Goal: Information Seeking & Learning: Check status

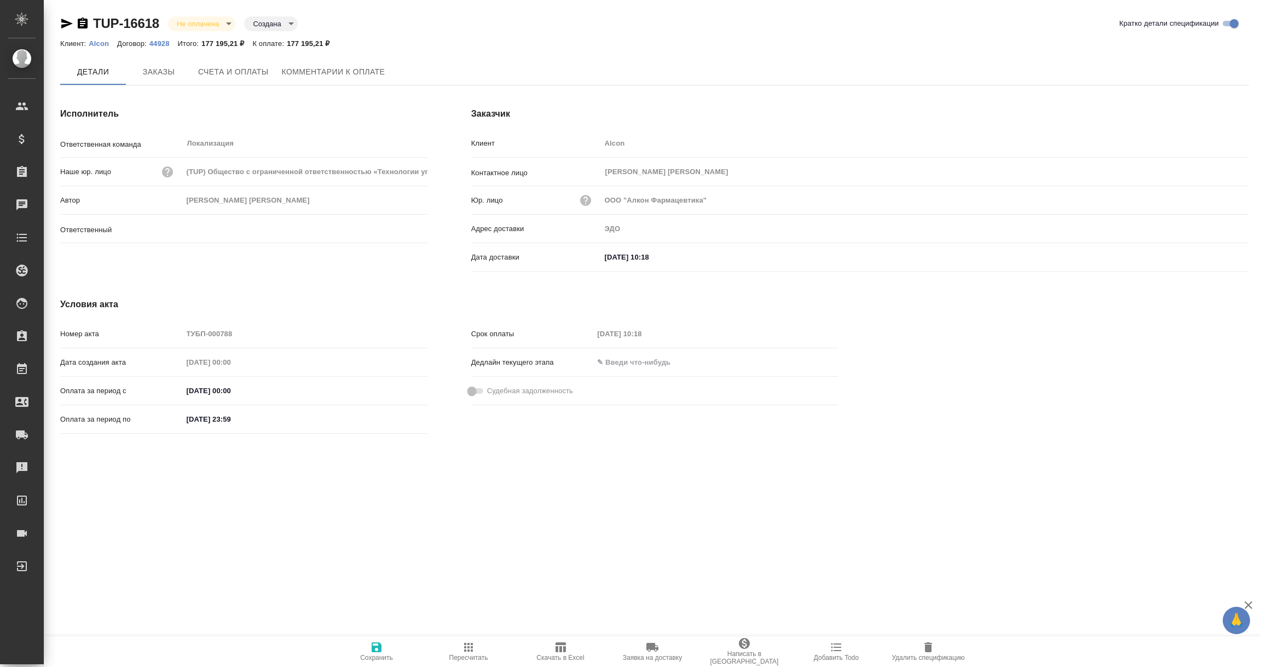
type input "Загородних Виктория"
click at [97, 42] on p "Alcon" at bounding box center [103, 43] width 28 height 8
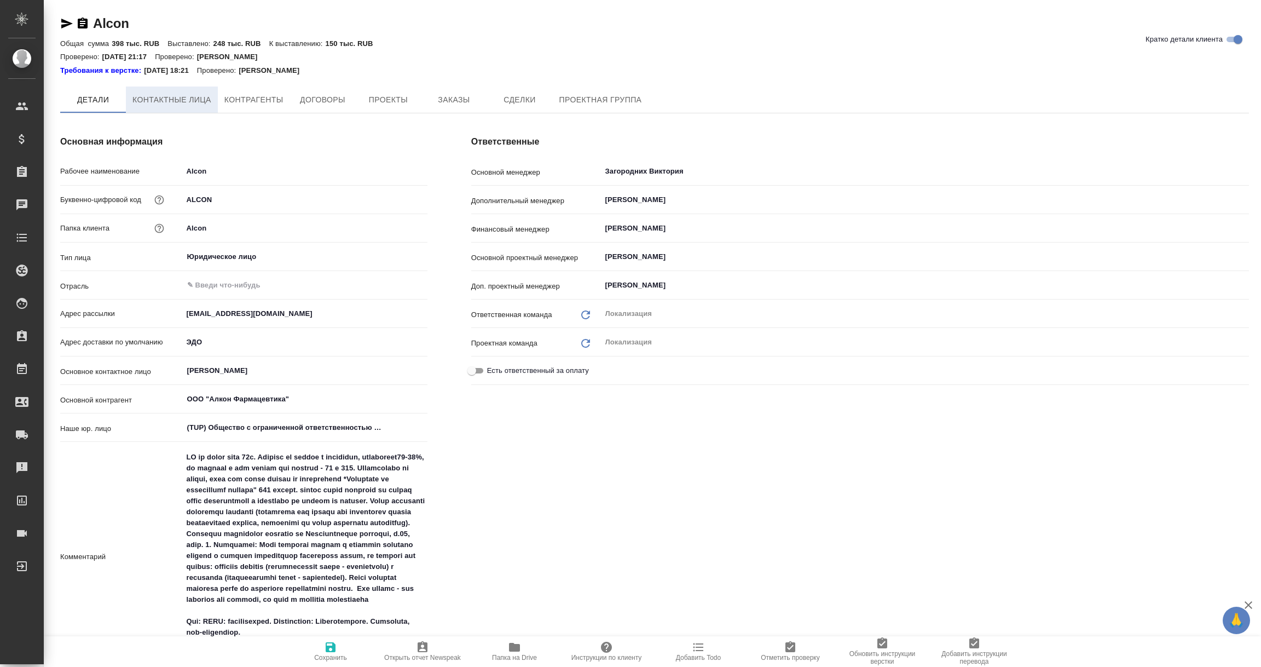
click at [177, 96] on span "Контактные лица" at bounding box center [171, 100] width 79 height 14
type textarea "x"
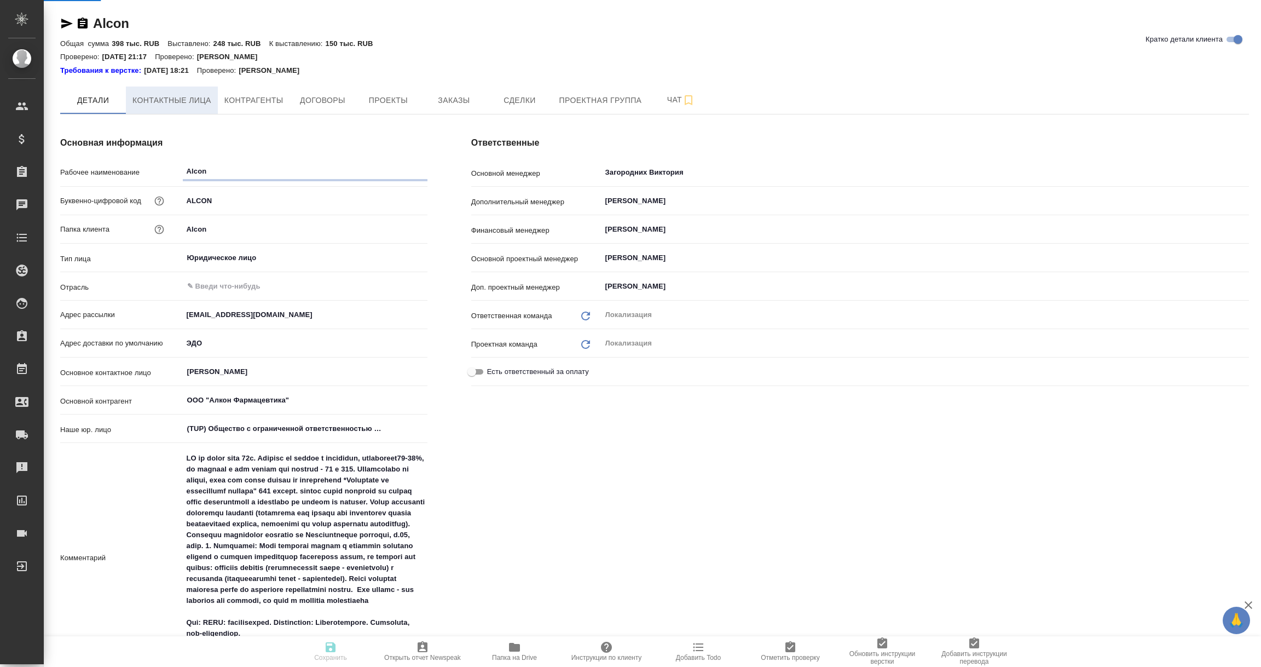
type textarea "x"
select select "RU"
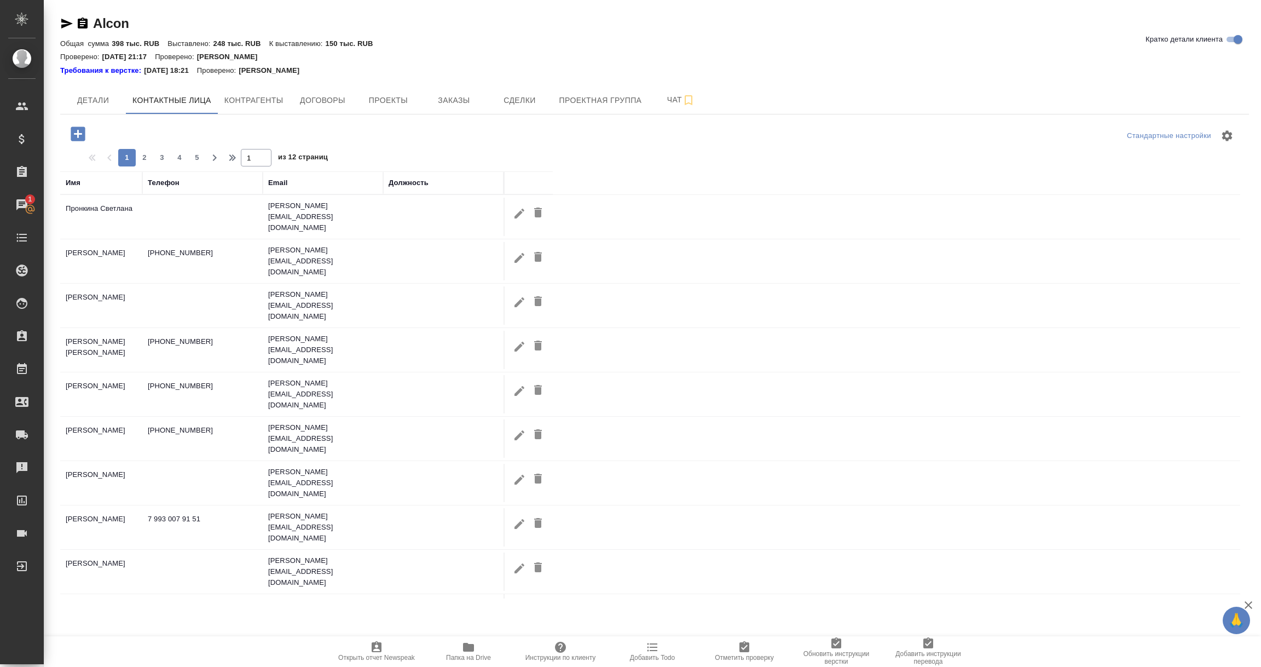
click at [514, 384] on icon "button" at bounding box center [519, 390] width 13 height 13
type input "Ирина"
type input "Потапова"
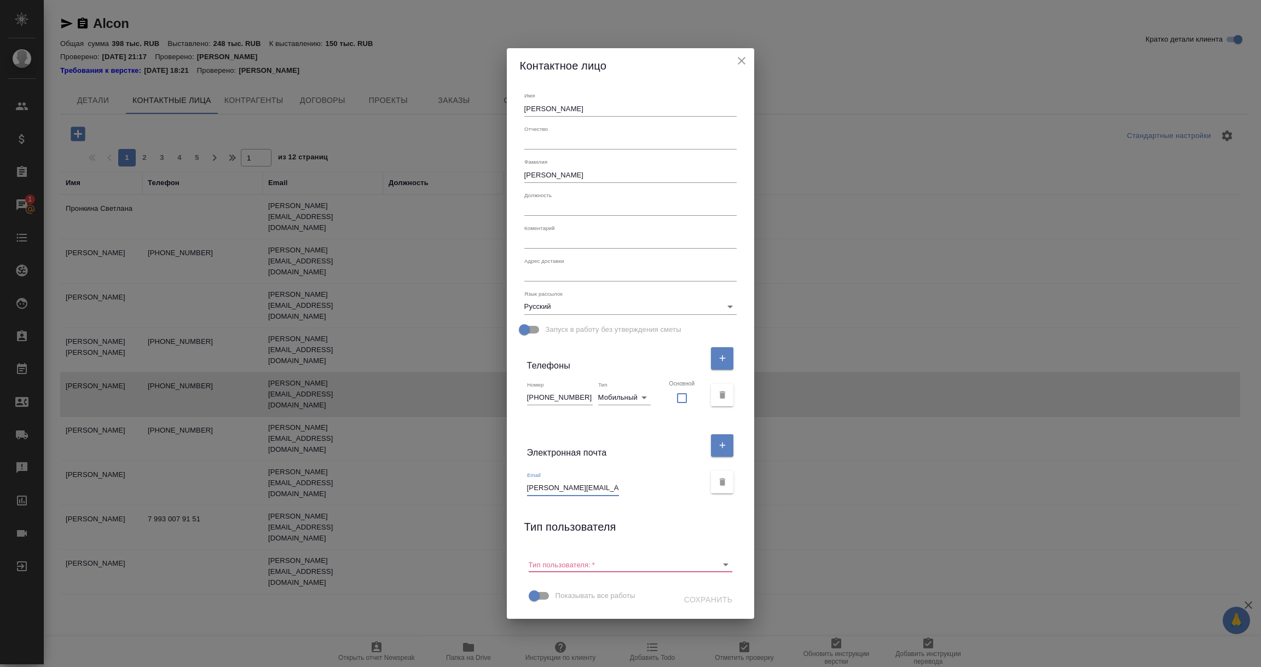
drag, startPoint x: 540, startPoint y: 487, endPoint x: 722, endPoint y: 488, distance: 181.7
click at [722, 488] on div "Email irina.potapova@alcon.com" at bounding box center [631, 482] width 222 height 37
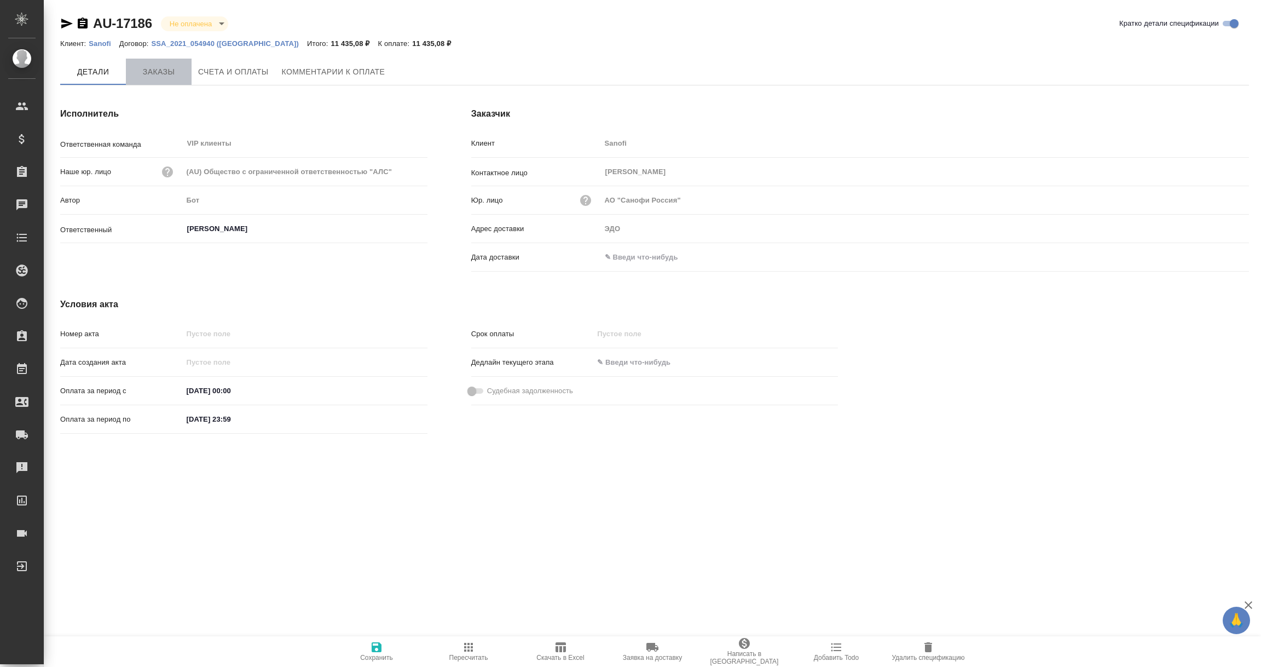
click at [162, 76] on span "Заказы" at bounding box center [158, 72] width 53 height 14
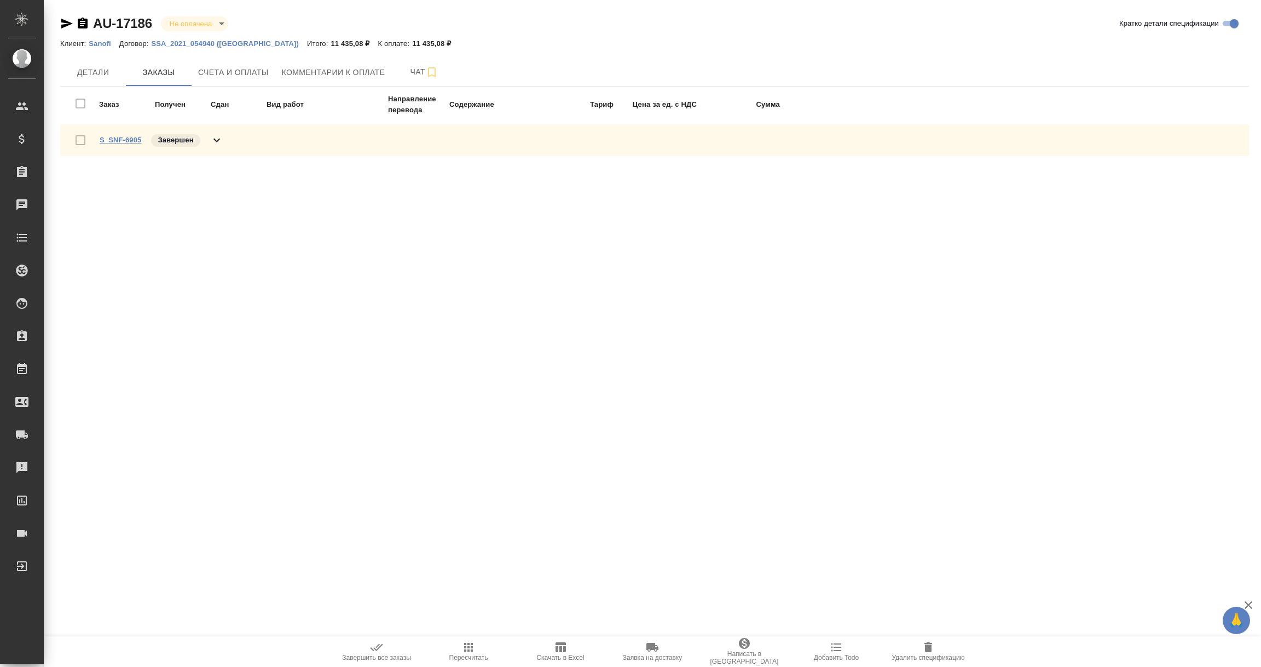
click at [119, 140] on link "S_SNF-6905" at bounding box center [121, 140] width 42 height 8
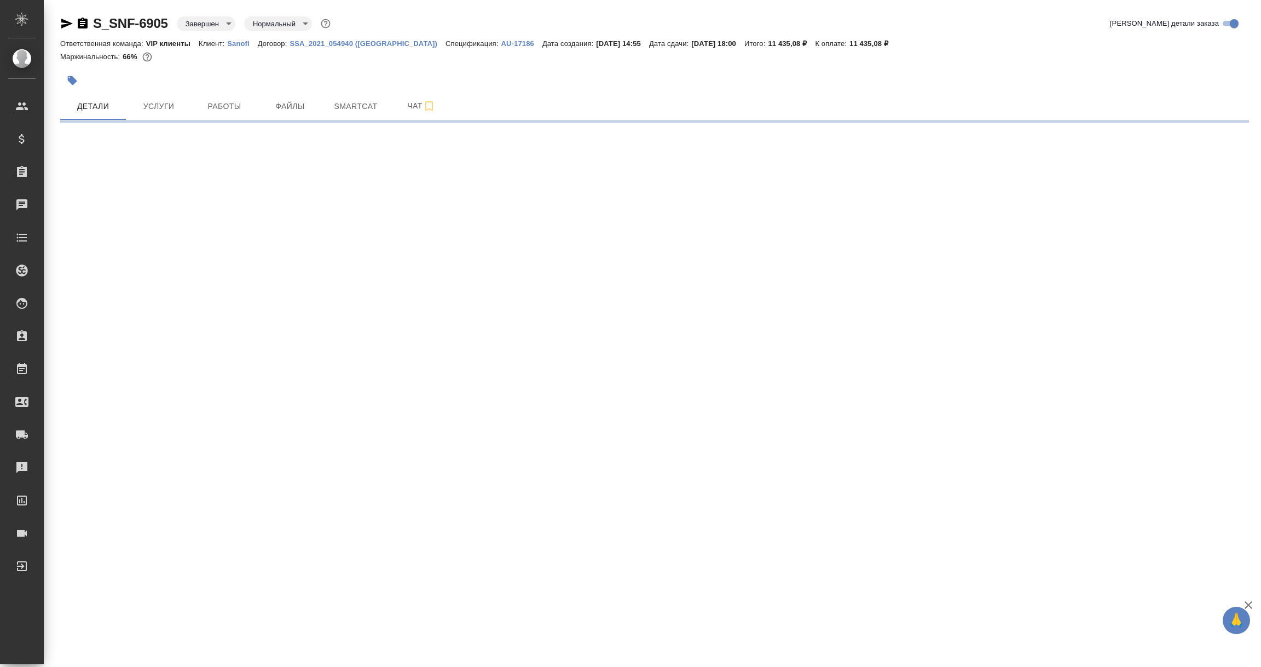
select select "RU"
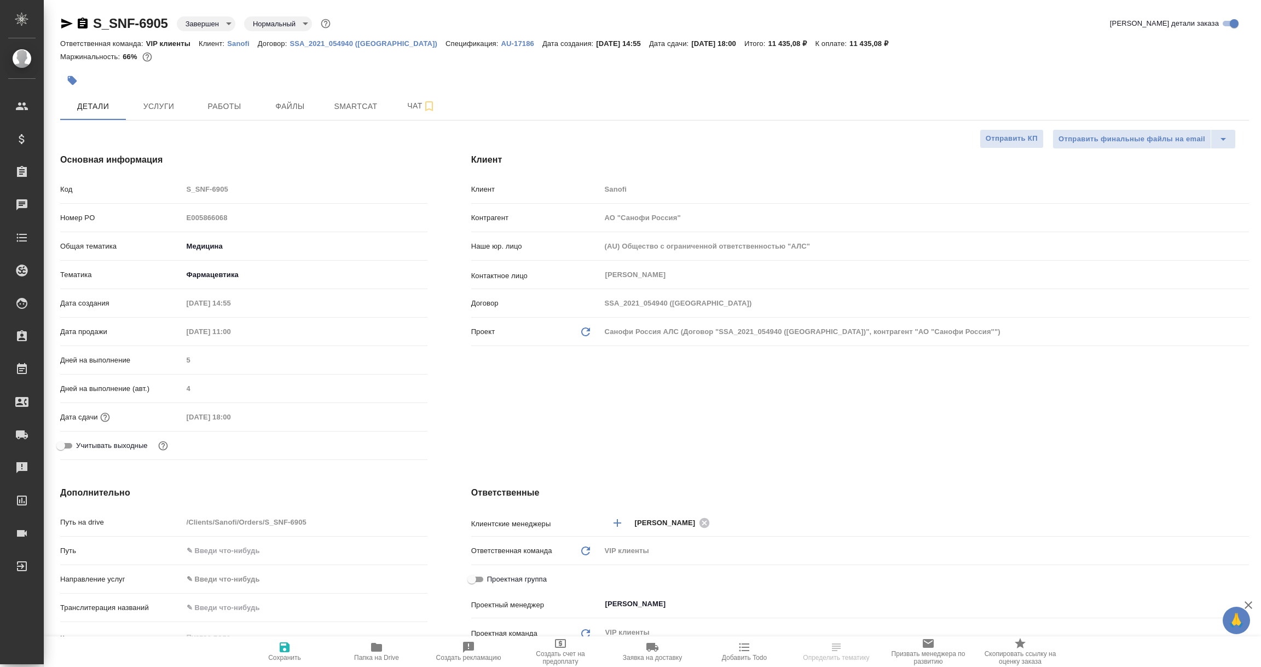
type textarea "x"
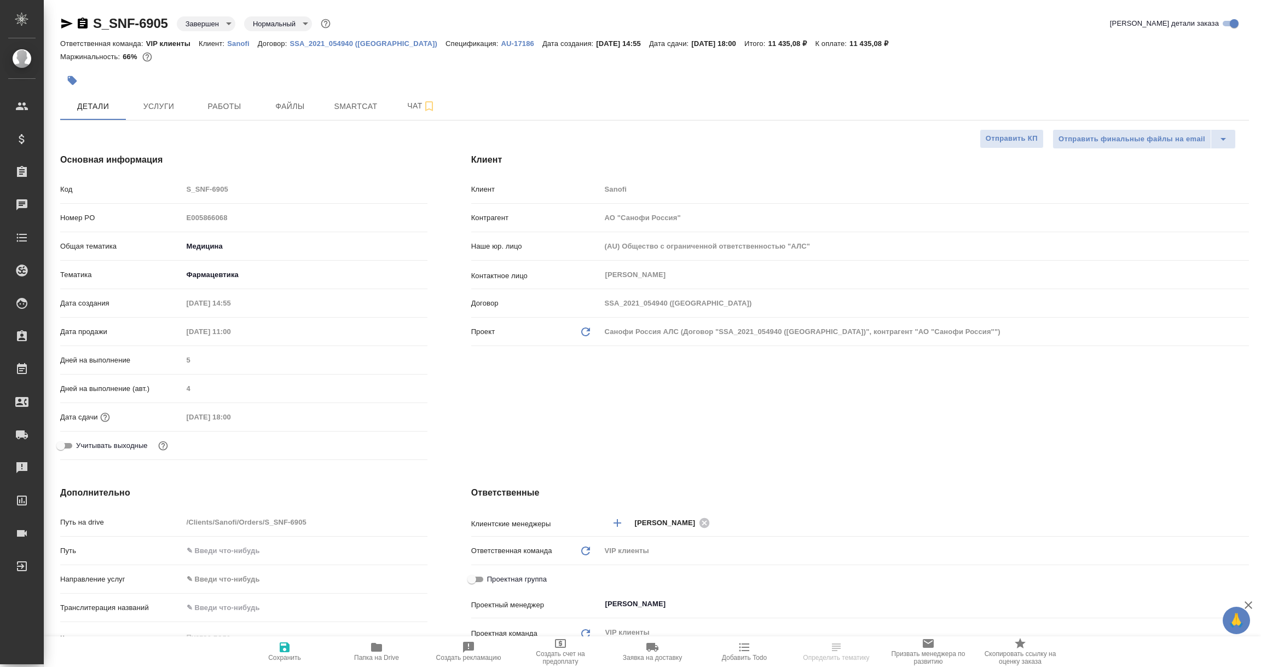
type textarea "x"
click at [408, 101] on span "Чат" at bounding box center [421, 106] width 53 height 14
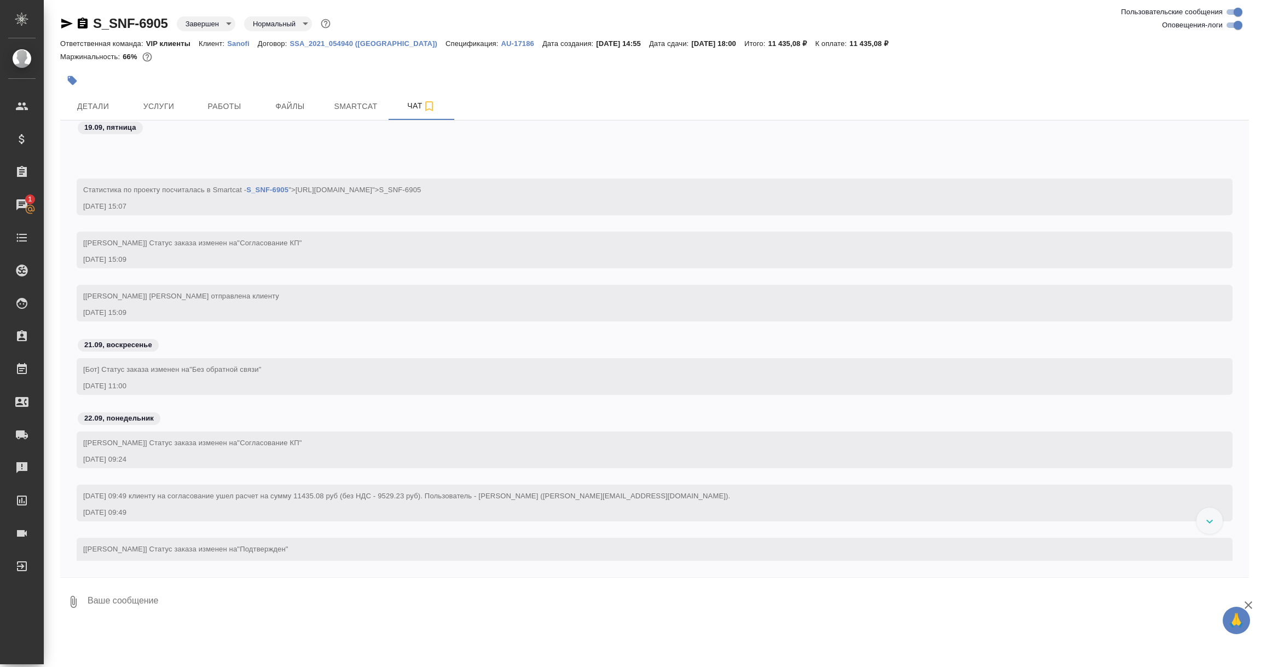
scroll to position [821, 0]
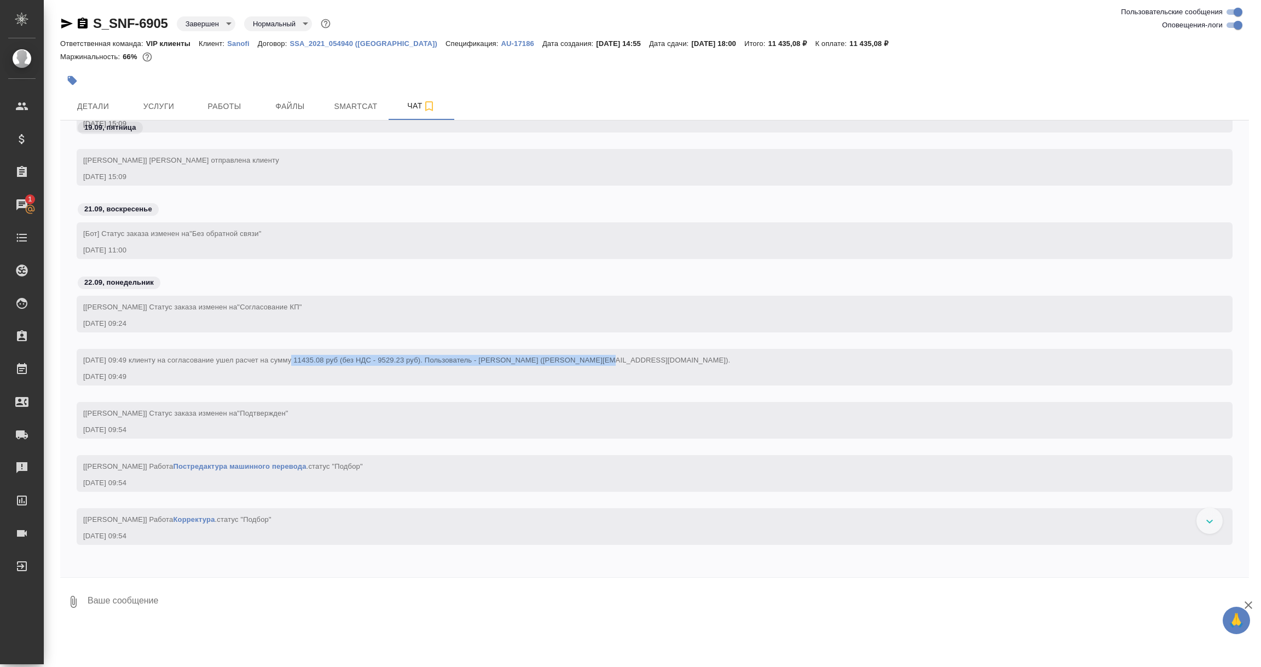
drag, startPoint x: 288, startPoint y: 356, endPoint x: 586, endPoint y: 356, distance: 297.8
click at [585, 356] on span "22.09.2025 09:49 клиенту на согласование ушел расчет на сумму 11435.08 руб (без…" at bounding box center [406, 360] width 647 height 8
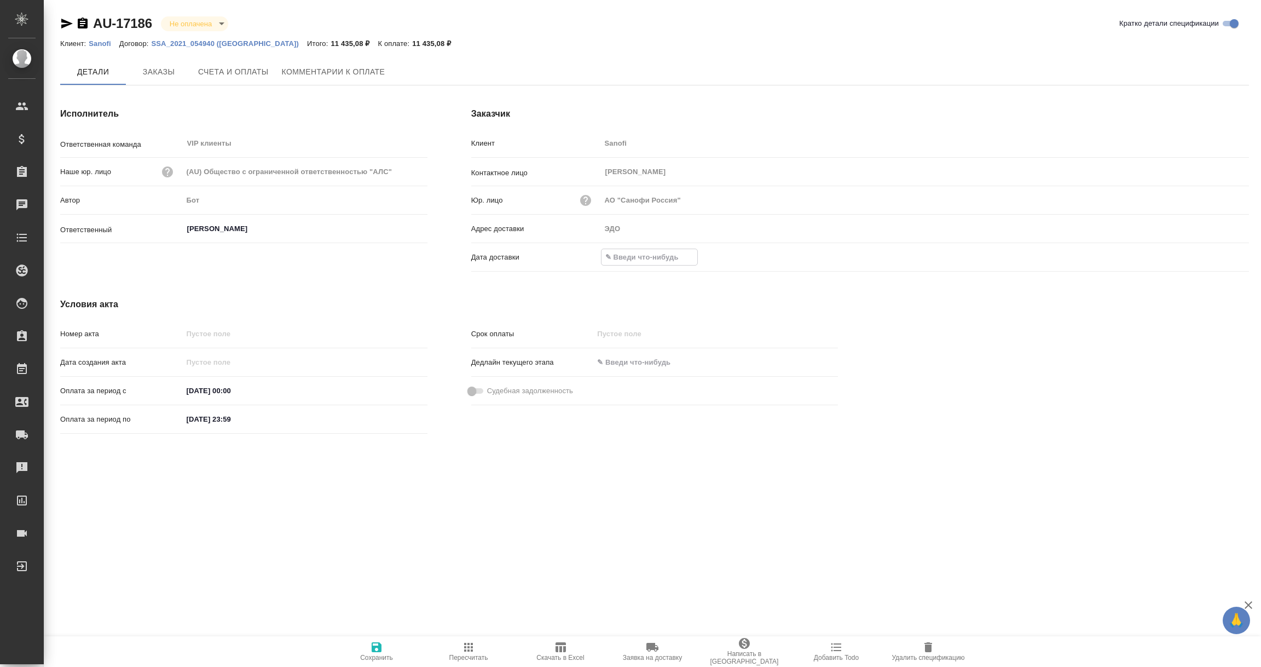
click at [634, 260] on input "text" at bounding box center [650, 257] width 96 height 16
click at [1216, 257] on icon "button" at bounding box center [1217, 257] width 13 height 13
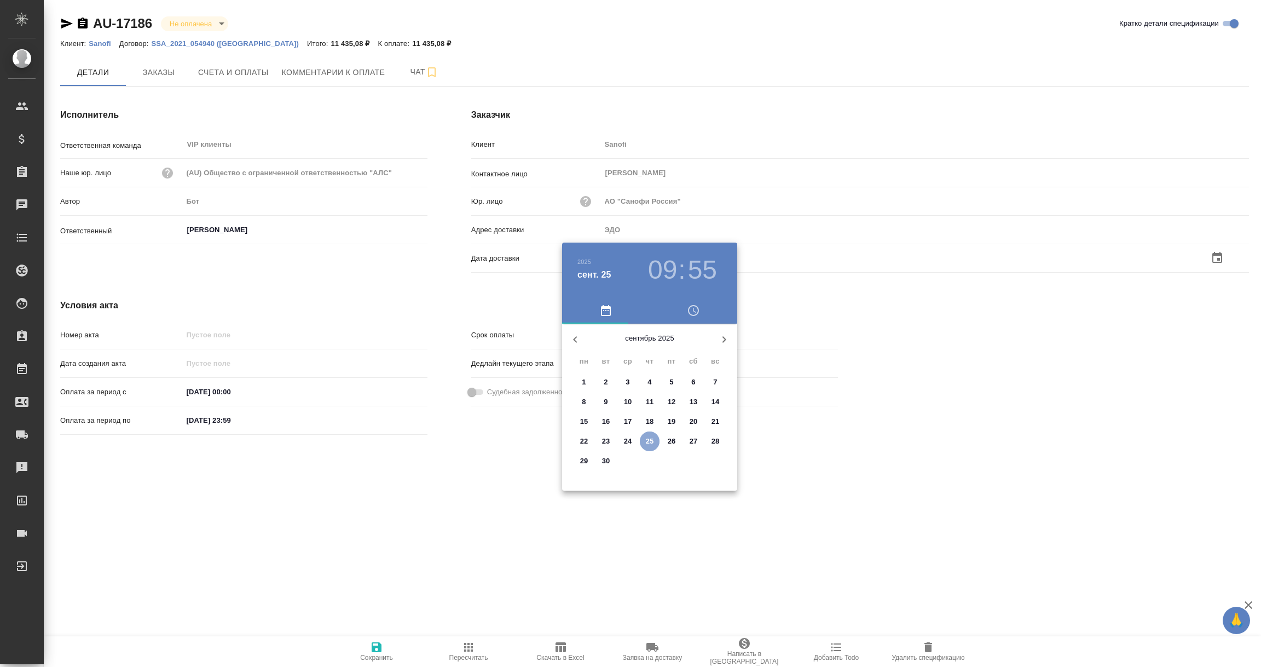
click at [650, 438] on p "25" at bounding box center [650, 441] width 8 height 11
type input "25.09.2025 09:55"
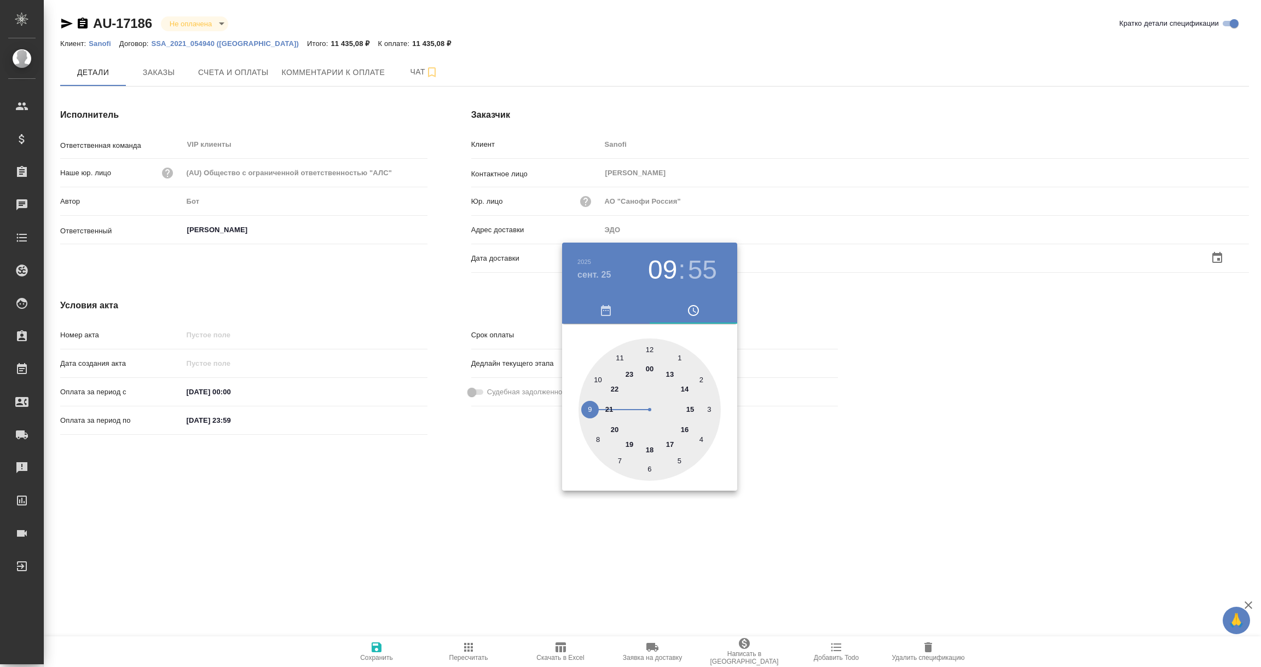
click at [563, 533] on div at bounding box center [630, 333] width 1261 height 667
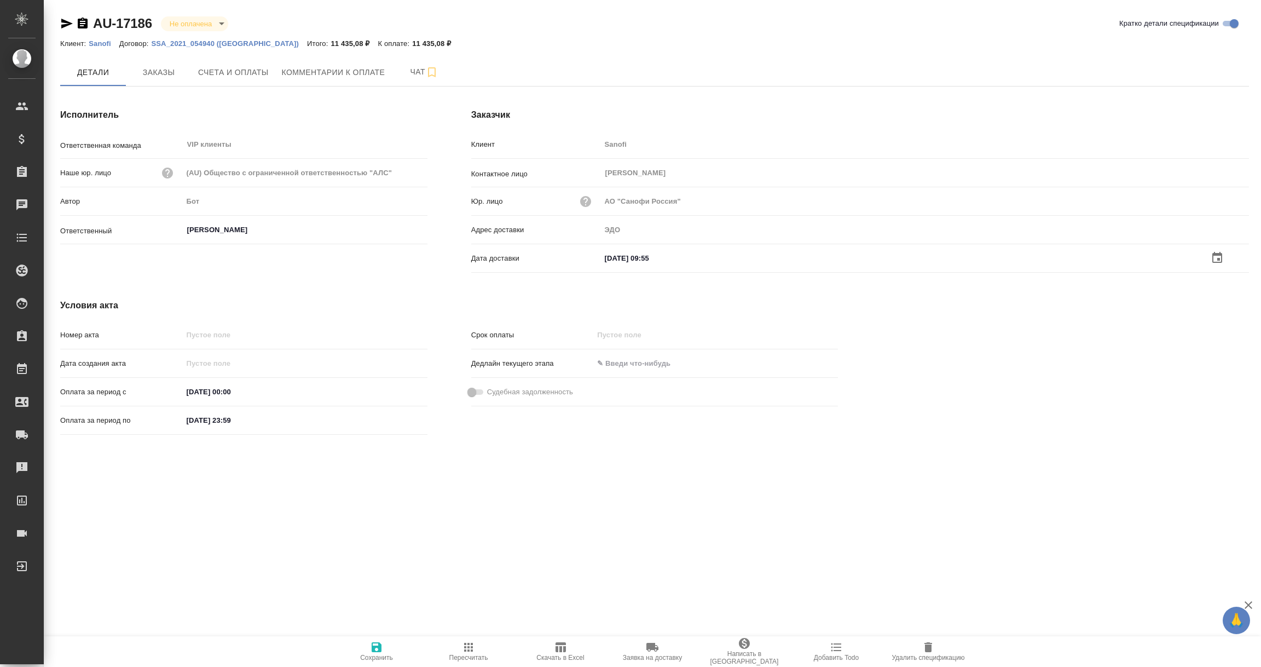
click at [376, 648] on icon "button" at bounding box center [376, 646] width 13 height 13
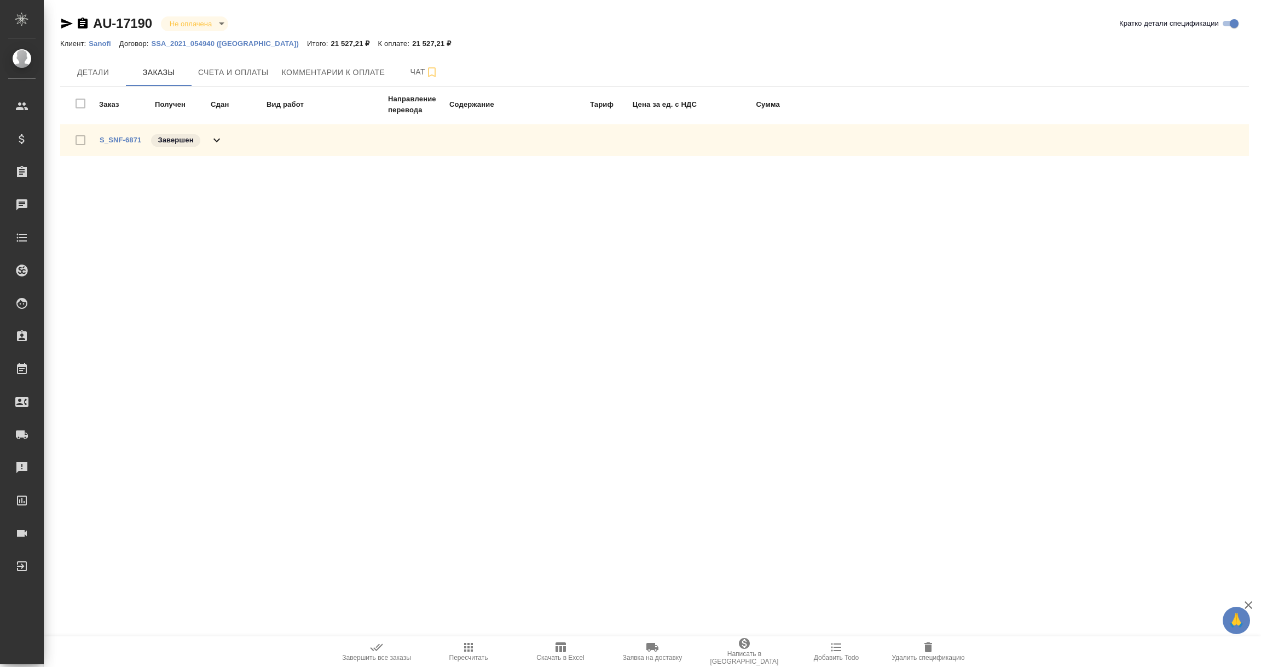
click at [126, 132] on div "S_SNF-6871 Завершен" at bounding box center [162, 139] width 124 height 15
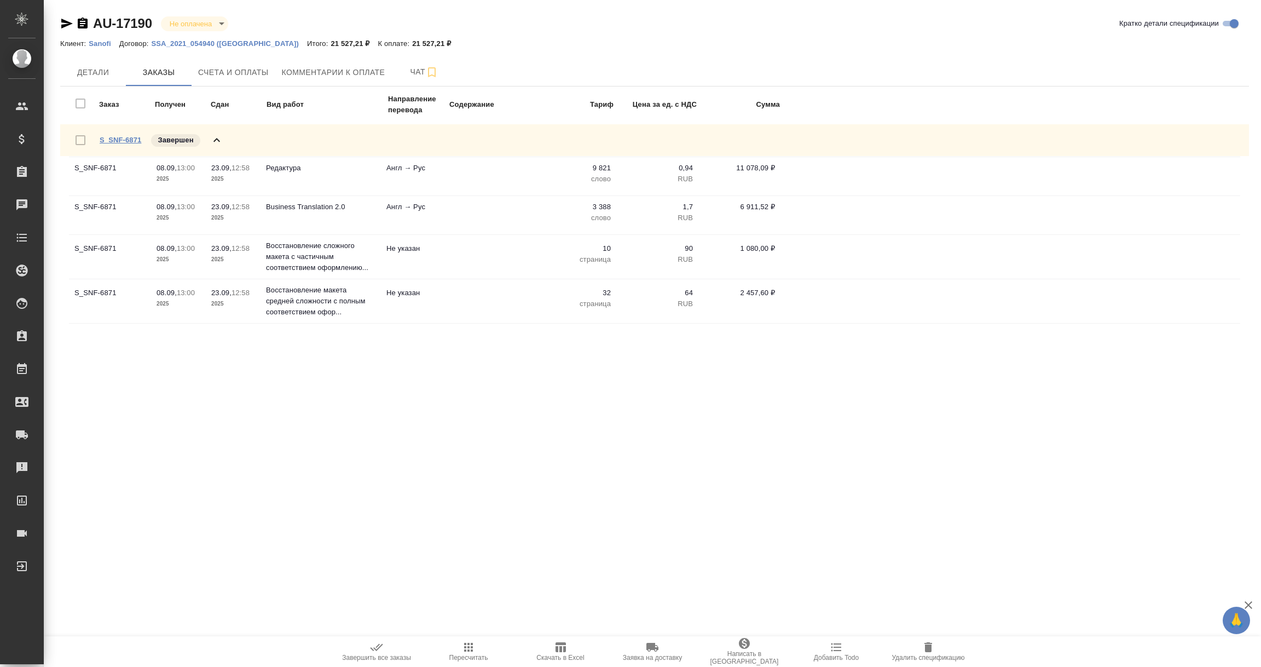
click at [124, 139] on link "S_SNF-6871" at bounding box center [121, 140] width 42 height 8
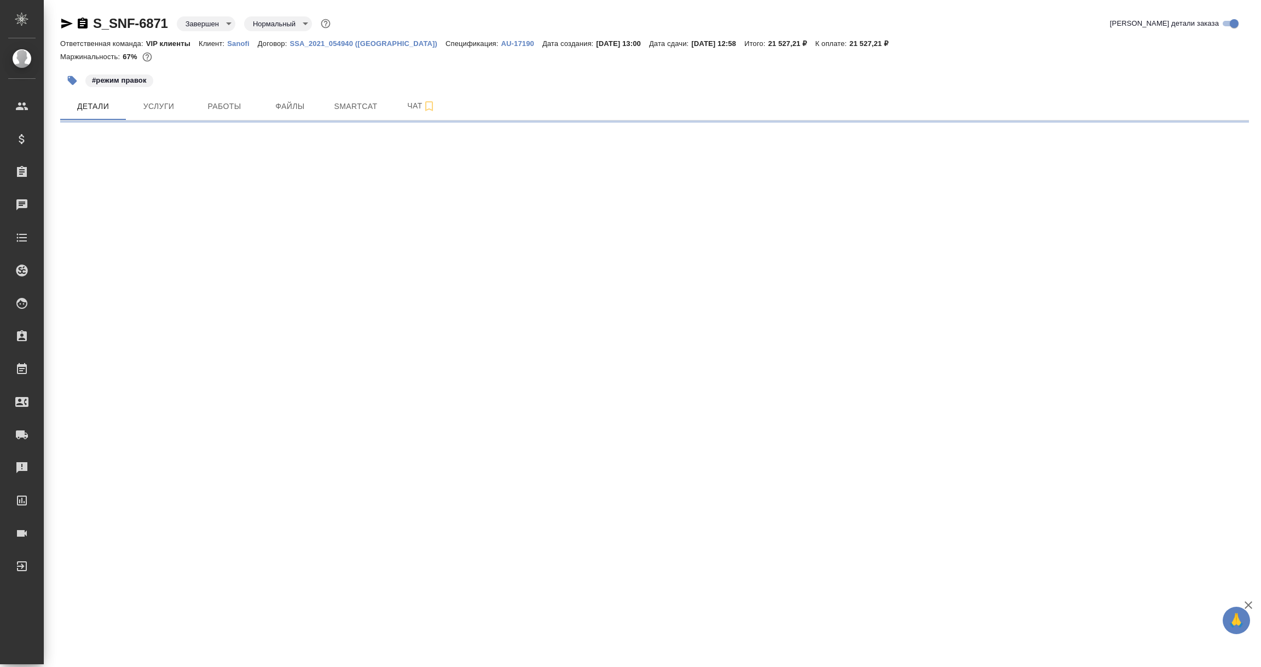
select select "RU"
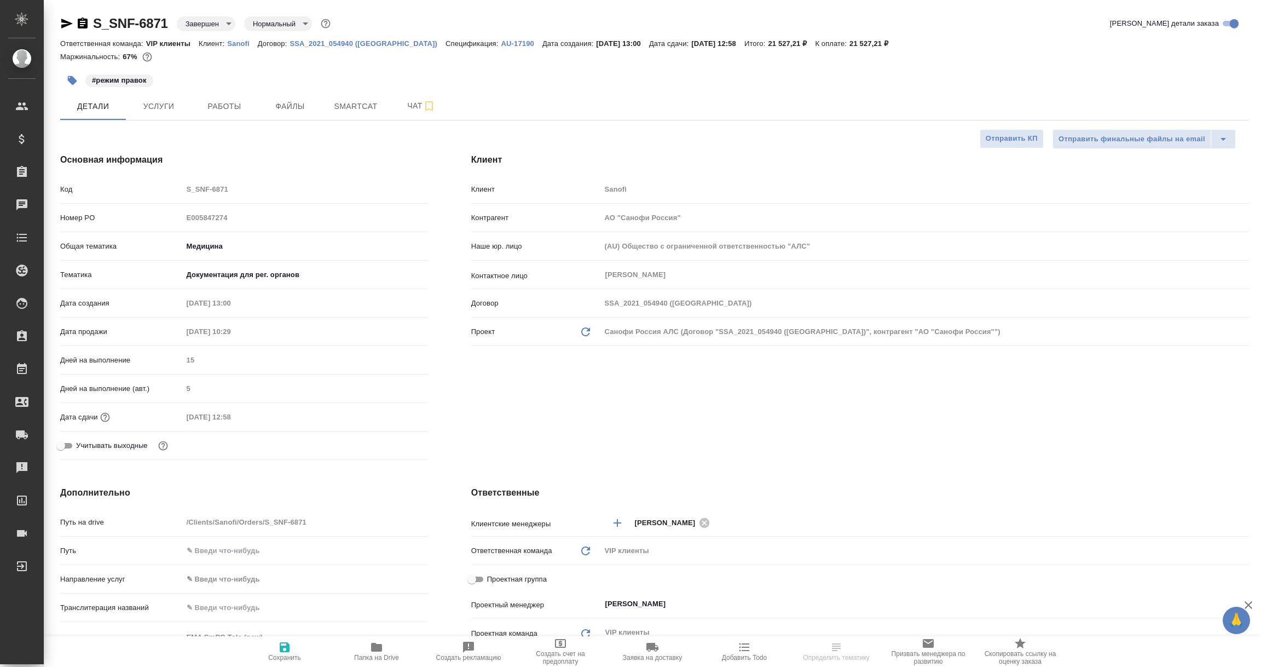
type textarea "x"
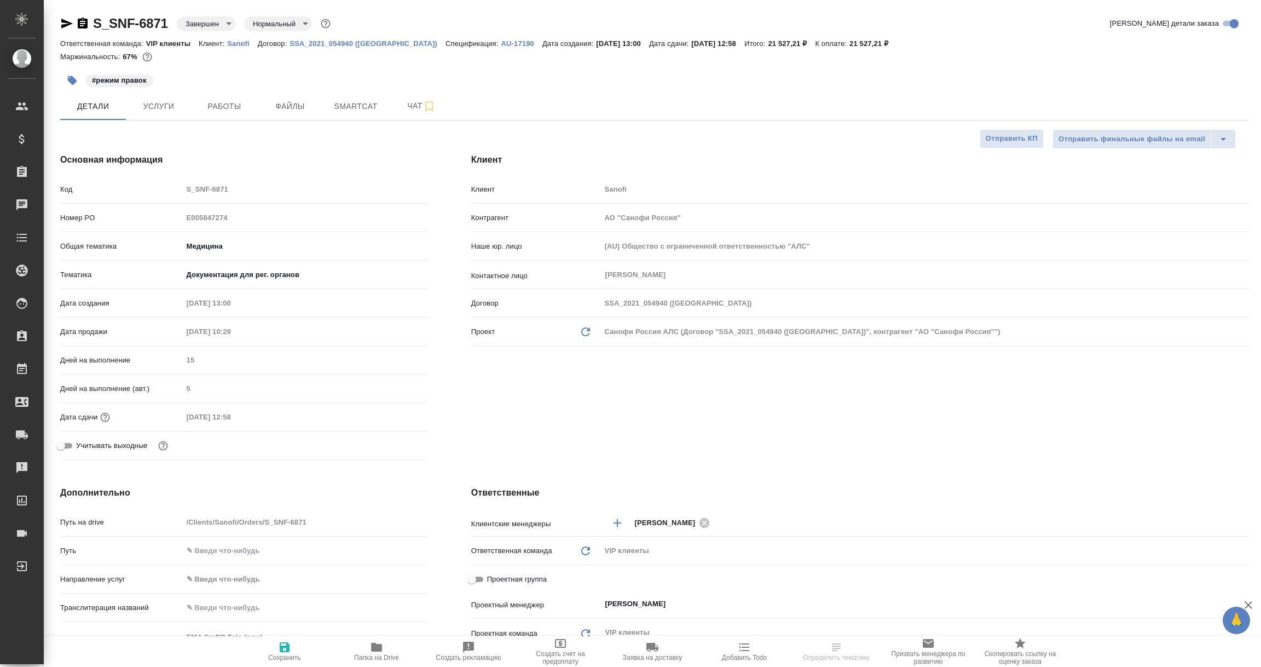
type textarea "x"
click at [412, 101] on span "Чат" at bounding box center [421, 106] width 53 height 14
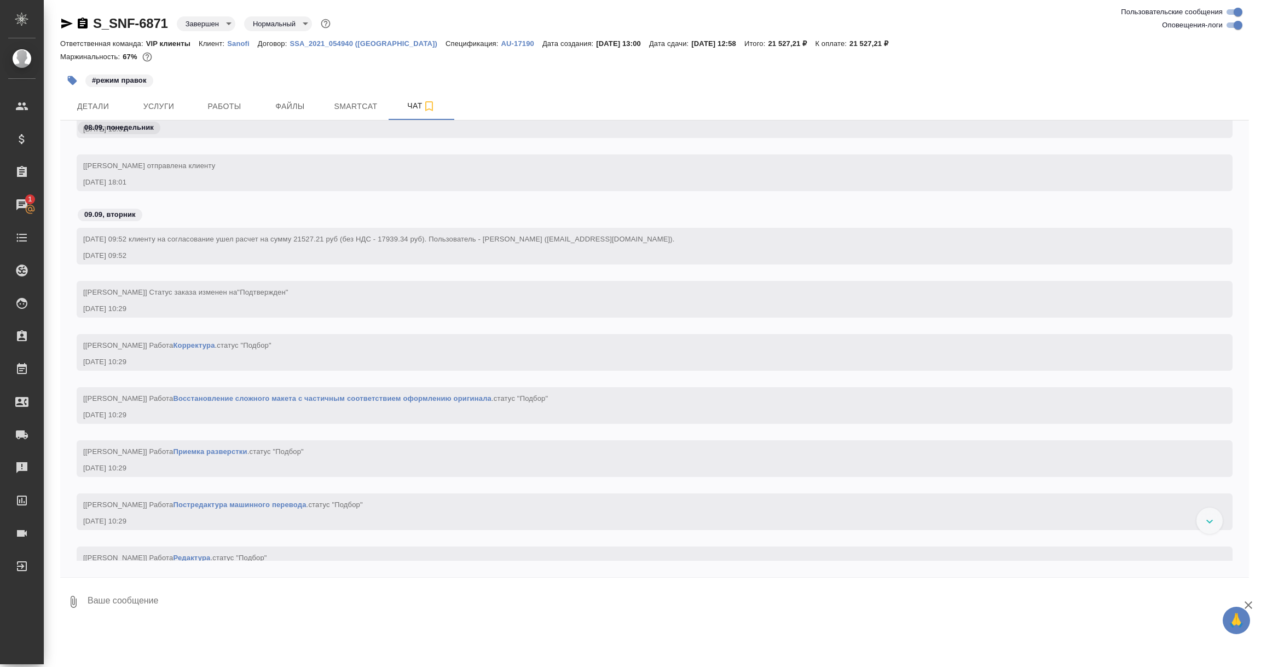
scroll to position [1559, 0]
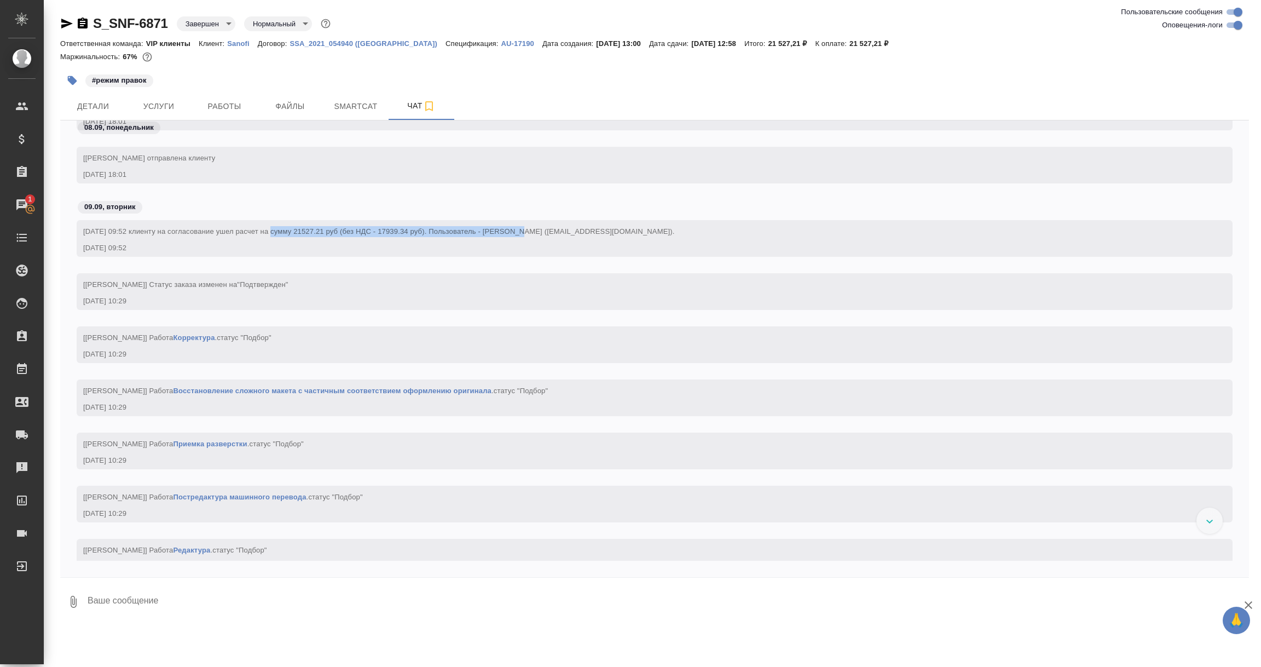
drag, startPoint x: 270, startPoint y: 230, endPoint x: 515, endPoint y: 229, distance: 244.7
click at [515, 229] on span "[DATE] 09:52 клиенту на согласование ушел расчет на сумму 21527.21 руб (без НДС…" at bounding box center [379, 231] width 592 height 8
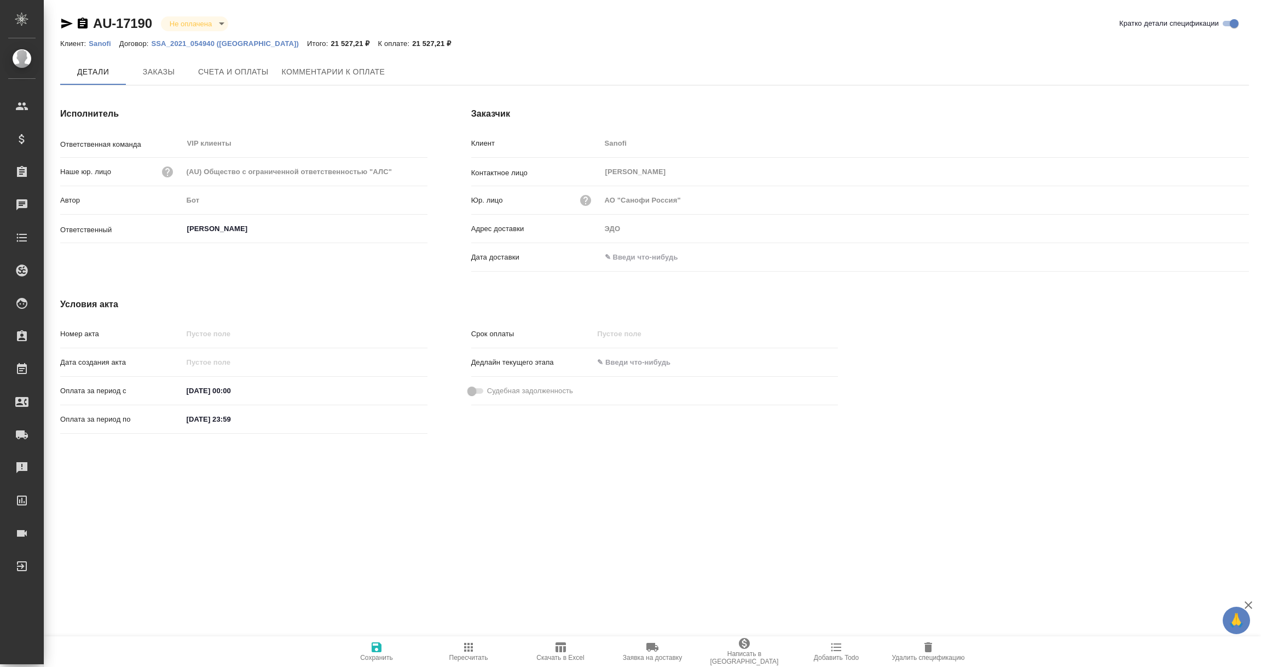
click at [625, 258] on input "text" at bounding box center [649, 257] width 96 height 16
click at [1214, 252] on icon "button" at bounding box center [1217, 256] width 10 height 11
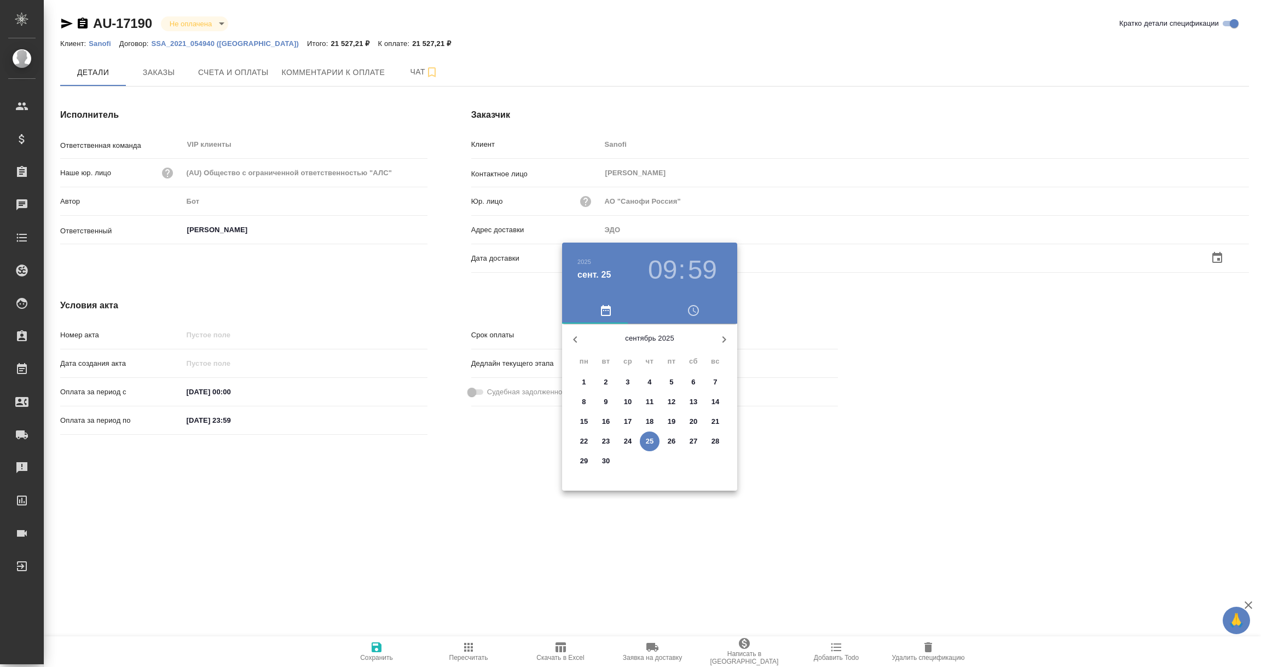
click at [646, 438] on p "25" at bounding box center [650, 441] width 8 height 11
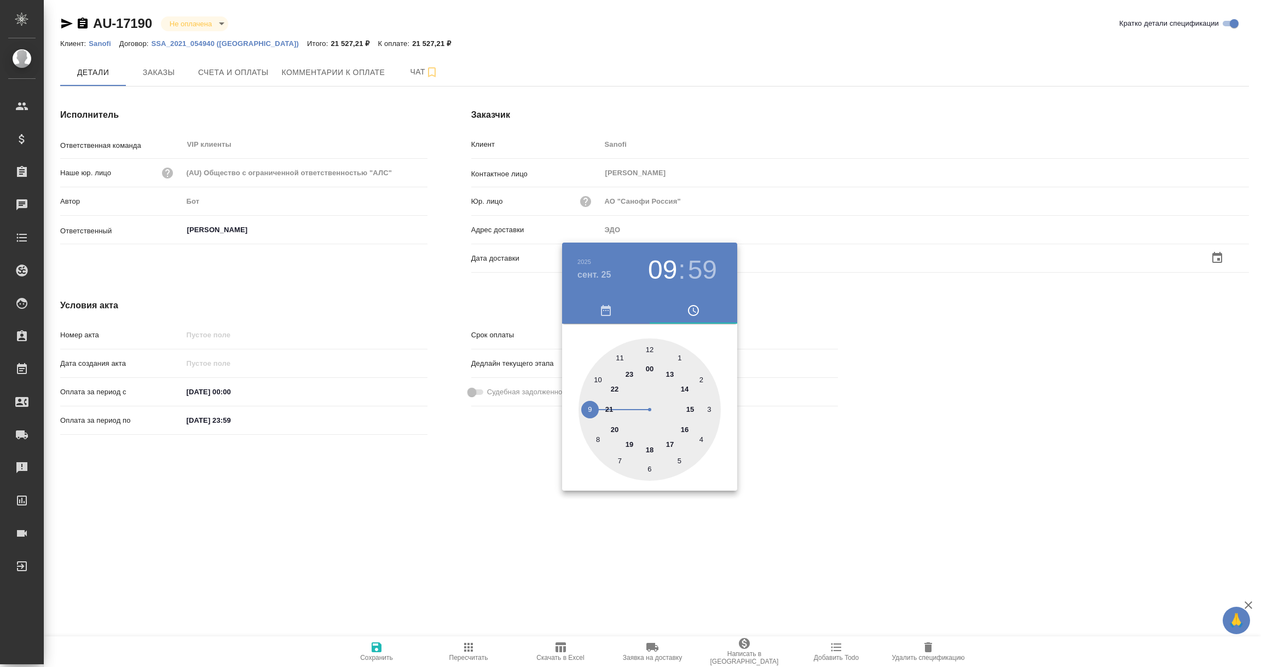
type input "25.09.2025 09:59"
click at [492, 538] on div at bounding box center [630, 333] width 1261 height 667
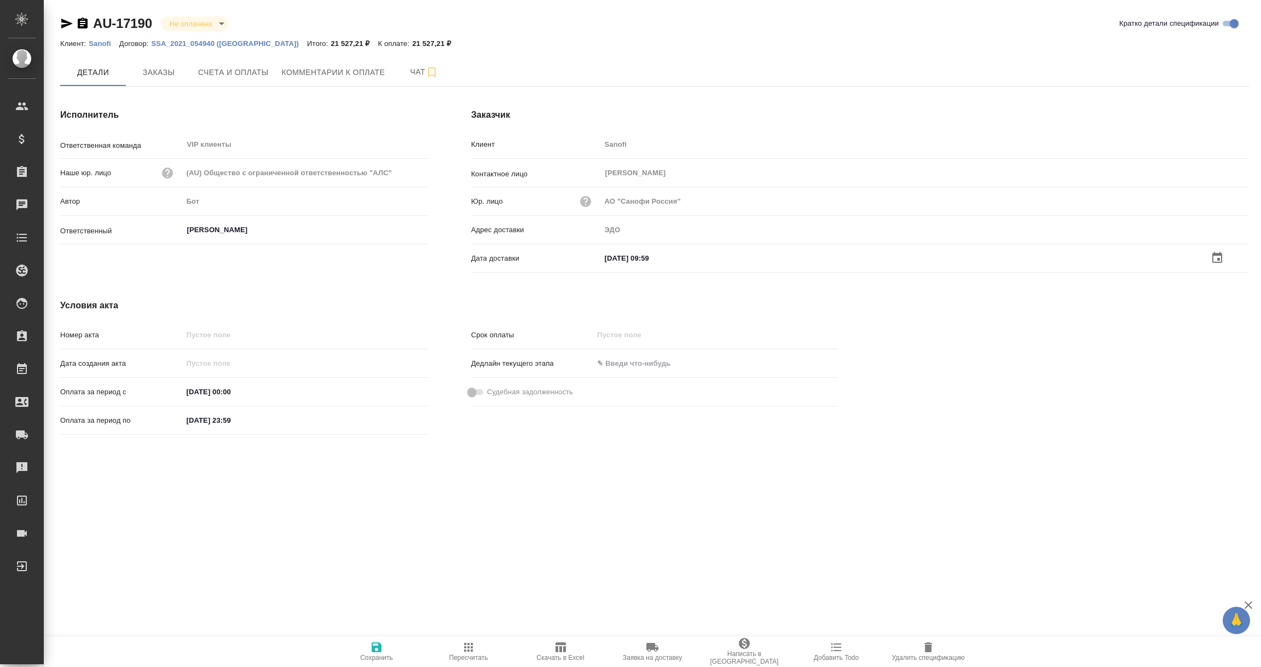
click at [379, 646] on icon "button" at bounding box center [377, 647] width 10 height 10
click at [153, 68] on span "Заказы" at bounding box center [158, 72] width 53 height 14
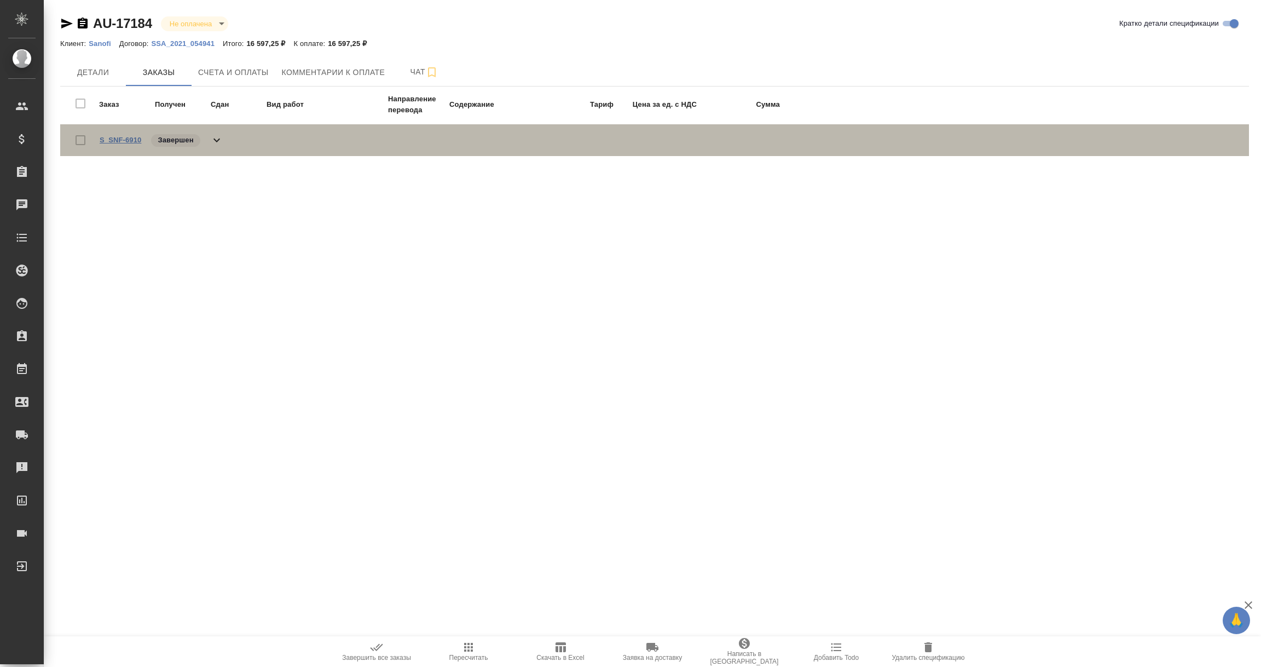
click at [115, 139] on link "S_SNF-6910" at bounding box center [121, 140] width 42 height 8
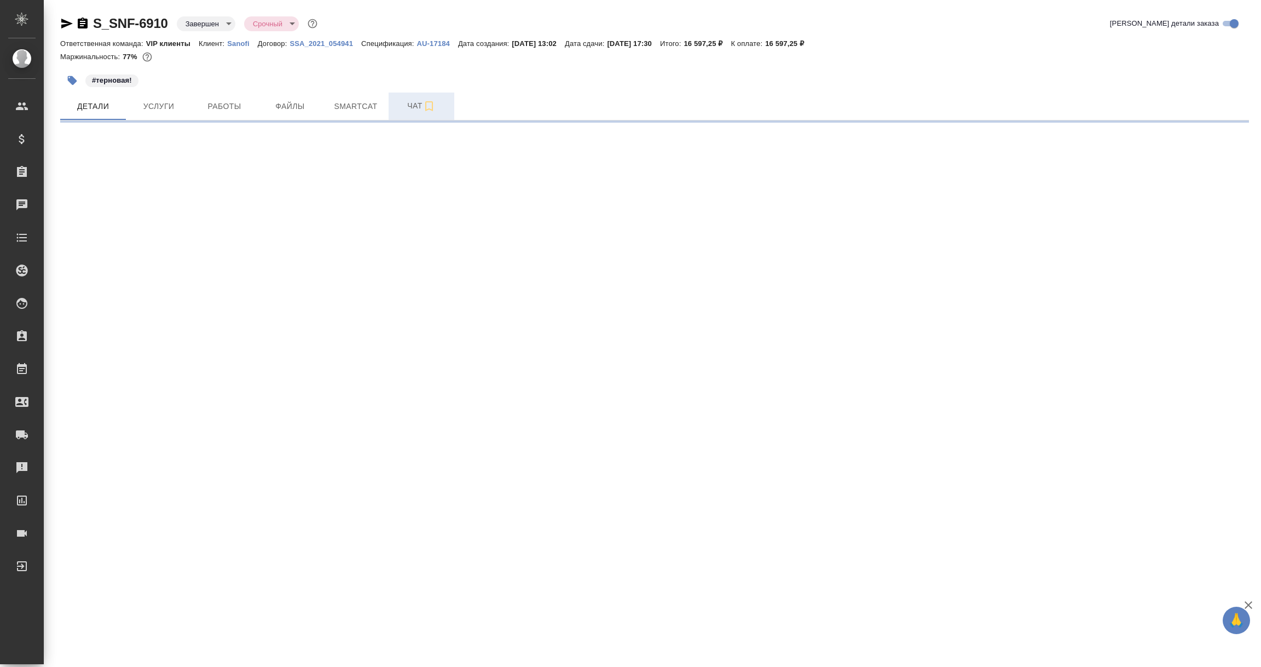
select select "RU"
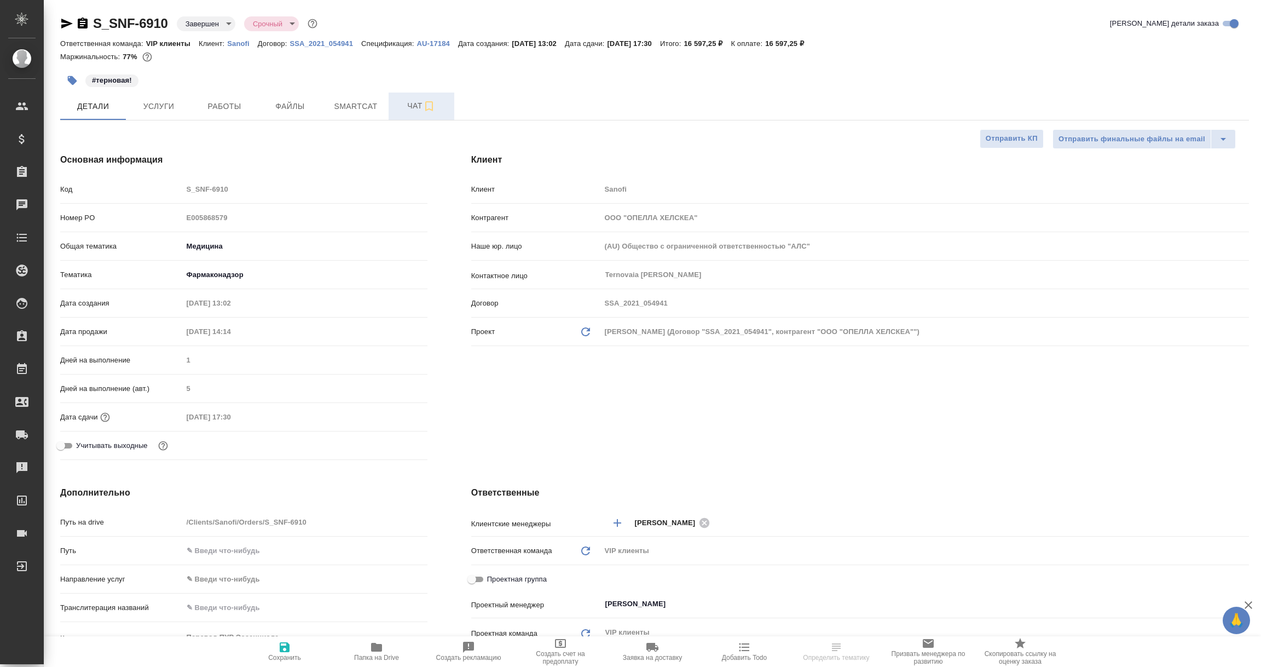
type textarea "x"
click at [418, 101] on span "Чат" at bounding box center [421, 106] width 53 height 14
type textarea "x"
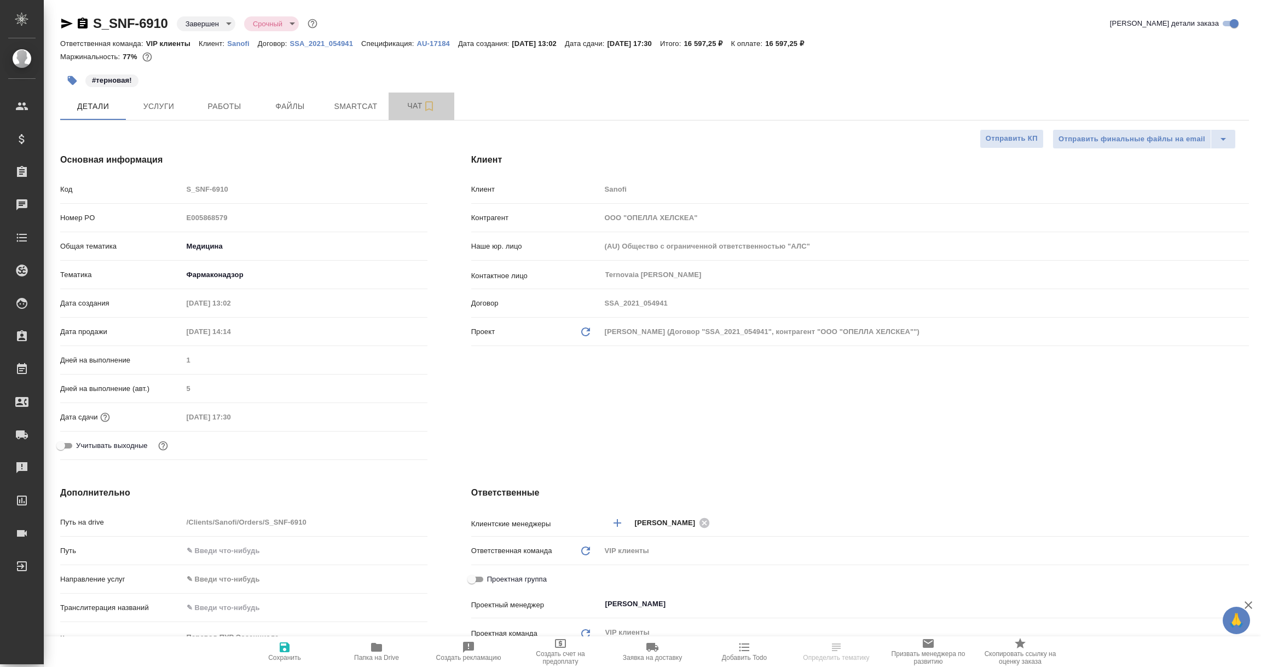
type textarea "x"
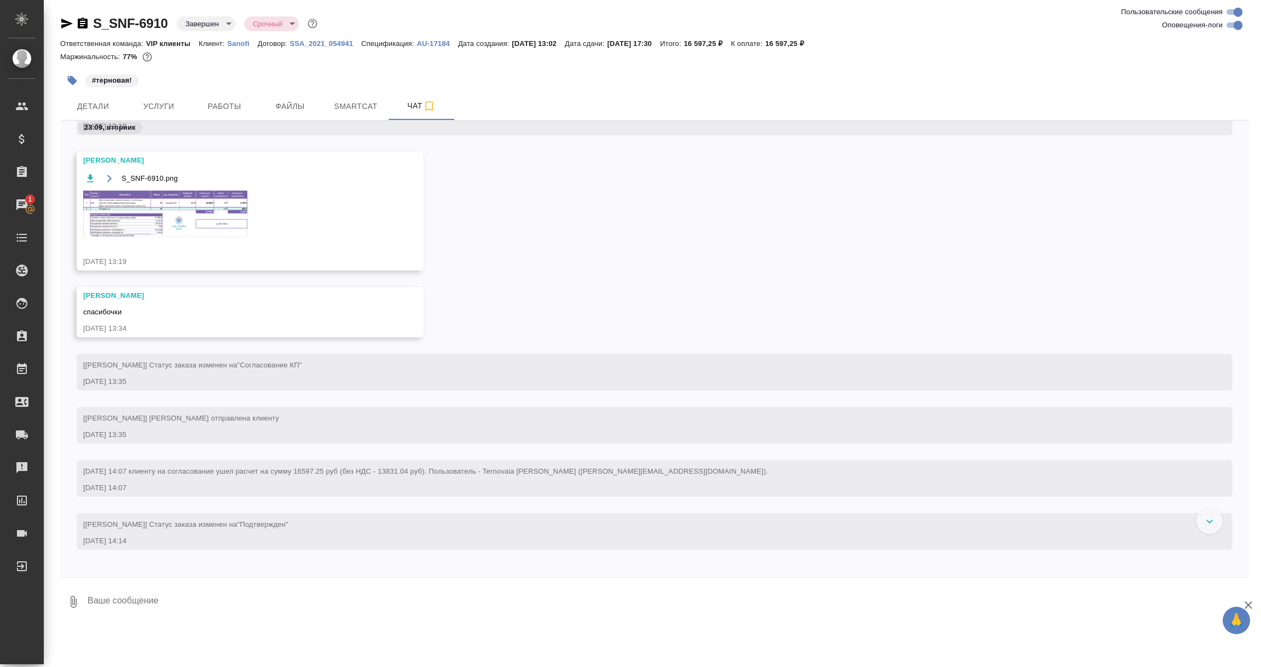
scroll to position [821, 0]
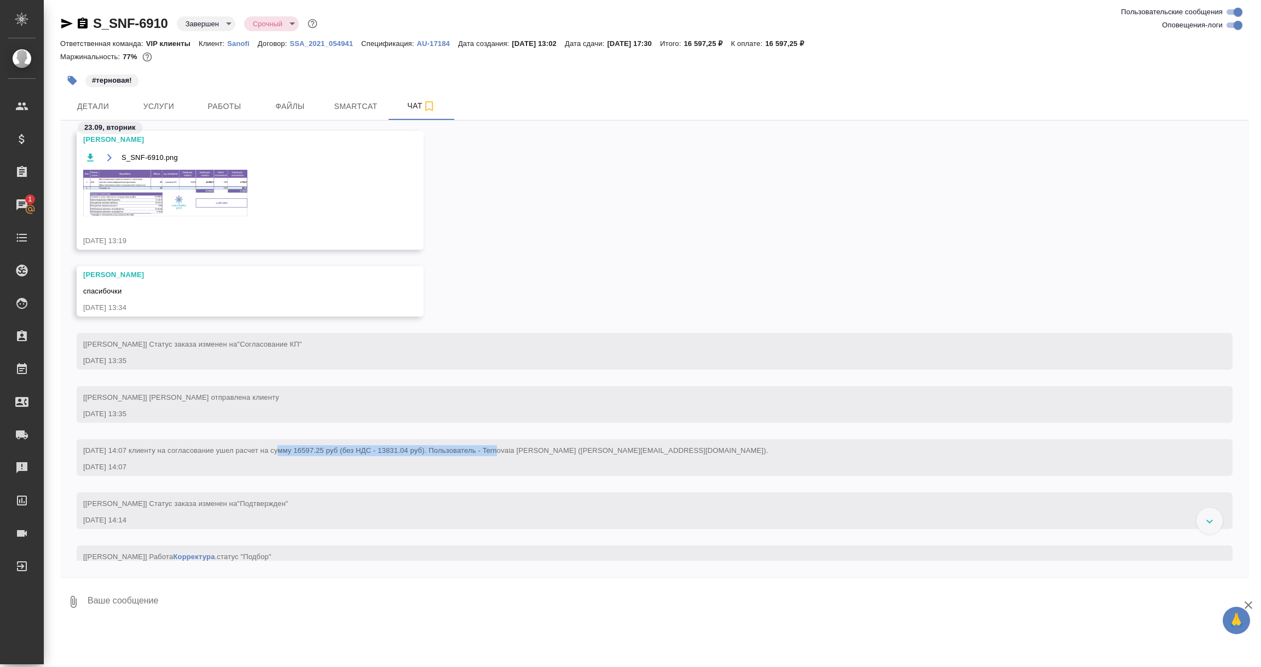
drag, startPoint x: 278, startPoint y: 449, endPoint x: 503, endPoint y: 448, distance: 225.0
click at [500, 449] on span "[DATE] 14:07 клиенту на согласование ушел расчет на сумму 16597.25 руб (без НДС…" at bounding box center [425, 450] width 685 height 8
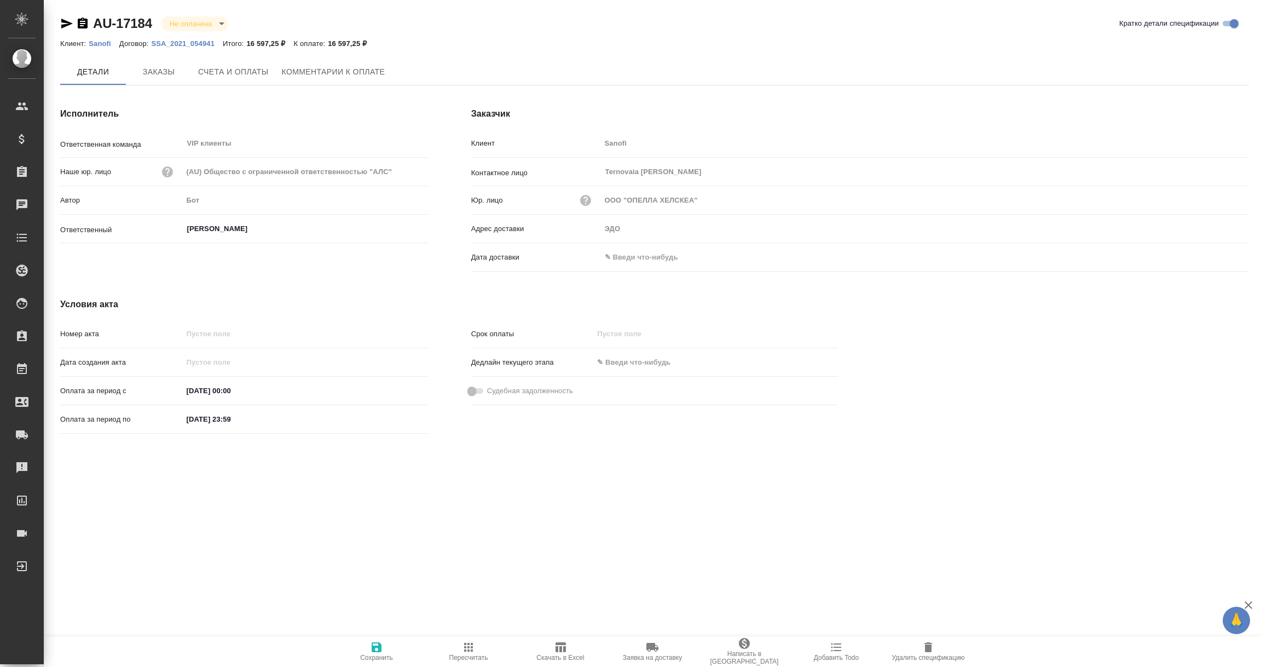
click at [650, 258] on input "text" at bounding box center [649, 257] width 96 height 16
click at [1217, 256] on icon "button" at bounding box center [1217, 257] width 13 height 13
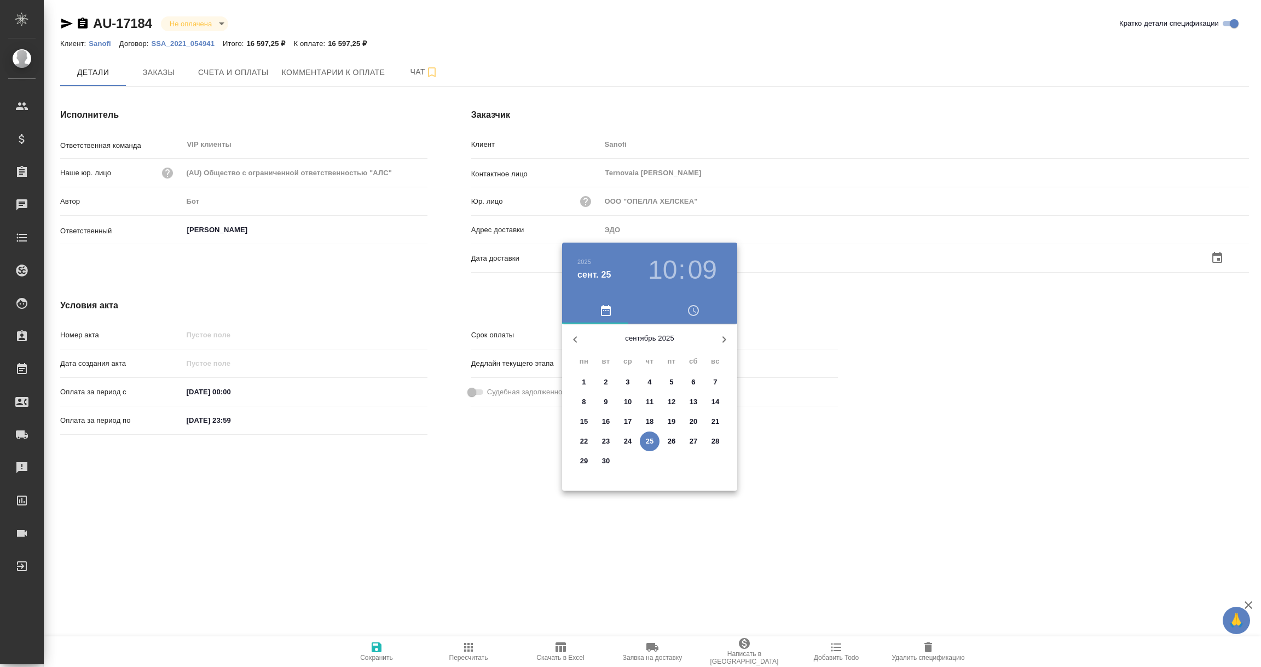
click at [646, 441] on p "25" at bounding box center [650, 441] width 8 height 11
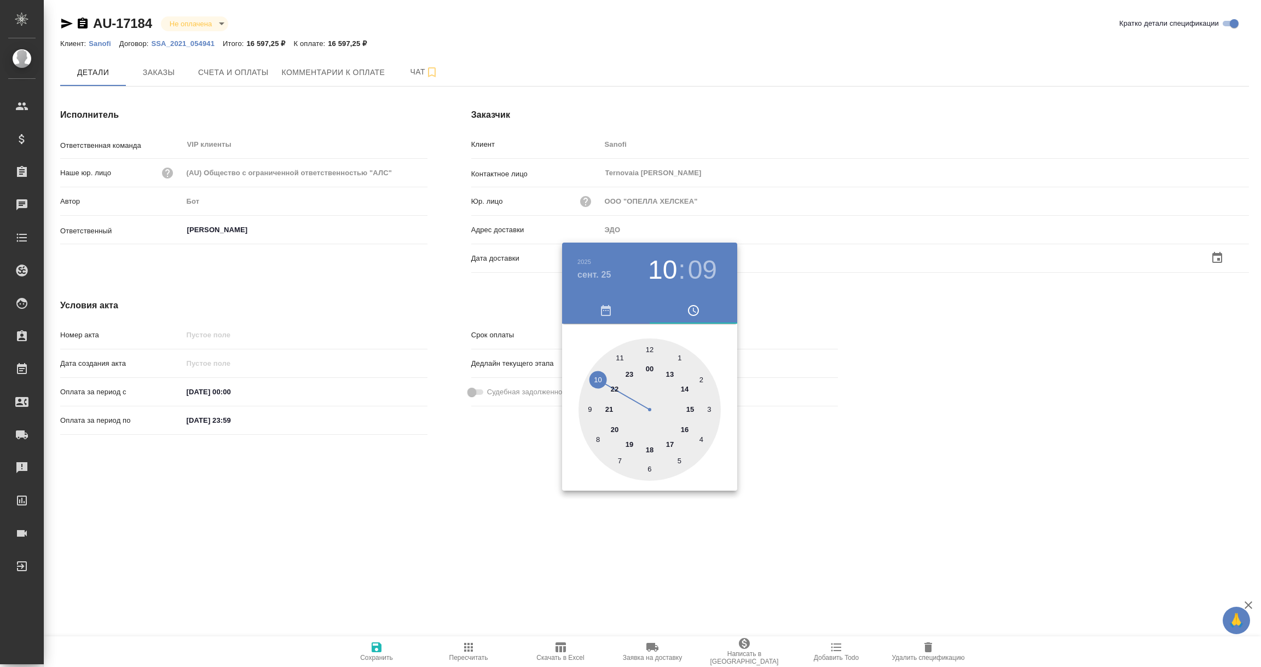
type input "25.09.2025 10:09"
click at [551, 513] on div at bounding box center [630, 333] width 1261 height 667
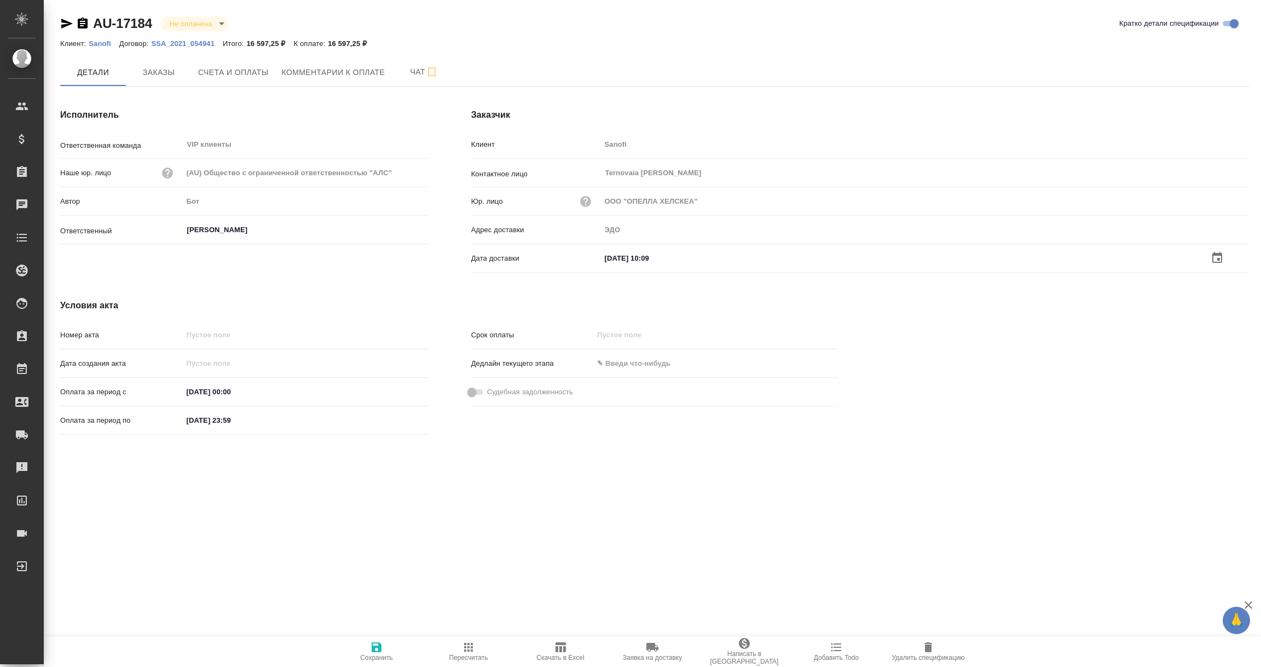
click at [376, 648] on icon "button" at bounding box center [377, 647] width 10 height 10
click at [163, 70] on span "Заказы" at bounding box center [158, 73] width 53 height 14
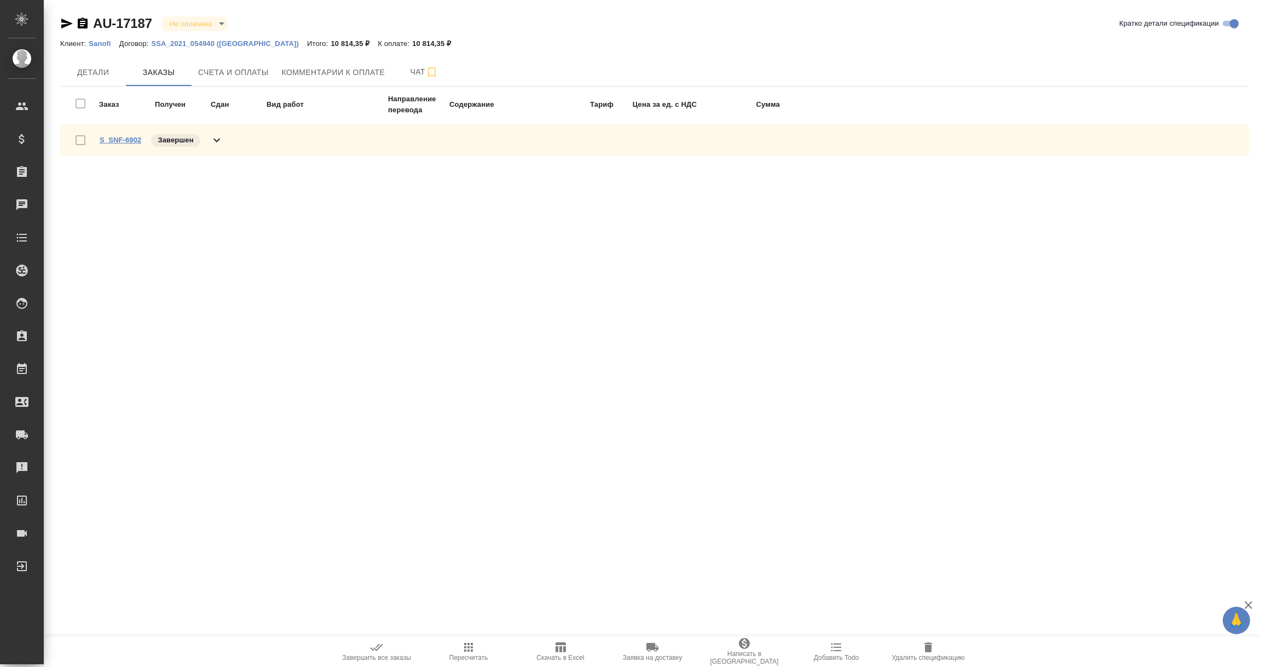
click at [108, 136] on link "S_SNF-6902" at bounding box center [121, 140] width 42 height 8
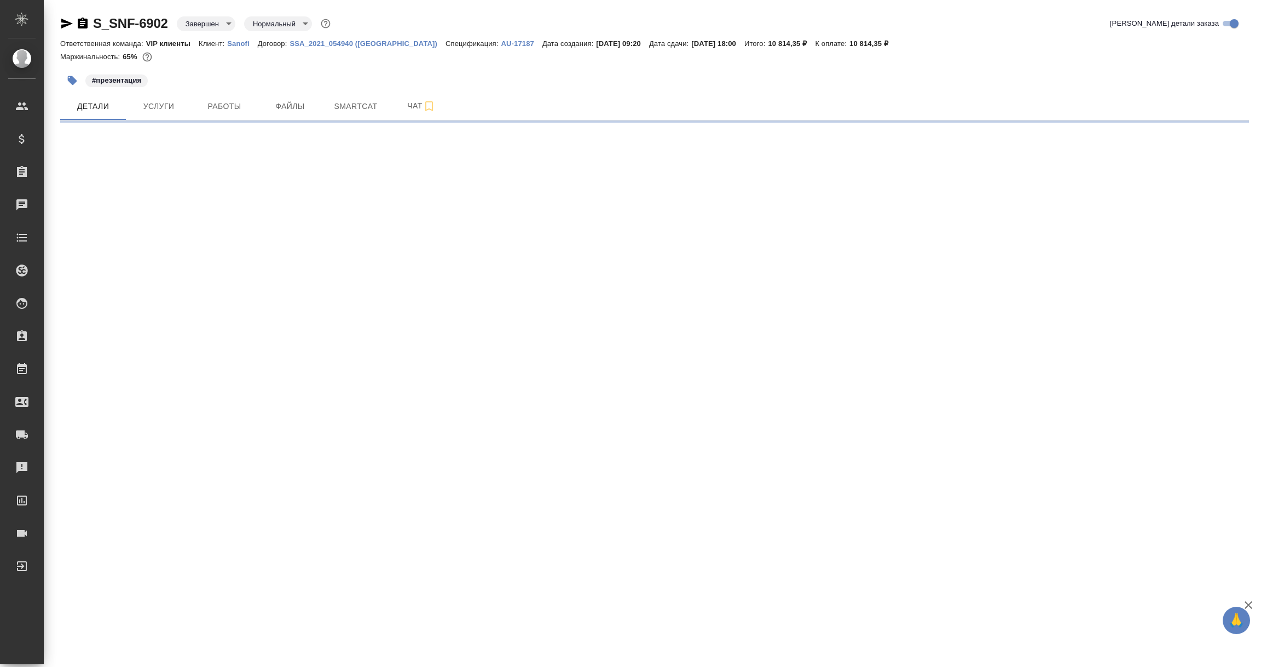
select select "RU"
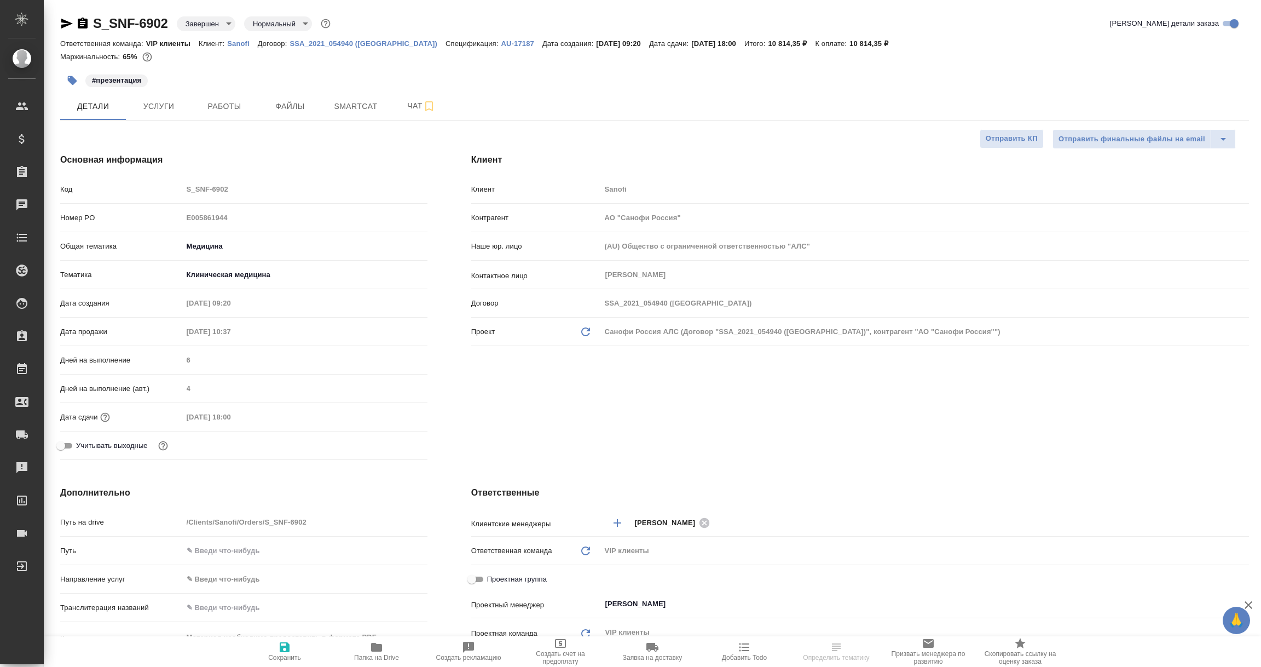
type textarea "x"
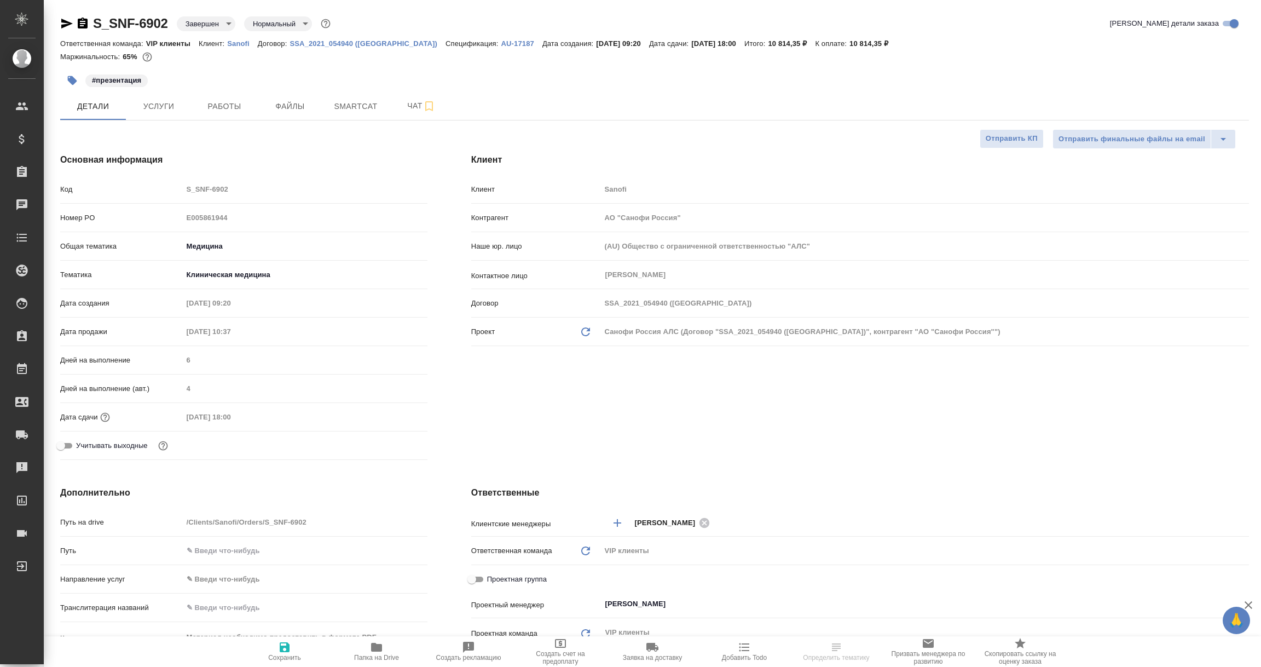
type textarea "x"
click at [421, 103] on span "Чат" at bounding box center [421, 106] width 53 height 14
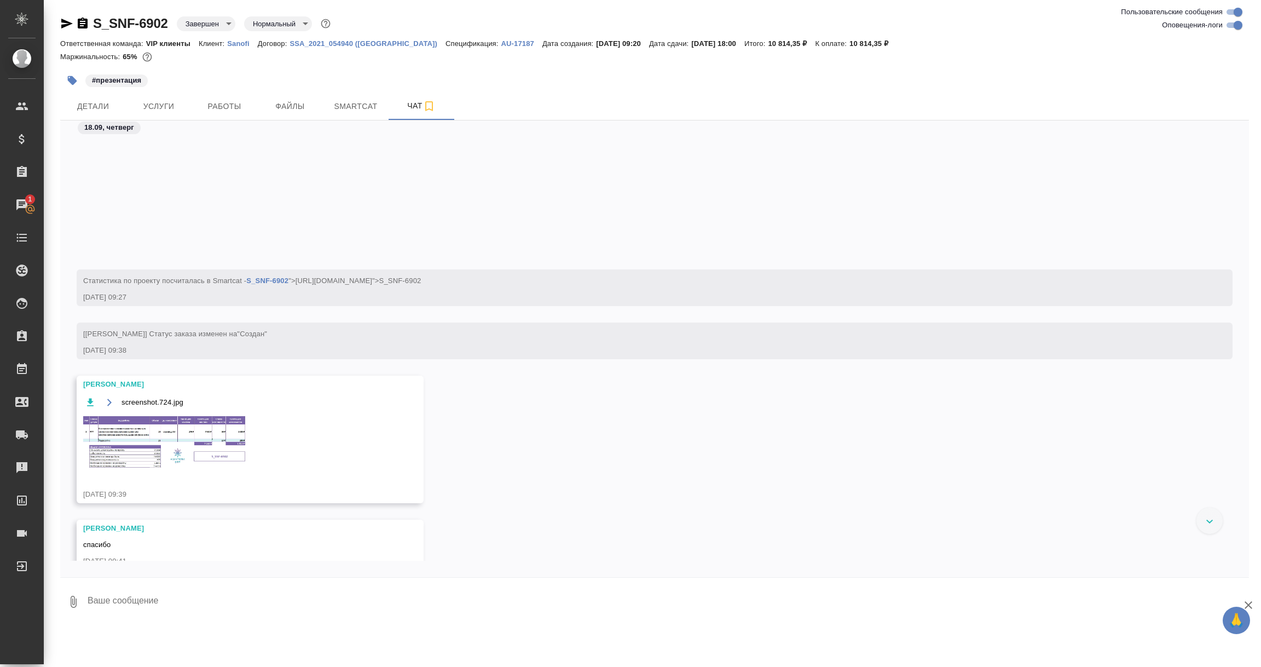
scroll to position [622, 0]
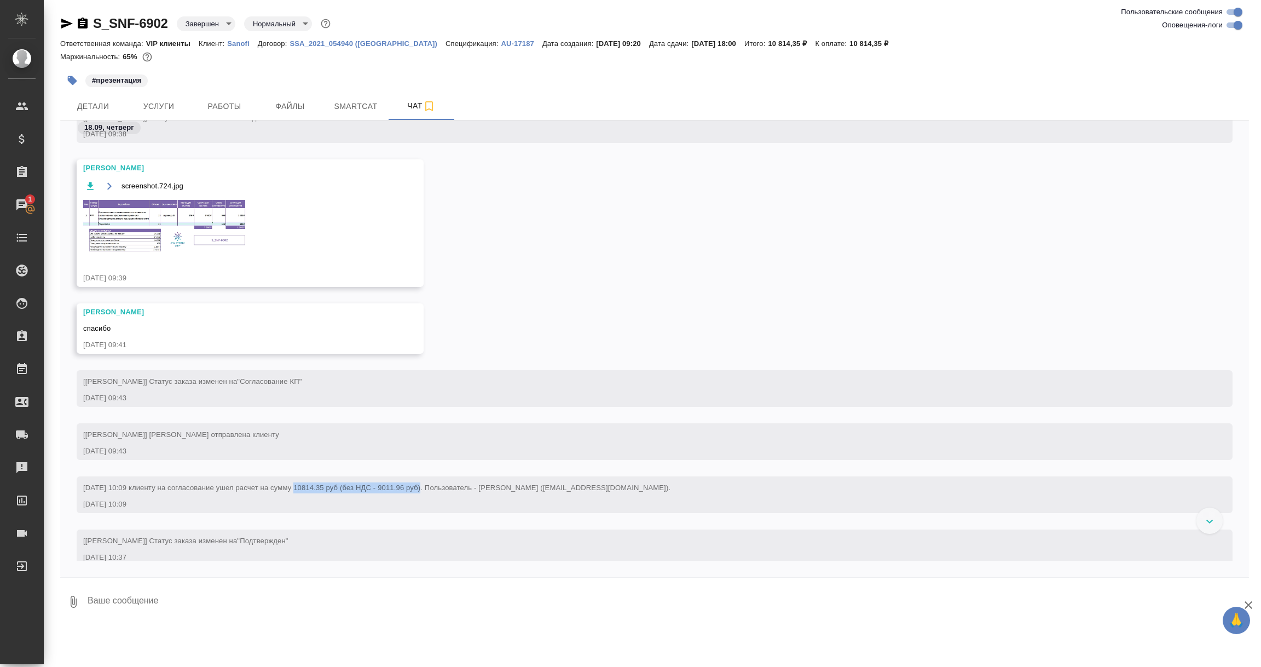
drag, startPoint x: 293, startPoint y: 486, endPoint x: 457, endPoint y: 490, distance: 163.7
click at [457, 490] on span "[DATE] 10:09 клиенту на согласование ушел расчет на сумму 10814.35 руб (без НДС…" at bounding box center [376, 487] width 587 height 8
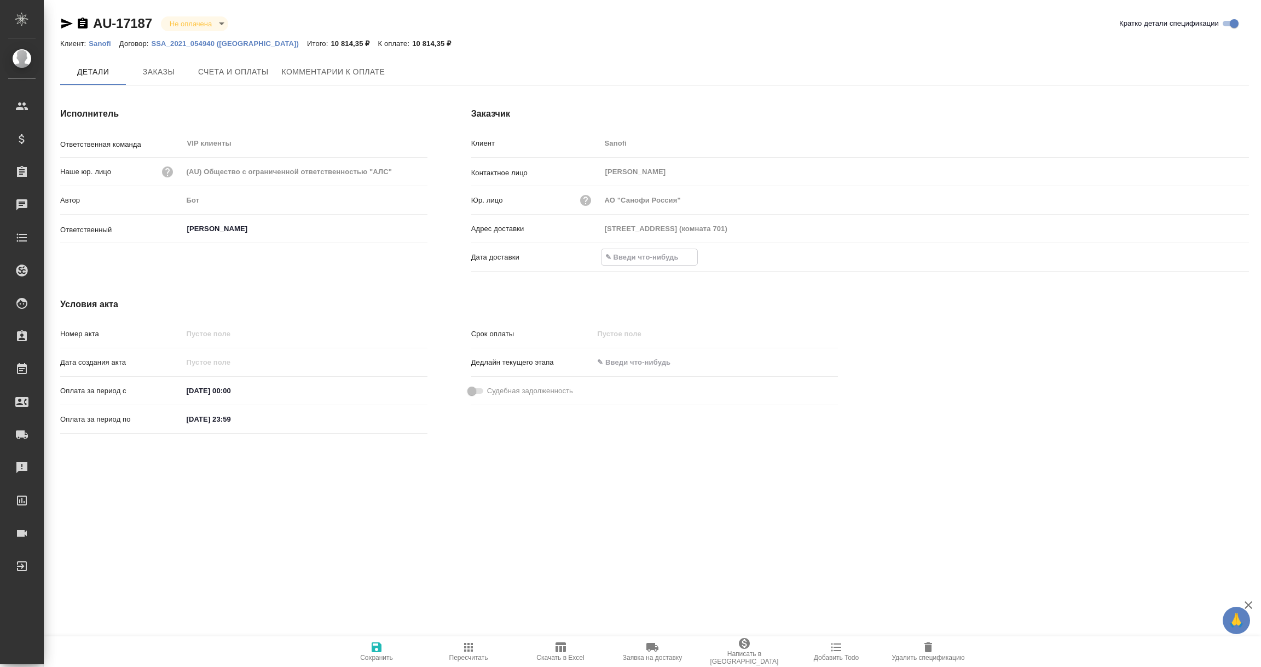
click at [641, 258] on input "text" at bounding box center [650, 257] width 96 height 16
click at [1222, 258] on icon "button" at bounding box center [1217, 257] width 13 height 13
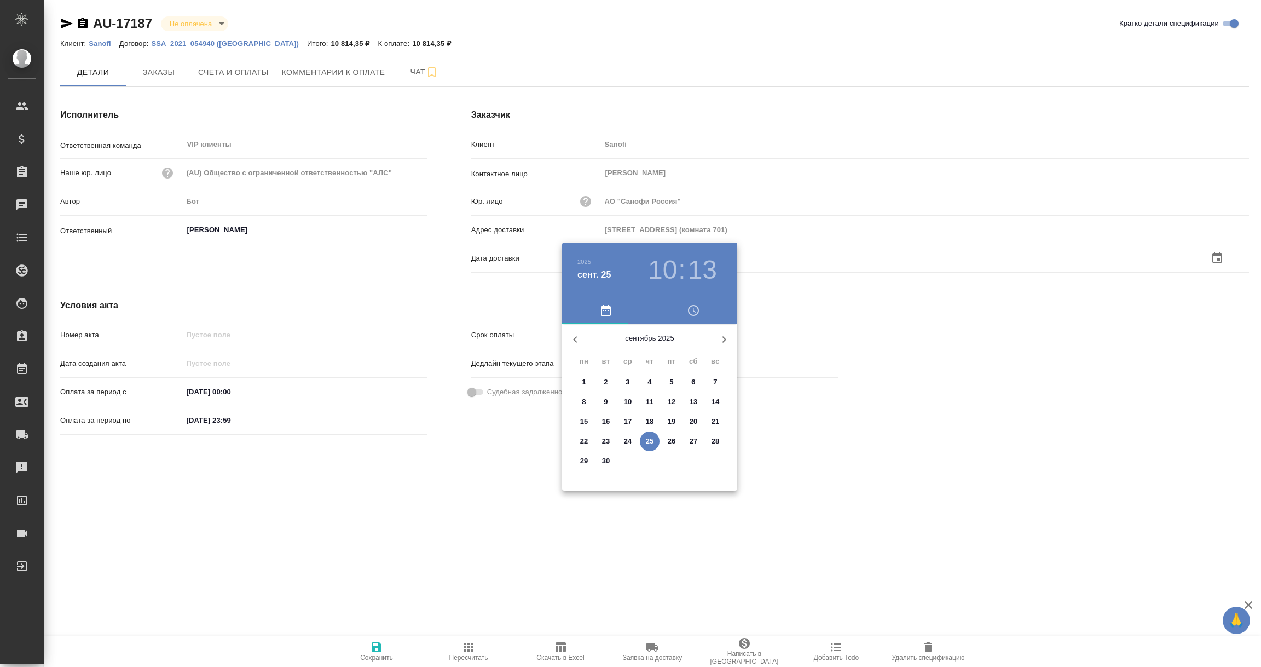
click at [650, 438] on p "25" at bounding box center [650, 441] width 8 height 11
type input "25.09.2025 10:13"
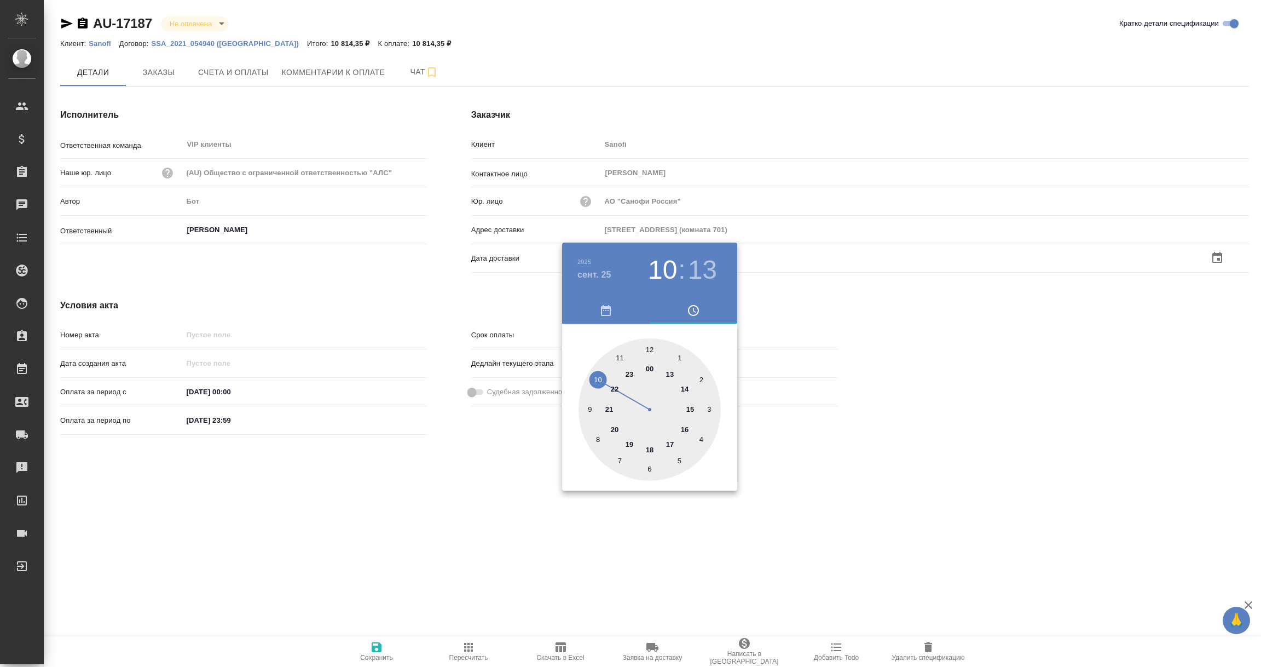
click at [549, 553] on div at bounding box center [630, 333] width 1261 height 667
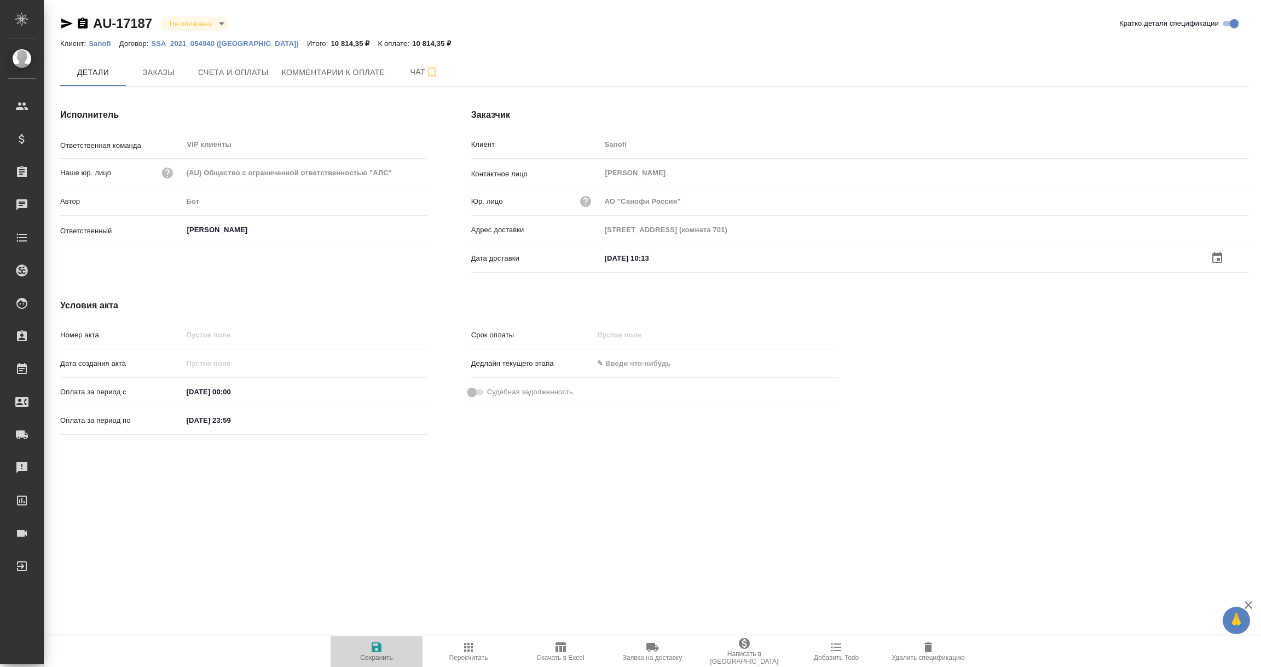
click at [379, 645] on icon "button" at bounding box center [377, 647] width 10 height 10
click at [172, 74] on span "Заказы" at bounding box center [158, 72] width 53 height 14
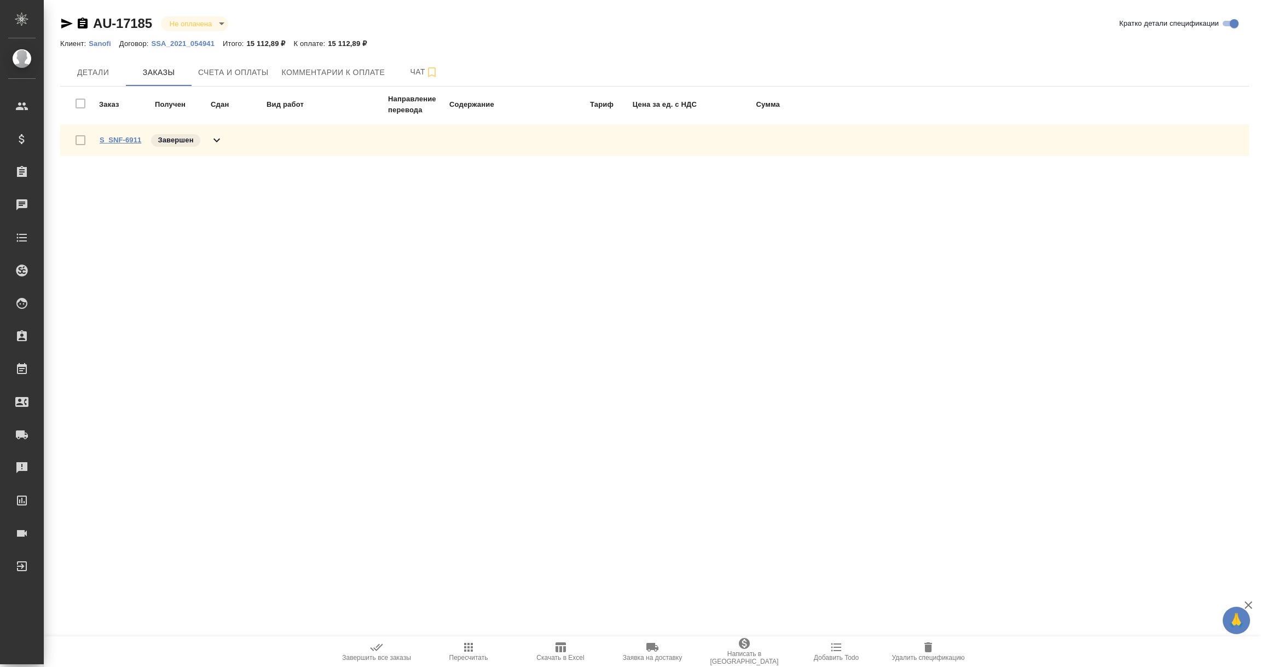
click at [129, 140] on link "S_SNF-6911" at bounding box center [121, 140] width 42 height 8
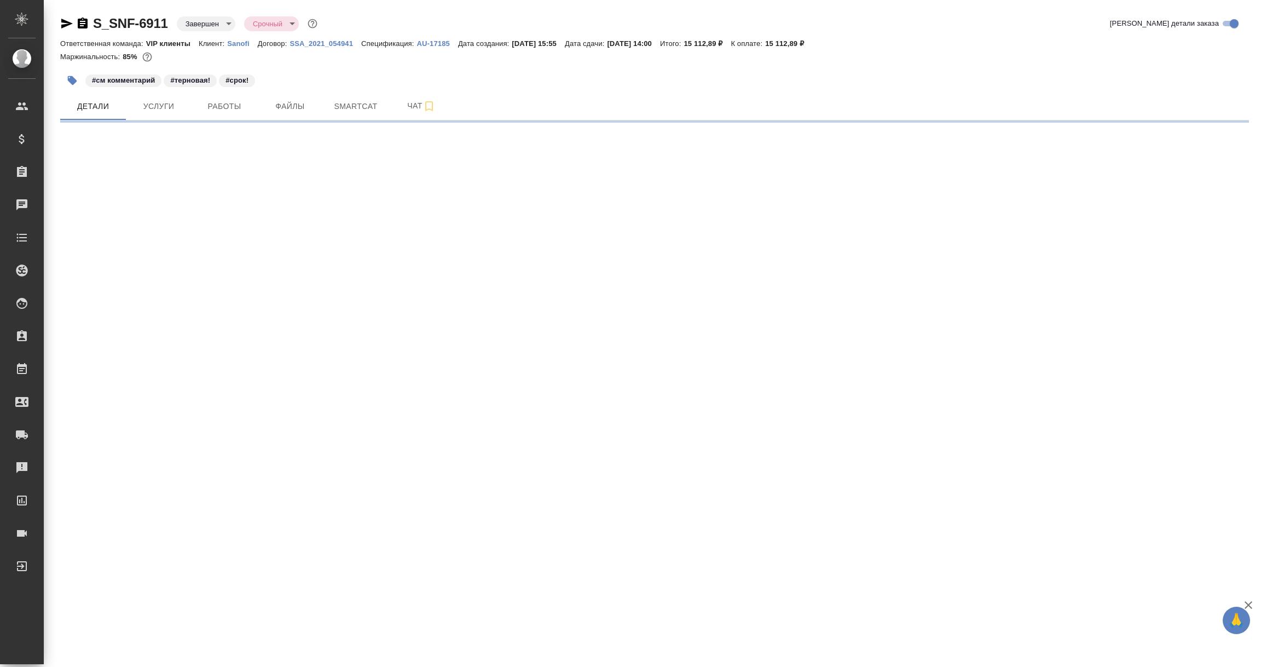
select select "RU"
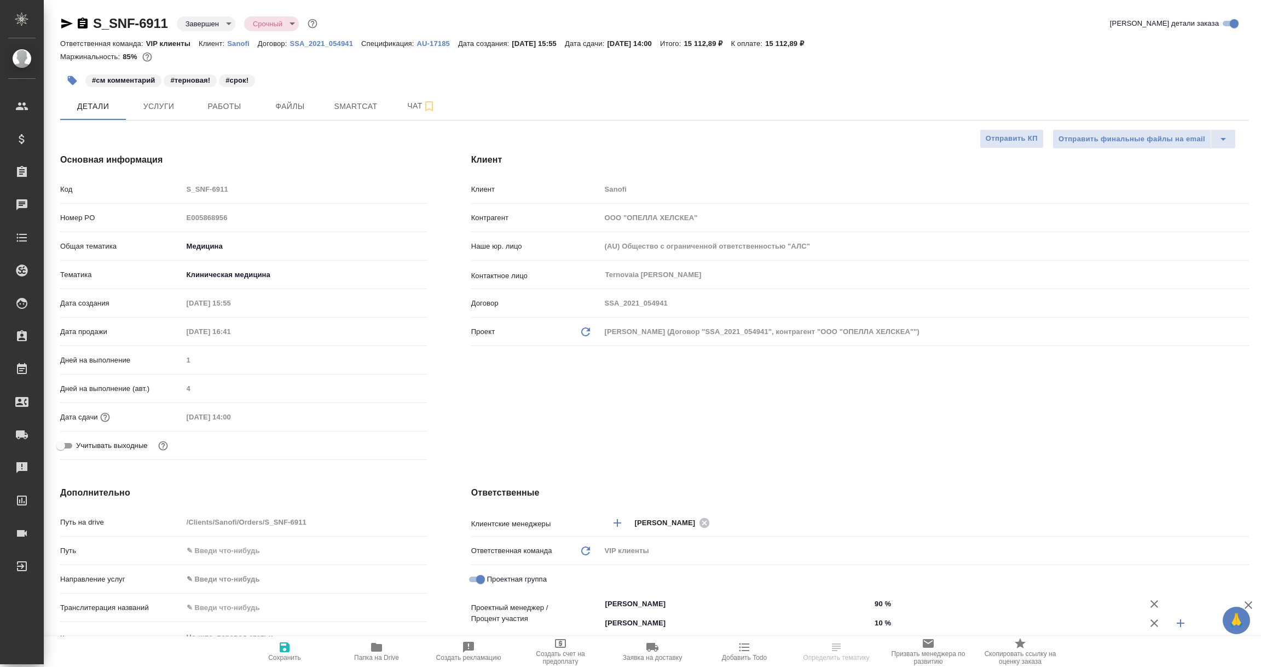
type textarea "x"
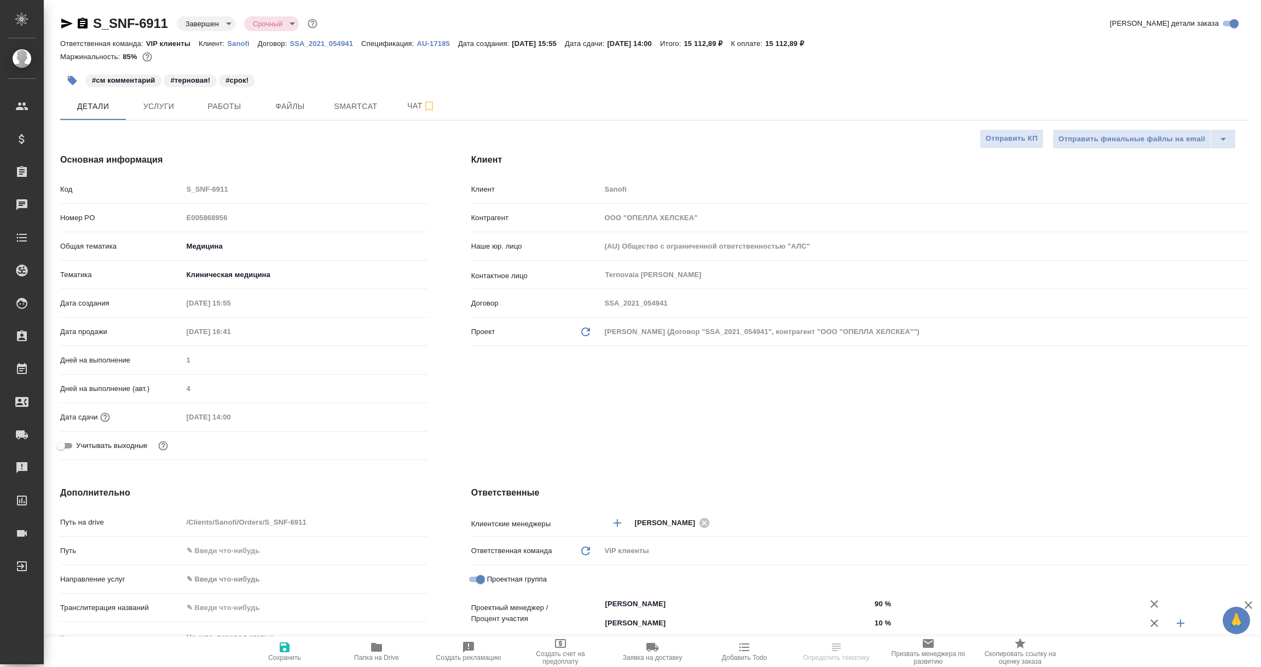
type textarea "x"
click at [414, 103] on span "Чат" at bounding box center [421, 106] width 53 height 14
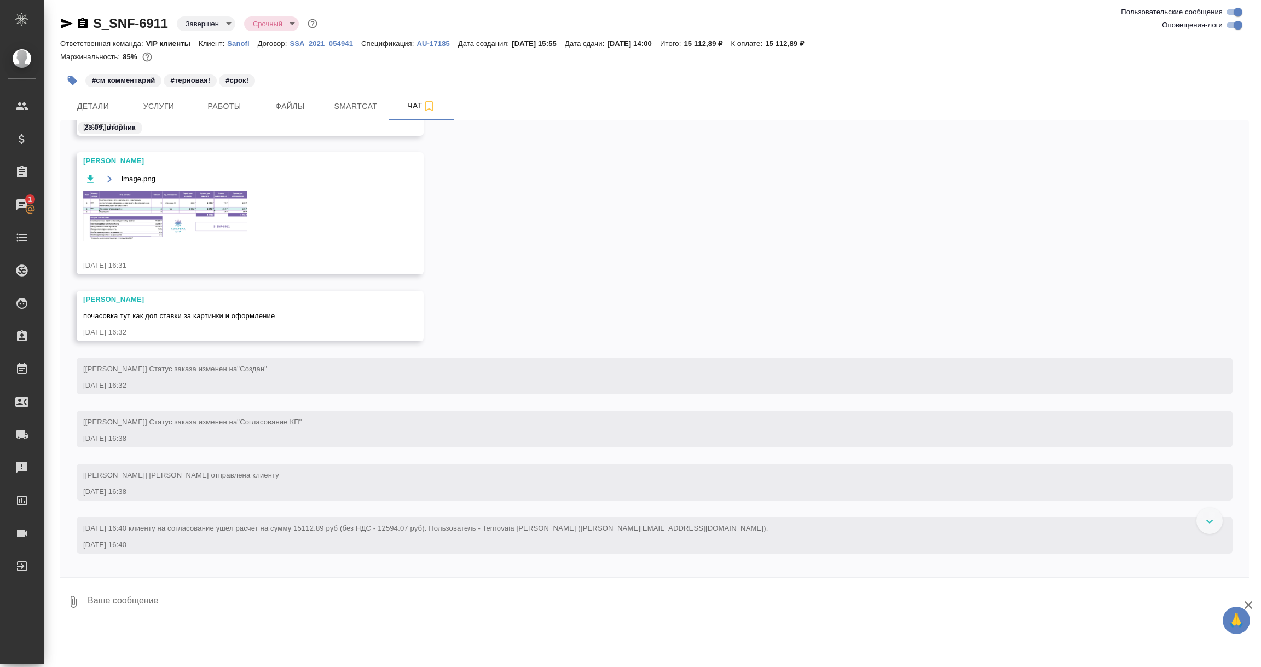
scroll to position [1232, 0]
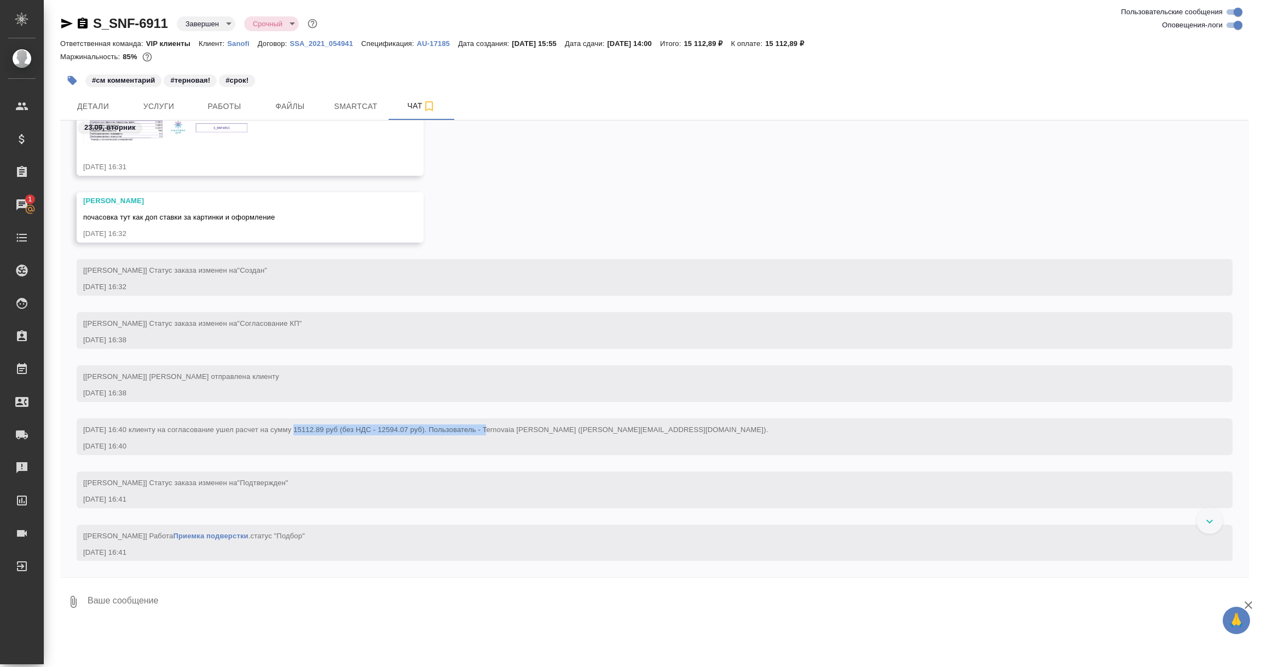
drag, startPoint x: 291, startPoint y: 431, endPoint x: 487, endPoint y: 428, distance: 196.5
click at [487, 428] on span "23.09.2025 16:40 клиенту на согласование ушел расчет на сумму 15112.89 руб (без…" at bounding box center [425, 429] width 685 height 8
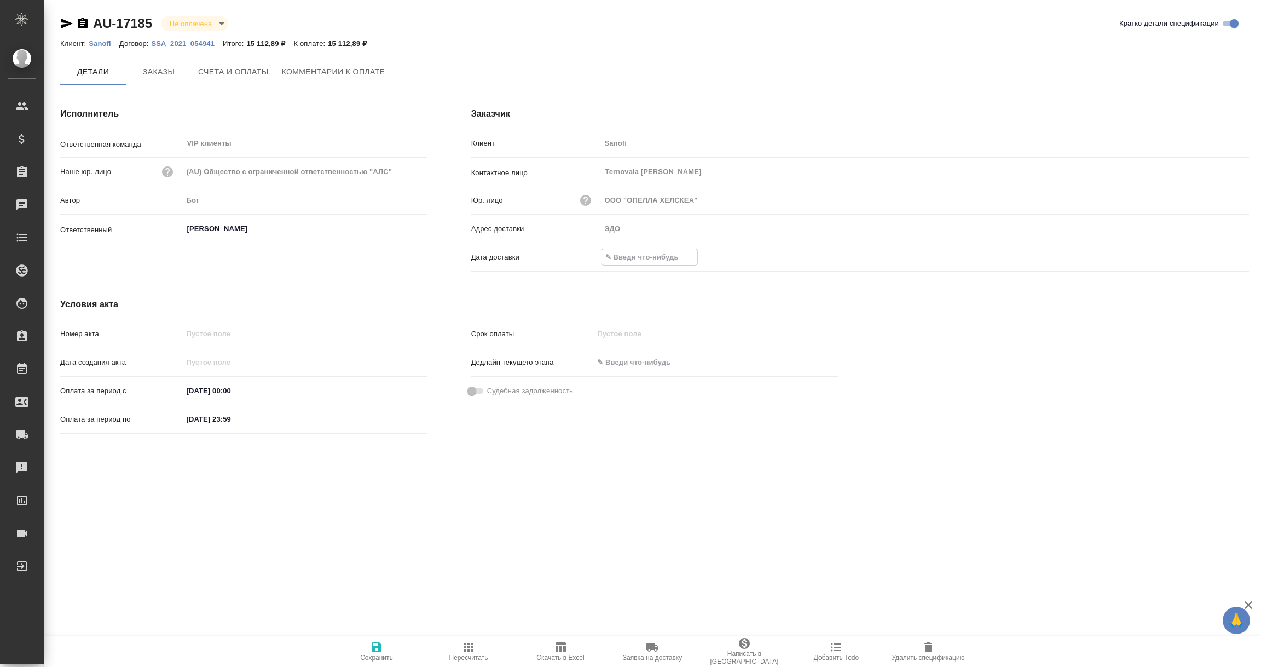
click at [633, 256] on input "text" at bounding box center [650, 257] width 96 height 16
click at [1214, 258] on icon "button" at bounding box center [1217, 257] width 13 height 13
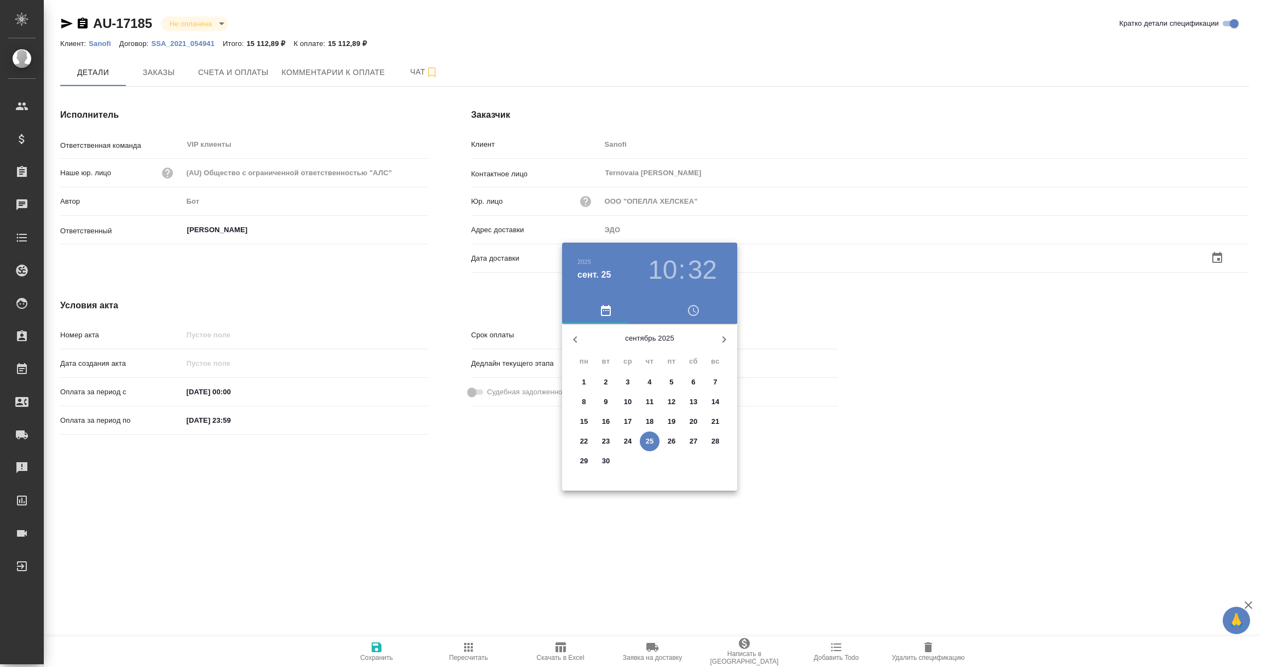
click at [646, 442] on p "25" at bounding box center [650, 441] width 8 height 11
type input "25.09.2025 10:32"
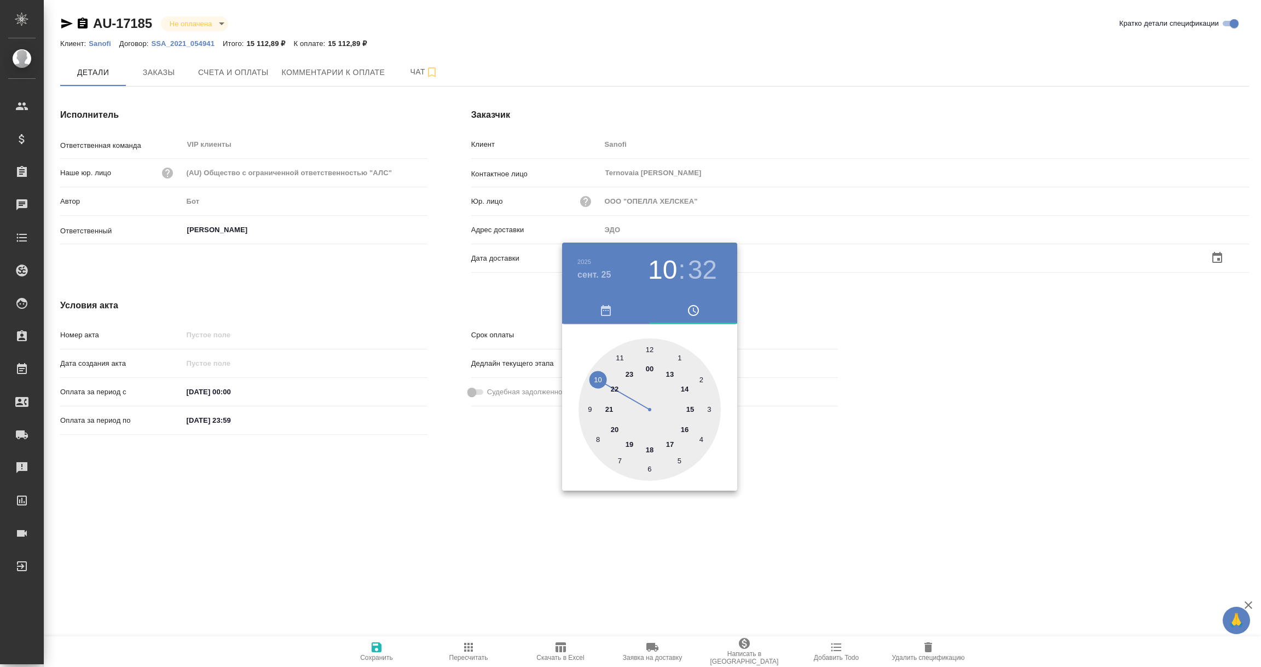
click at [613, 537] on div at bounding box center [630, 333] width 1261 height 667
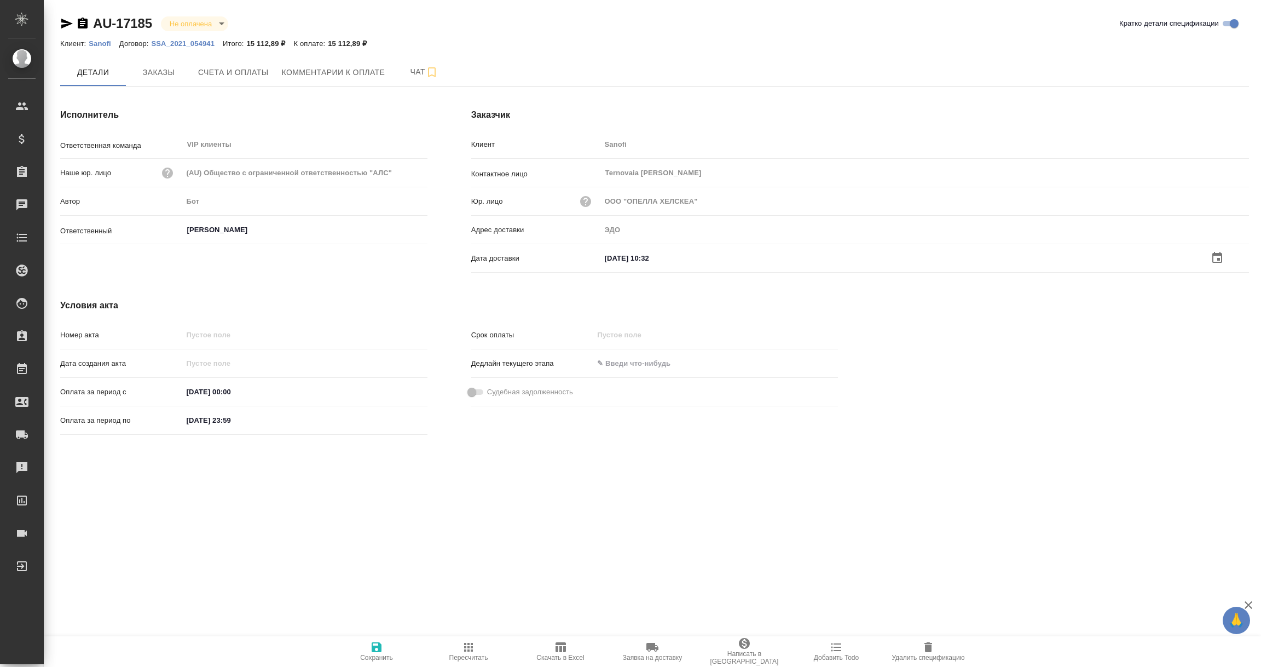
click at [377, 649] on icon "button" at bounding box center [376, 646] width 13 height 13
click at [158, 71] on span "Заказы" at bounding box center [158, 73] width 53 height 14
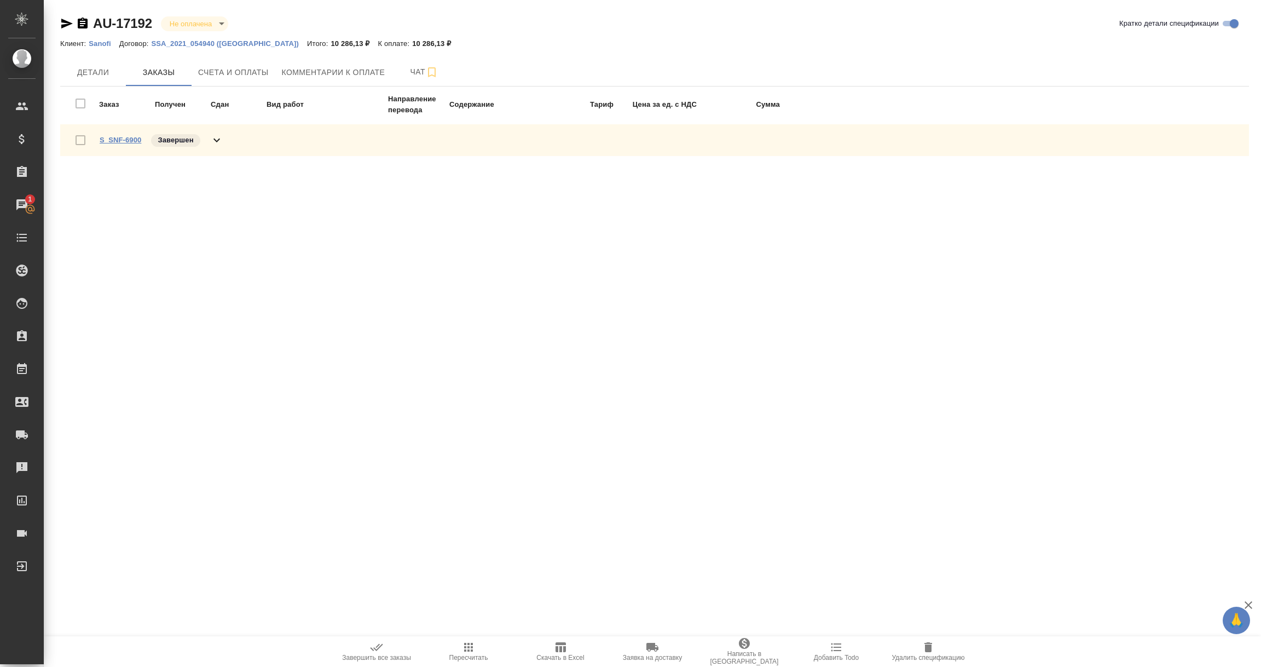
click at [129, 140] on link "S_SNF-6900" at bounding box center [121, 140] width 42 height 8
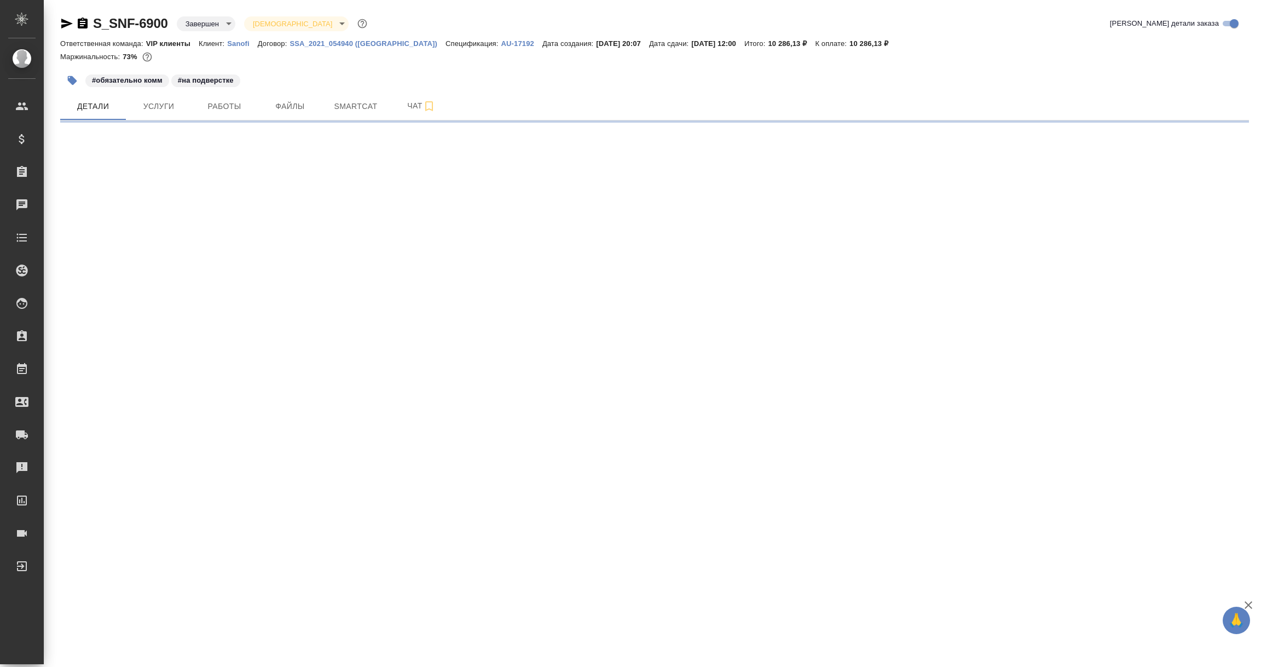
select select "RU"
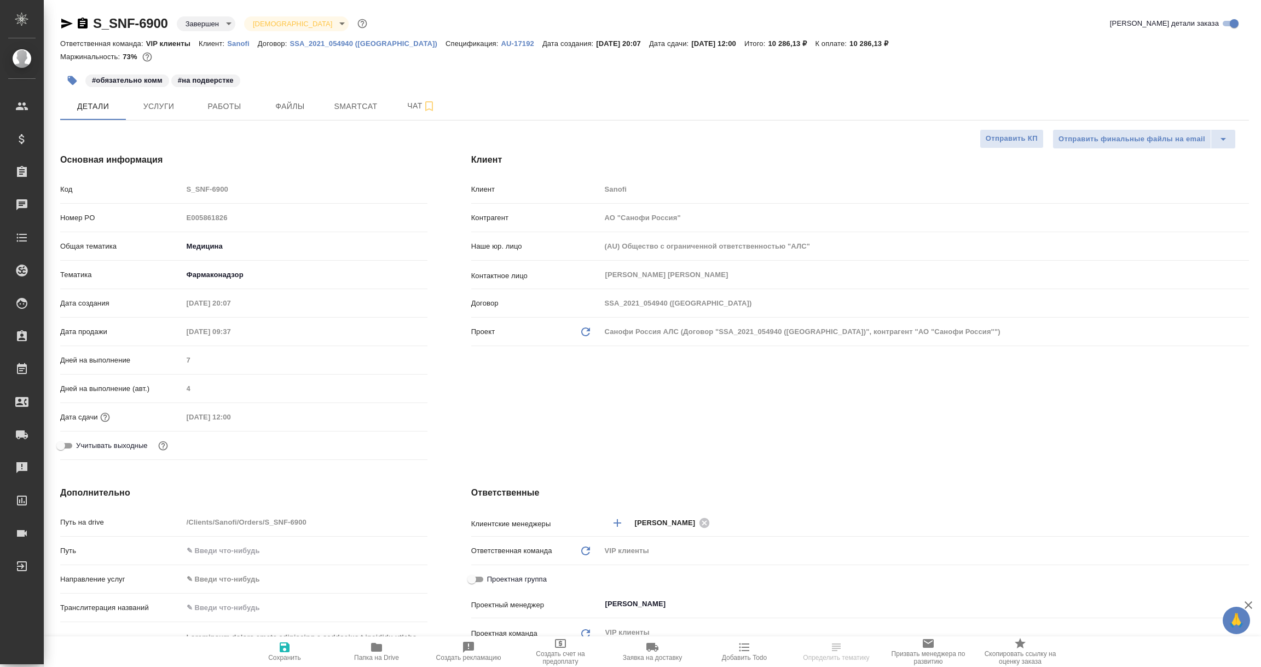
type textarea "x"
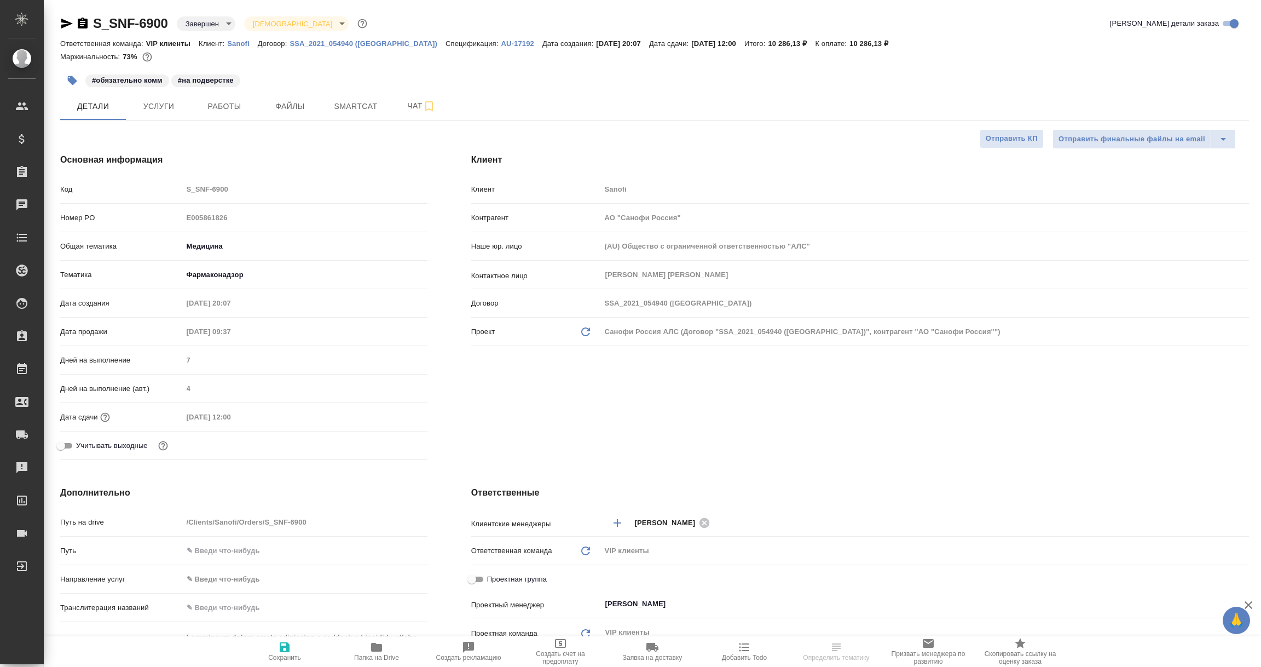
type textarea "x"
click at [413, 107] on span "Чат" at bounding box center [421, 106] width 53 height 14
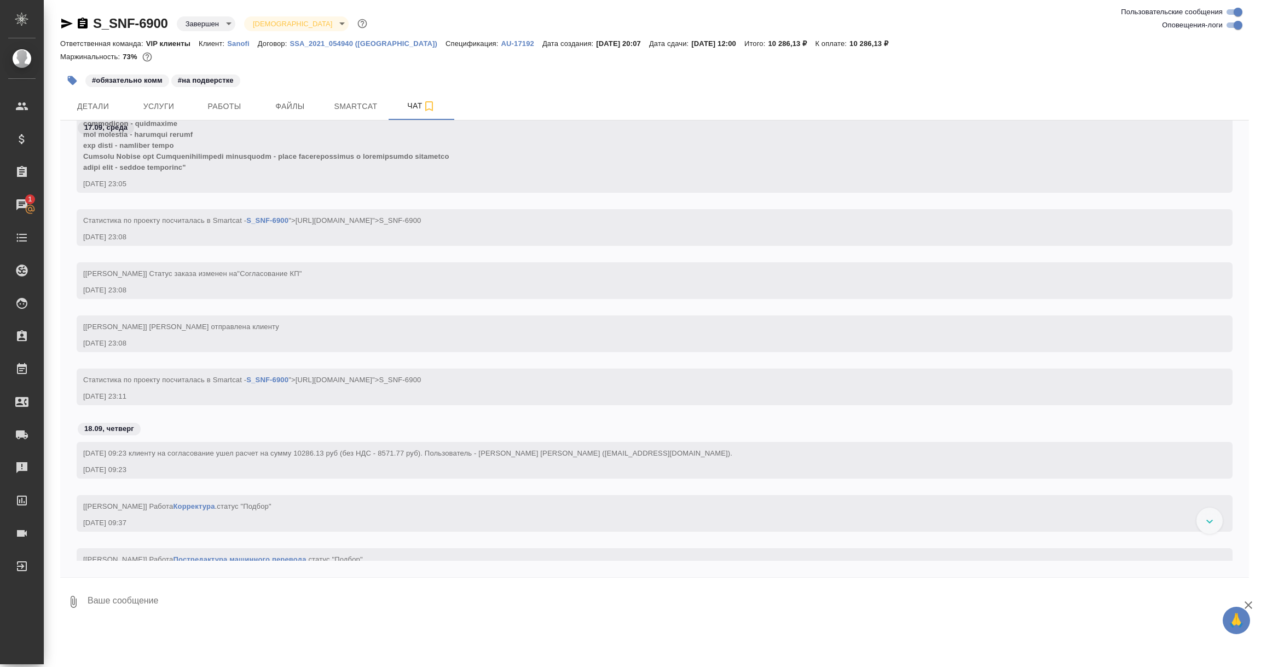
scroll to position [821, 0]
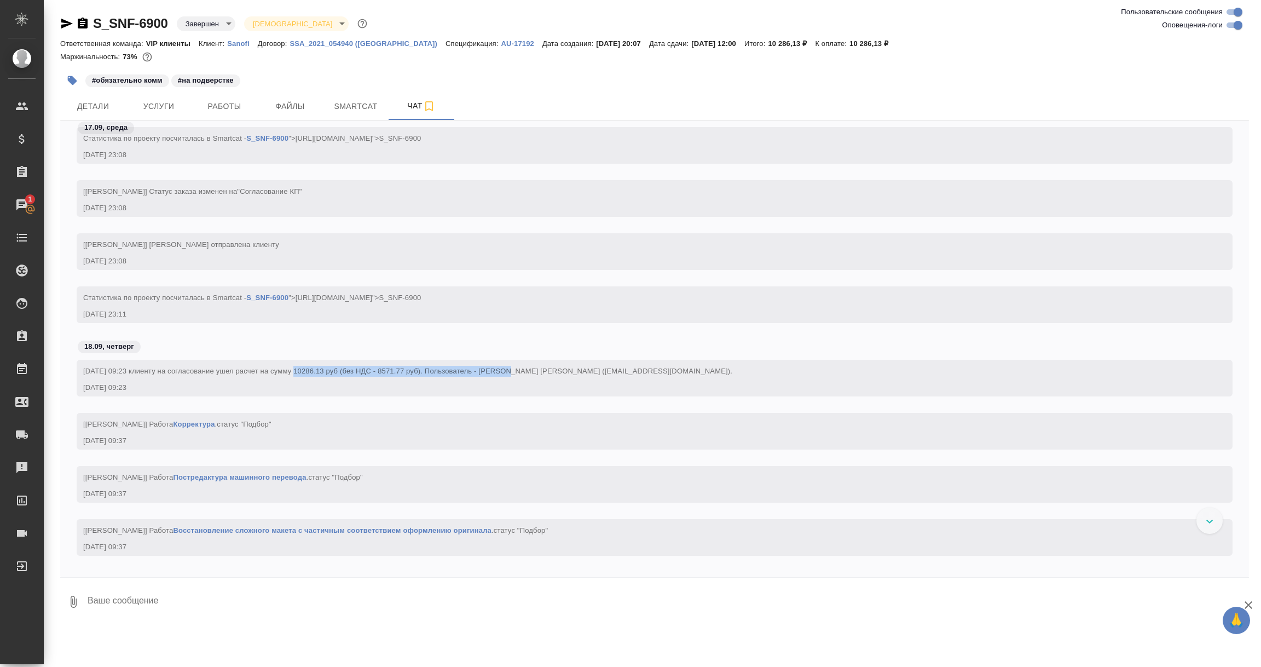
drag, startPoint x: 293, startPoint y: 369, endPoint x: 504, endPoint y: 374, distance: 210.2
click at [504, 375] on div "18.09.2025 09:23 клиенту на согласование ушел расчет на сумму 10286.13 руб (без…" at bounding box center [638, 370] width 1111 height 14
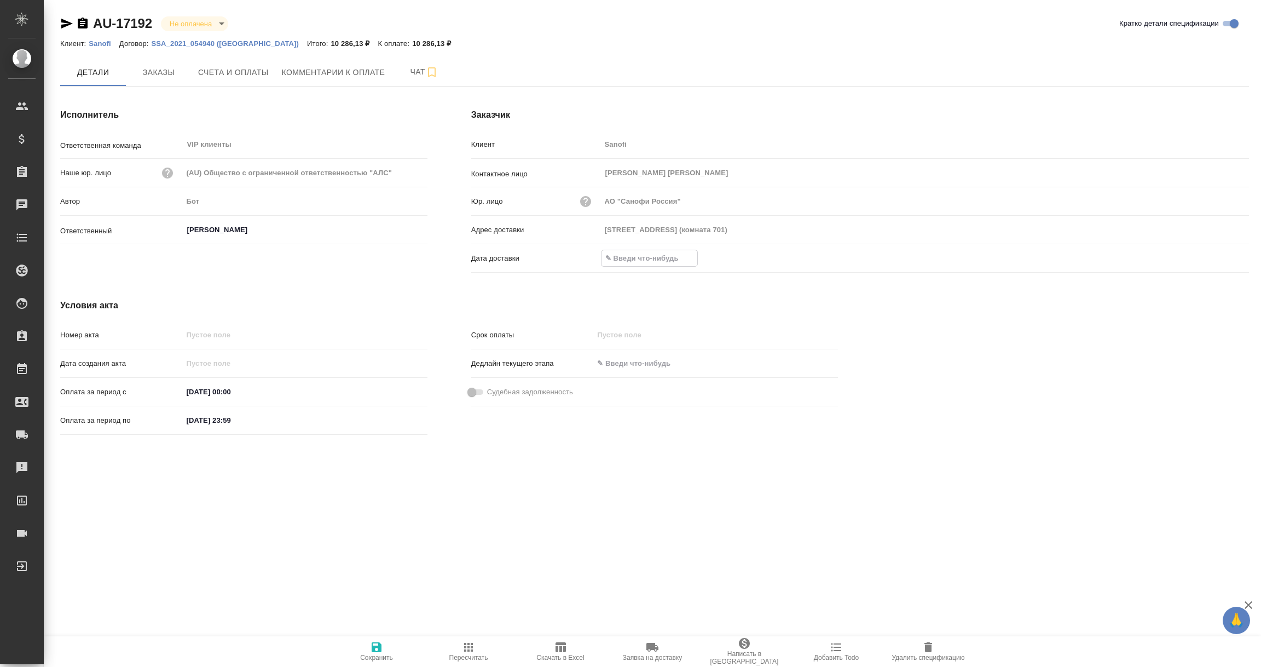
click at [650, 251] on input "text" at bounding box center [650, 258] width 96 height 16
click at [1211, 254] on icon "button" at bounding box center [1217, 257] width 13 height 13
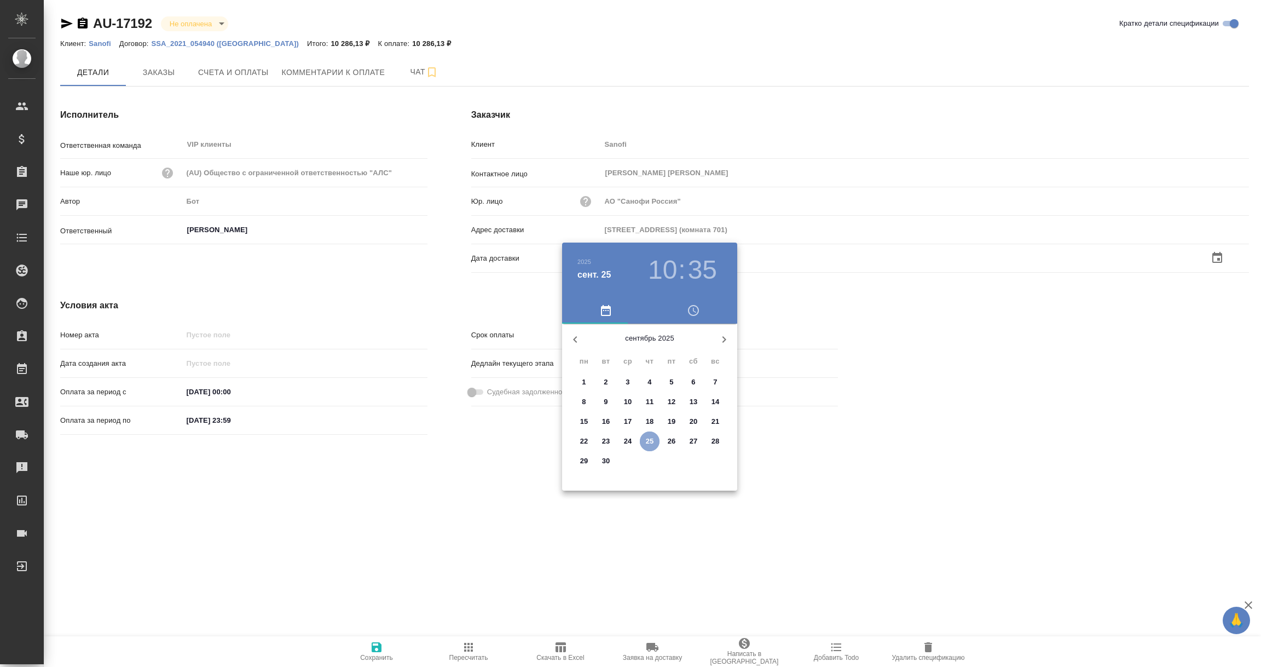
click at [643, 442] on span "25" at bounding box center [650, 441] width 20 height 11
type input "[DATE] 10:35"
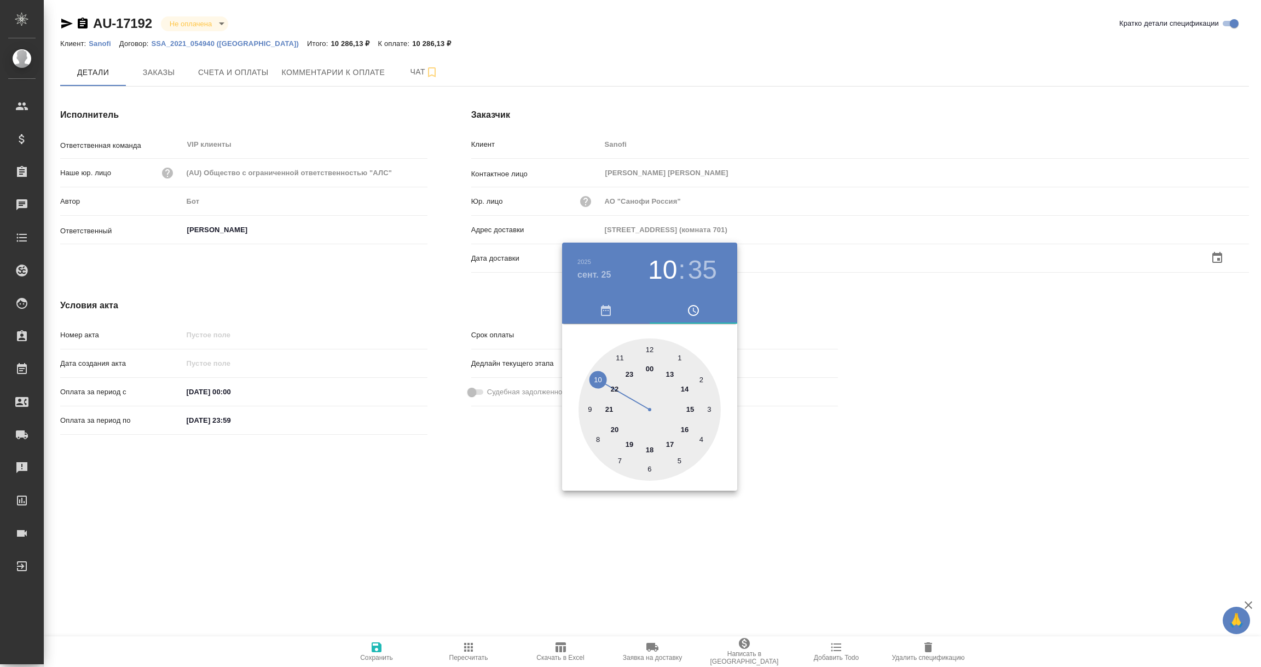
click at [534, 538] on div at bounding box center [630, 333] width 1261 height 667
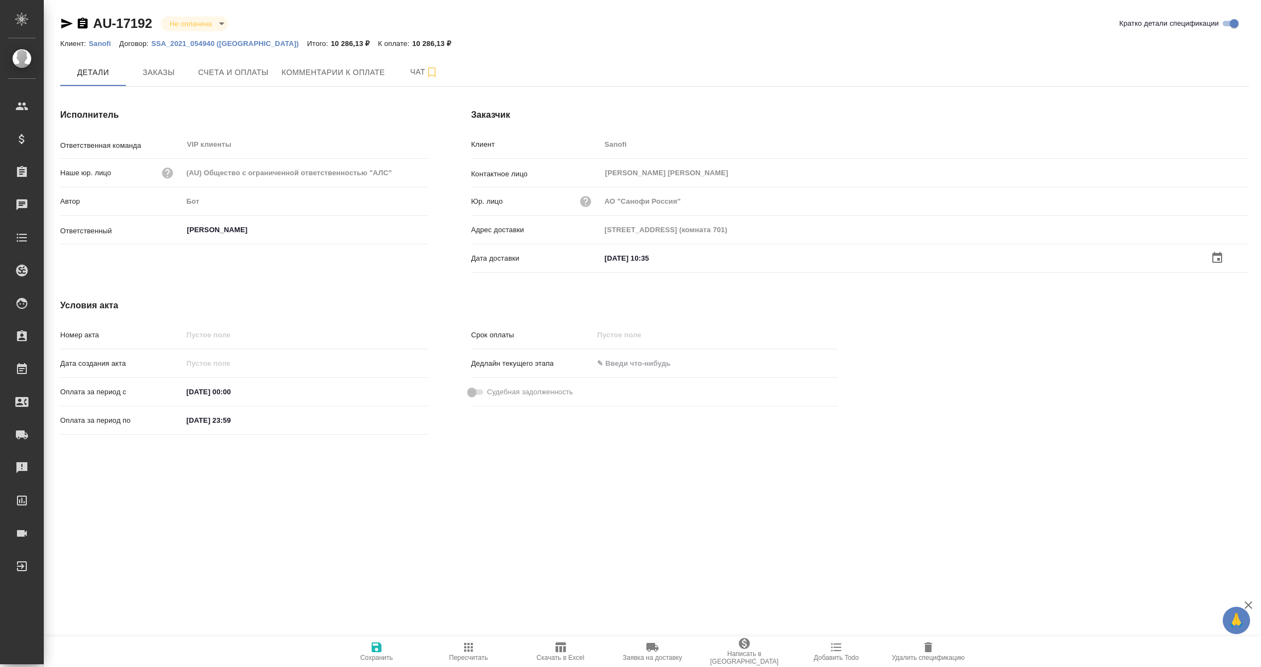
click at [376, 652] on icon "button" at bounding box center [376, 646] width 13 height 13
click at [155, 74] on span "Заказы" at bounding box center [158, 72] width 53 height 14
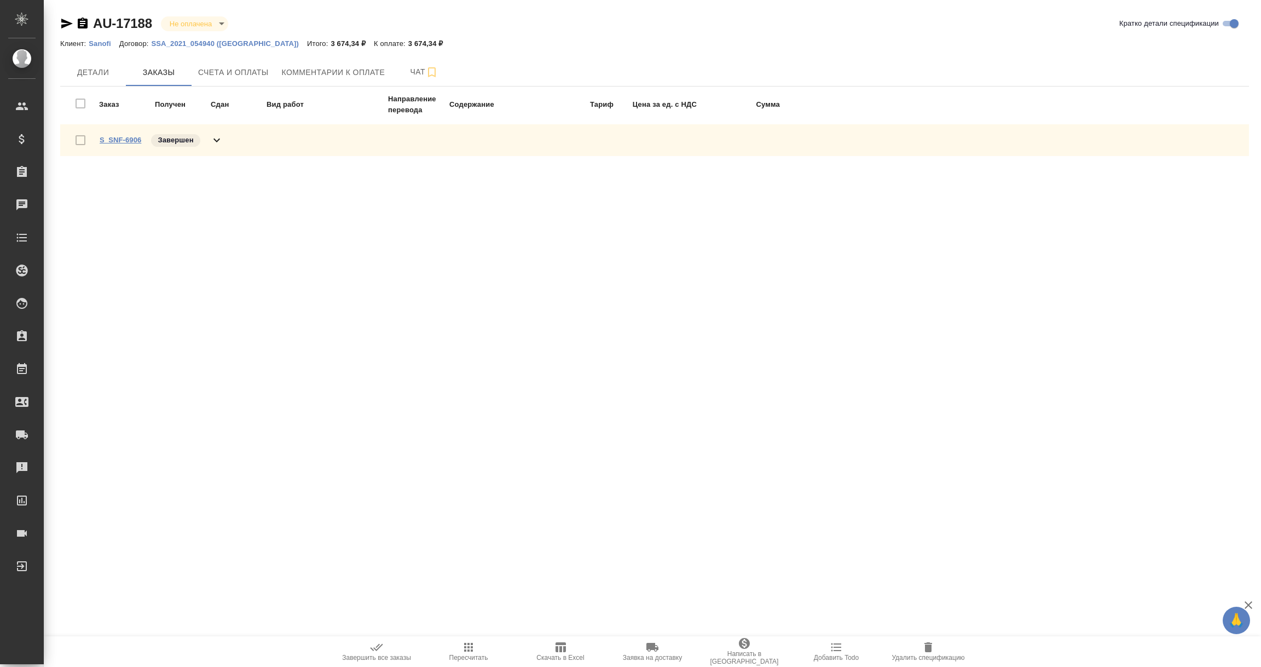
click at [136, 137] on link "S_SNF-6906" at bounding box center [121, 140] width 42 height 8
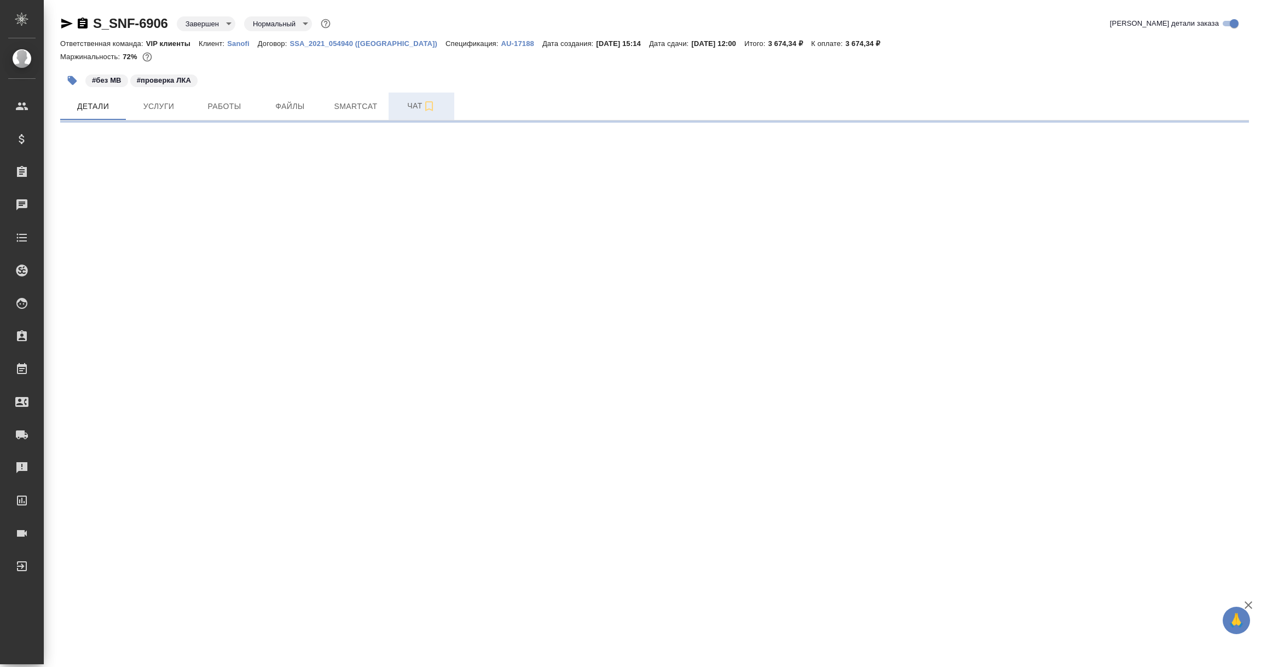
select select "RU"
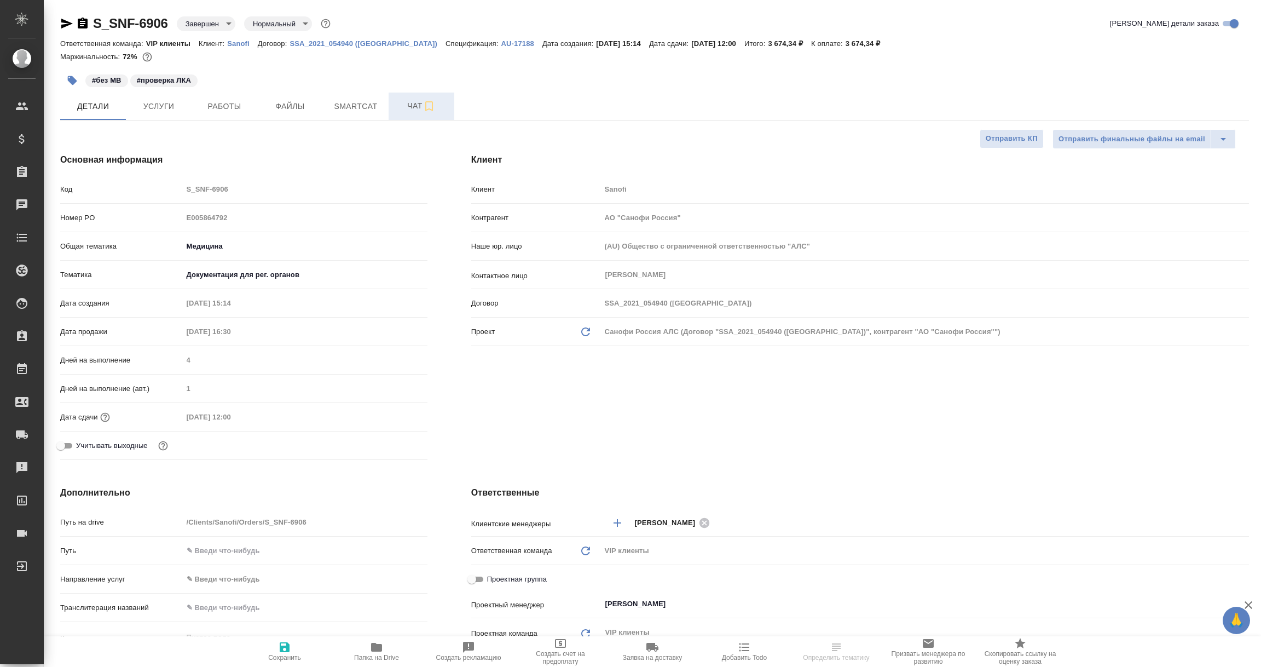
type textarea "x"
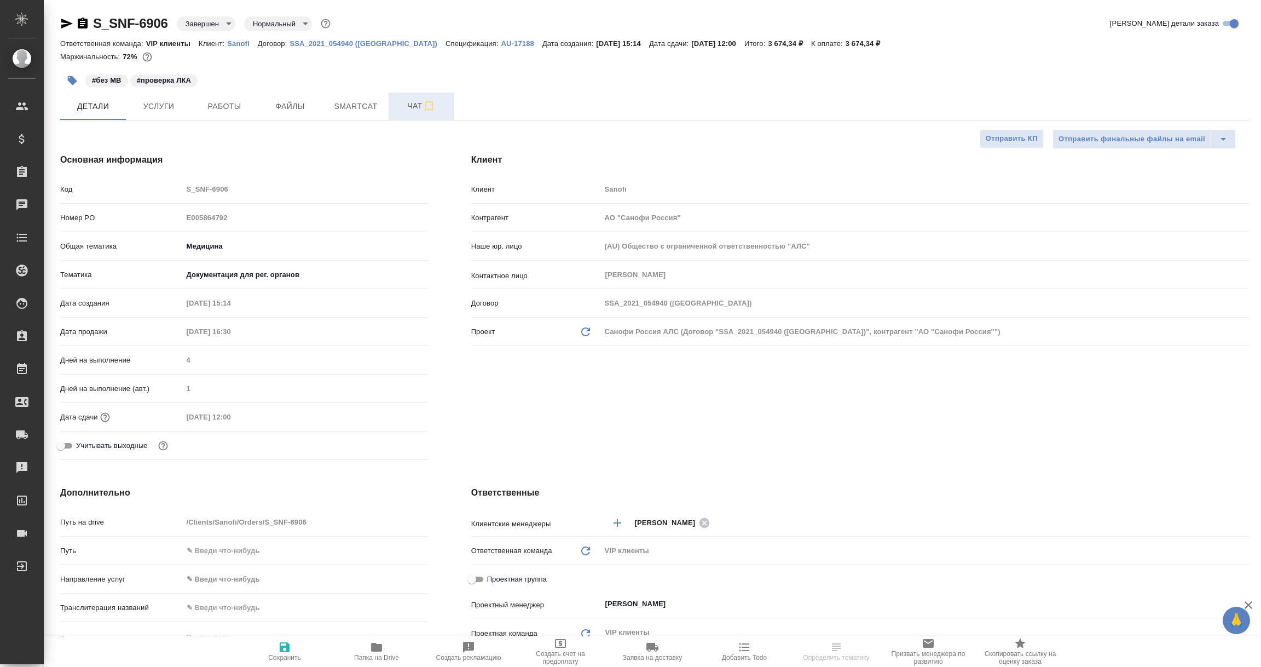
type textarea "x"
click at [409, 106] on span "Чат" at bounding box center [421, 106] width 53 height 14
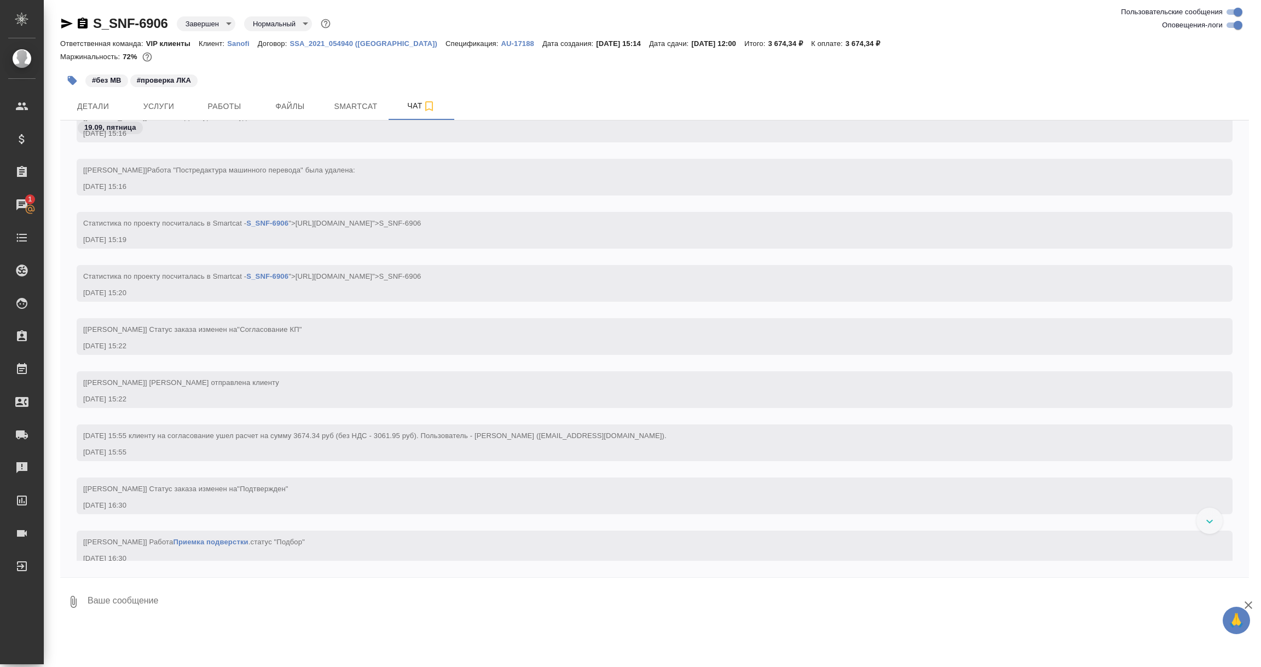
scroll to position [446, 0]
drag, startPoint x: 284, startPoint y: 435, endPoint x: 493, endPoint y: 435, distance: 209.6
click at [494, 435] on span "19.09.2025 15:55 клиенту на согласование ушел расчет на сумму 3674.34 руб (без …" at bounding box center [374, 439] width 583 height 8
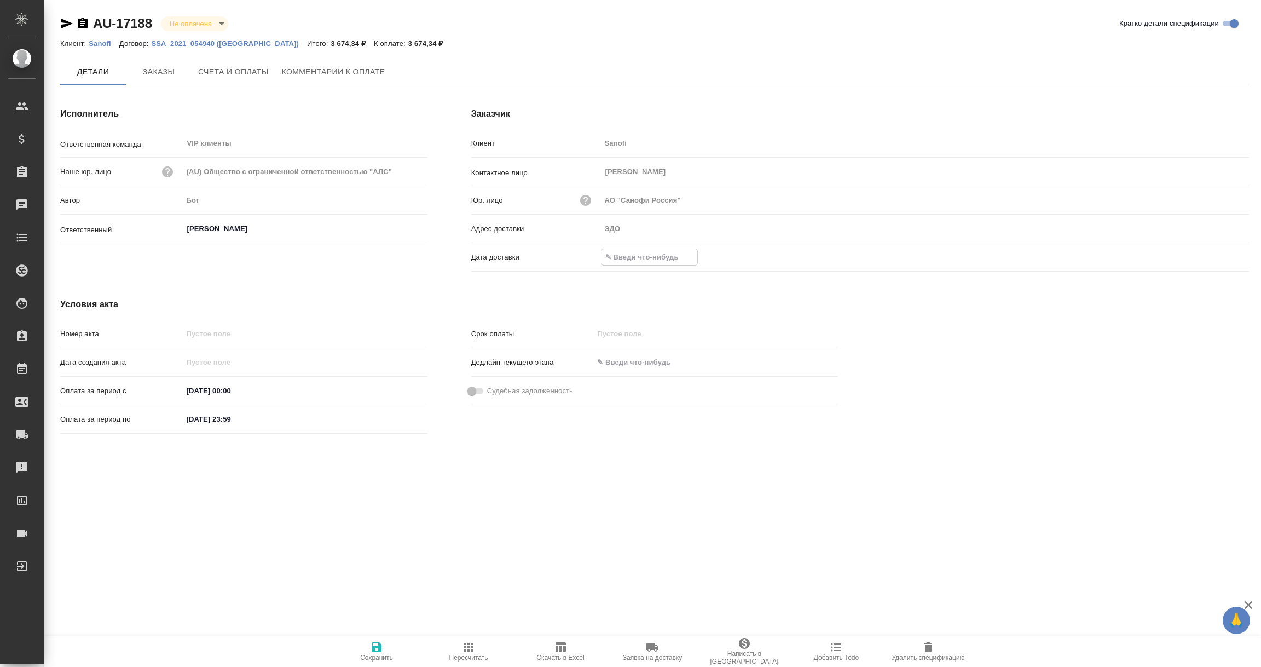
click at [660, 257] on input "text" at bounding box center [650, 257] width 96 height 16
click at [1220, 256] on icon "button" at bounding box center [1217, 257] width 13 height 13
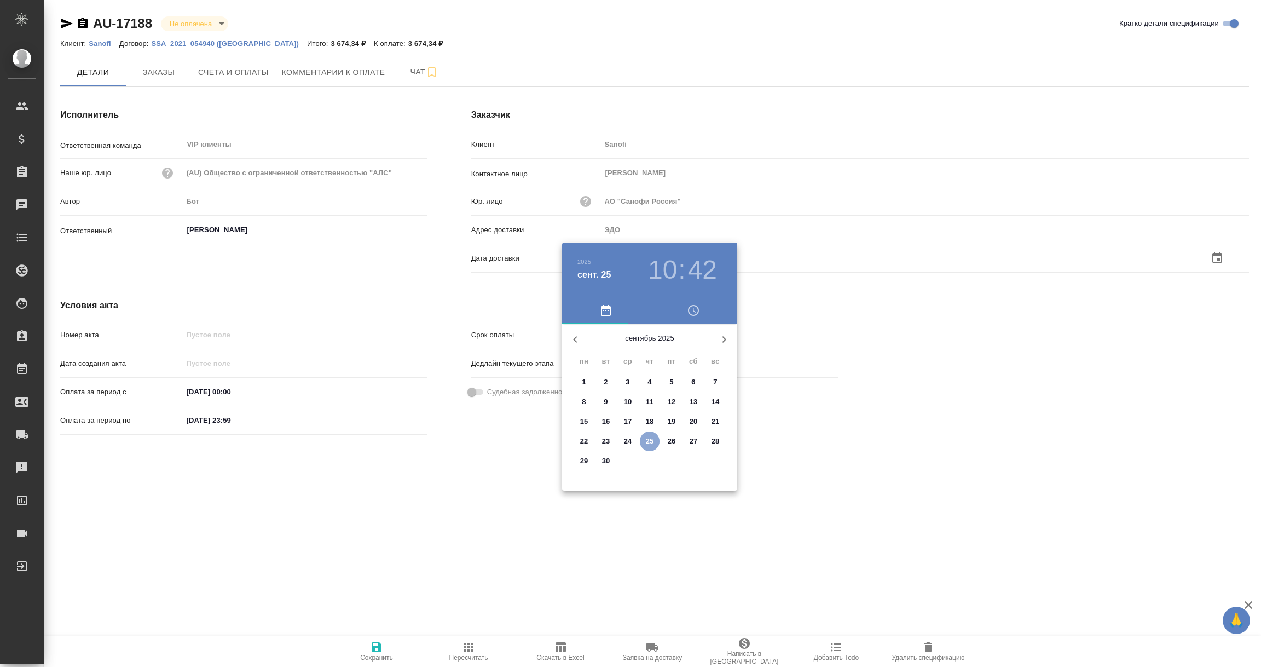
click at [649, 439] on p "25" at bounding box center [650, 441] width 8 height 11
type input "25.09.2025 10:42"
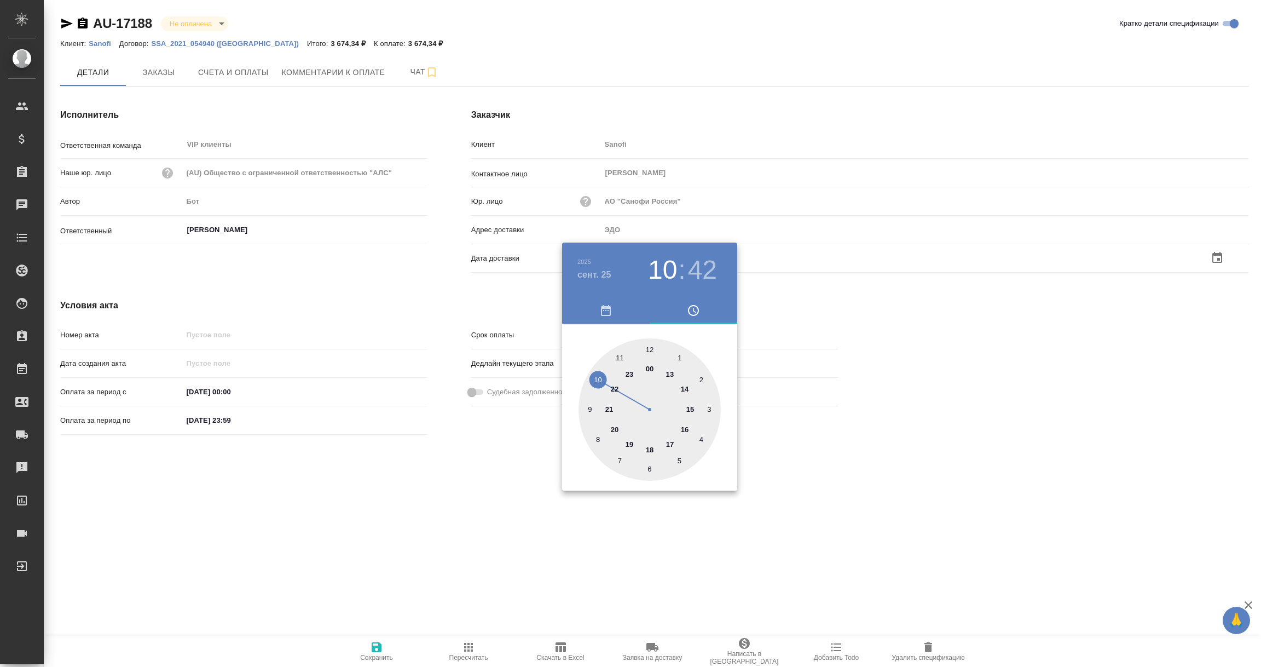
click at [600, 524] on div at bounding box center [630, 333] width 1261 height 667
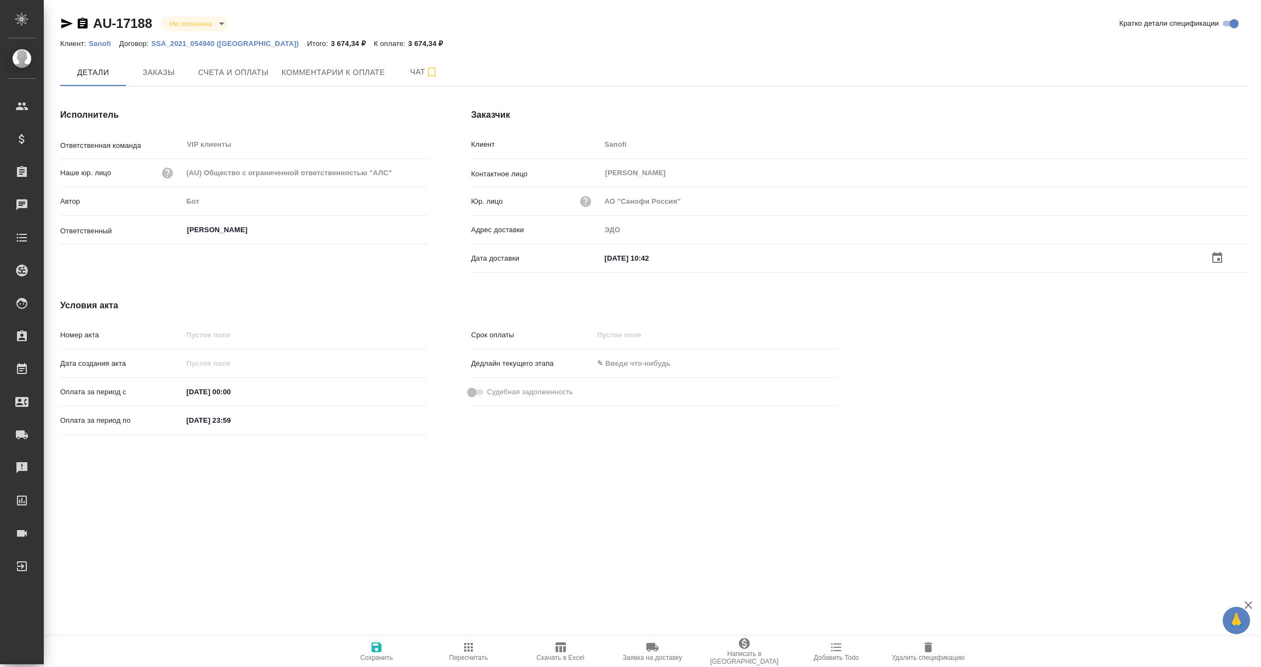
click at [376, 649] on icon "button" at bounding box center [376, 646] width 13 height 13
click at [162, 77] on span "Заказы" at bounding box center [158, 73] width 53 height 14
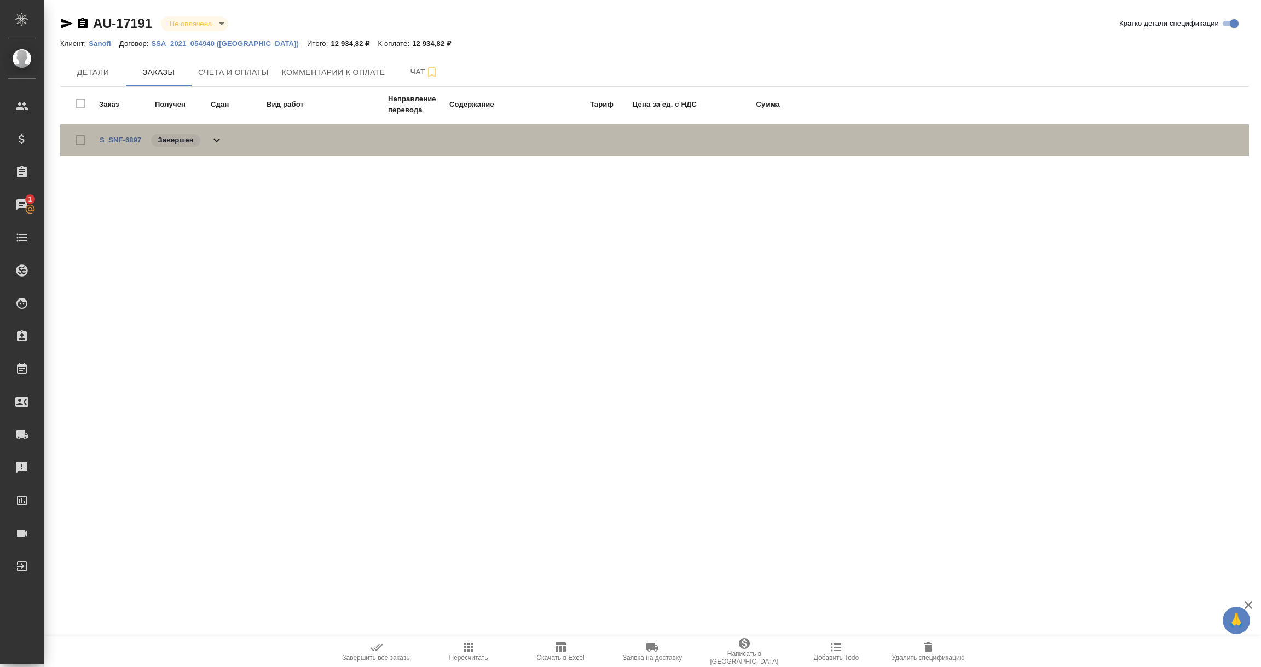
drag, startPoint x: 161, startPoint y: 134, endPoint x: 147, endPoint y: 159, distance: 28.4
click at [147, 159] on div "S_SNF-6897 Завершен" at bounding box center [654, 140] width 1189 height 41
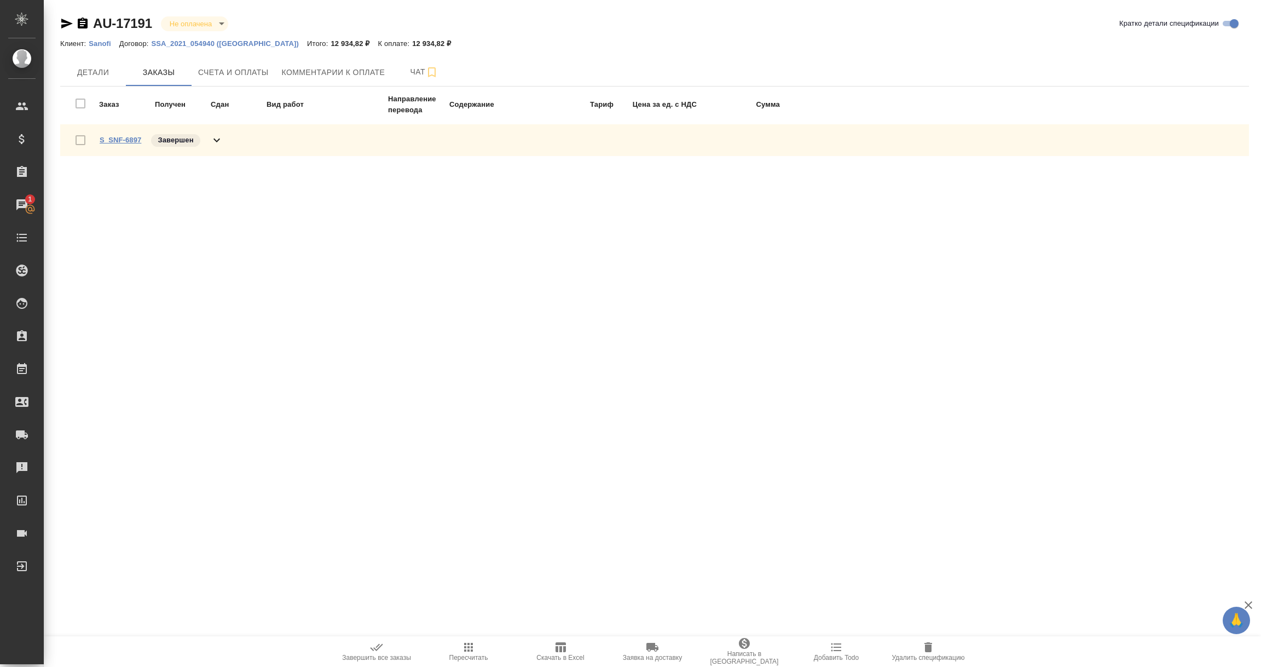
click at [122, 142] on link "S_SNF-6897" at bounding box center [121, 140] width 42 height 8
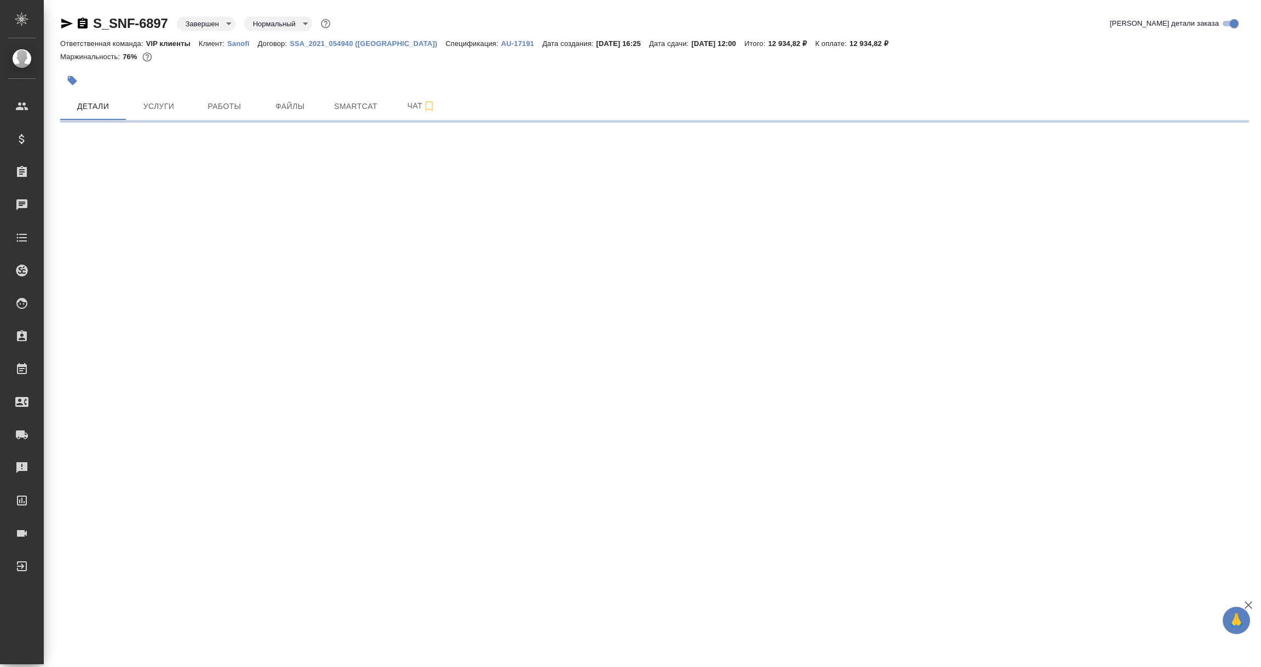
select select "RU"
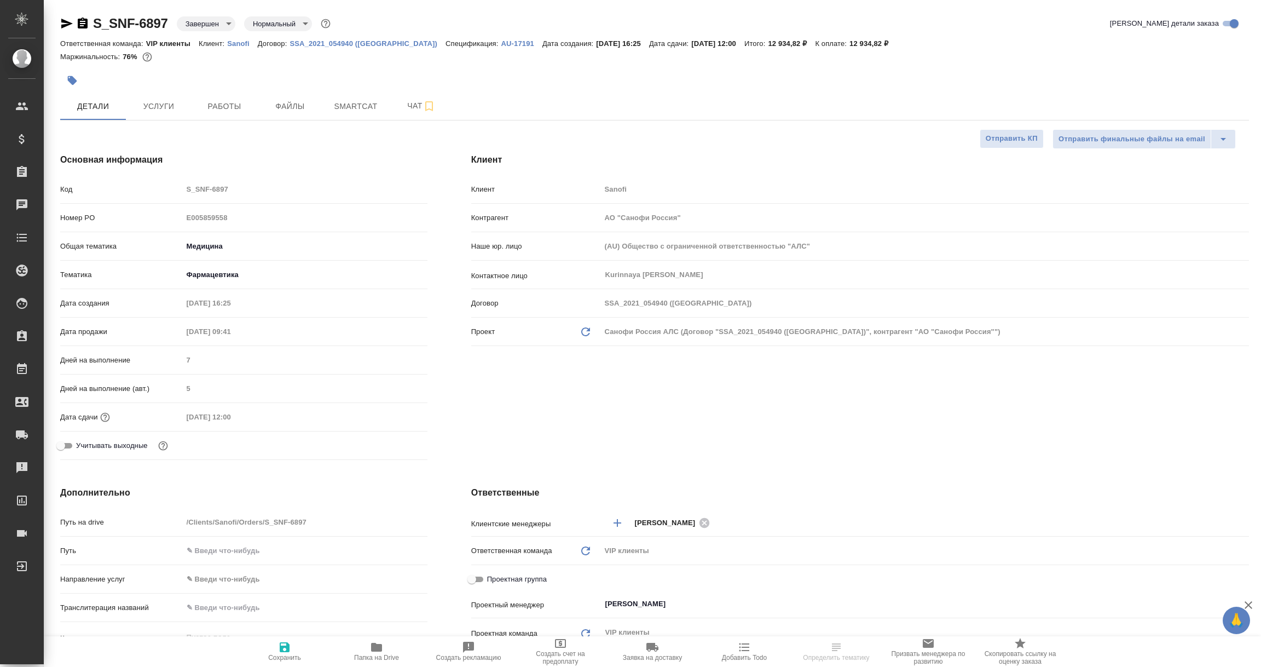
type textarea "x"
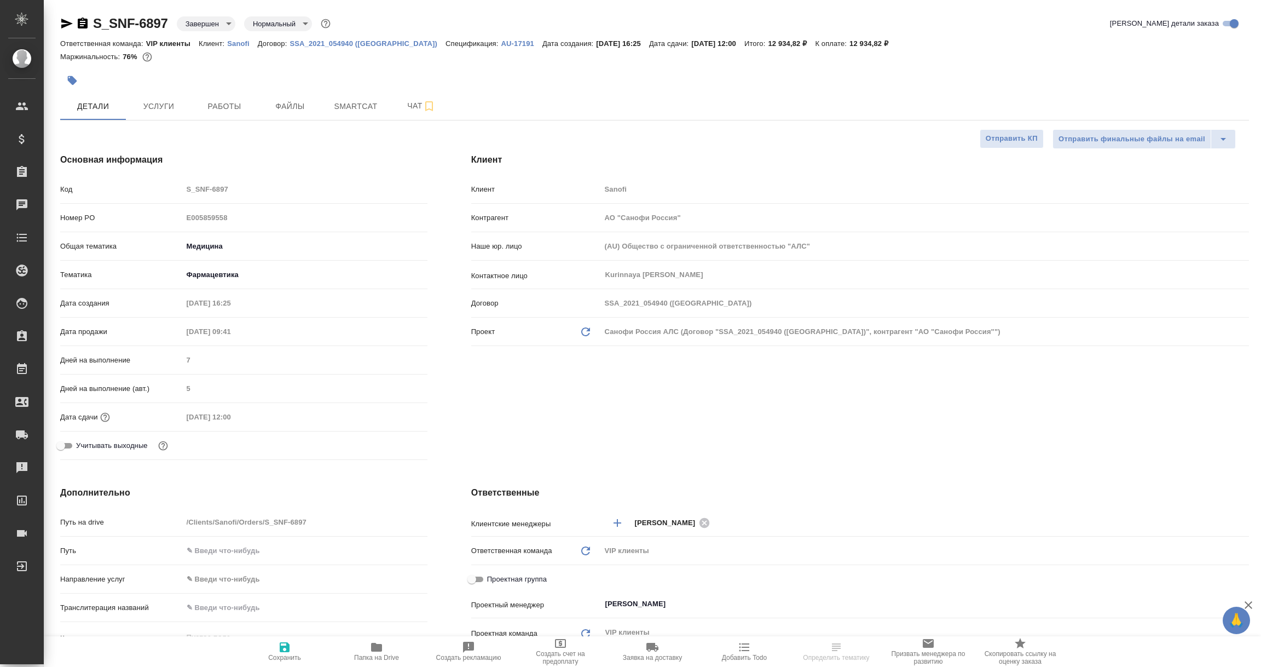
type textarea "x"
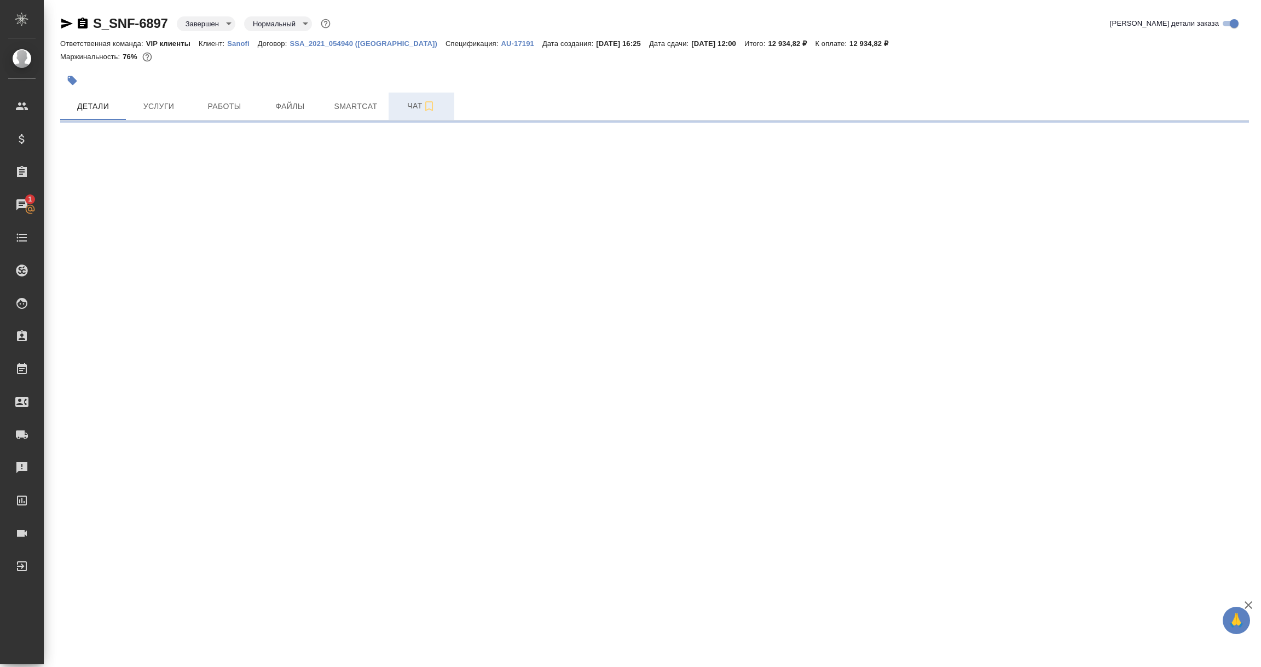
select select "RU"
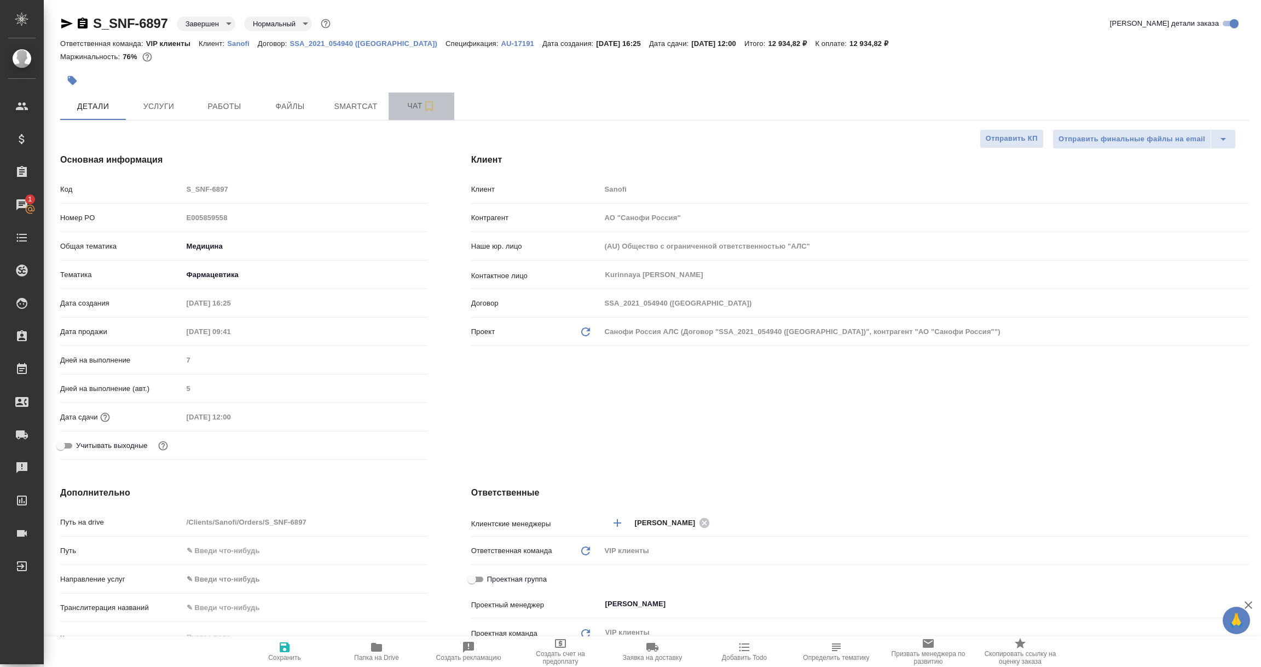
click at [418, 107] on span "Чат" at bounding box center [421, 106] width 53 height 14
type textarea "x"
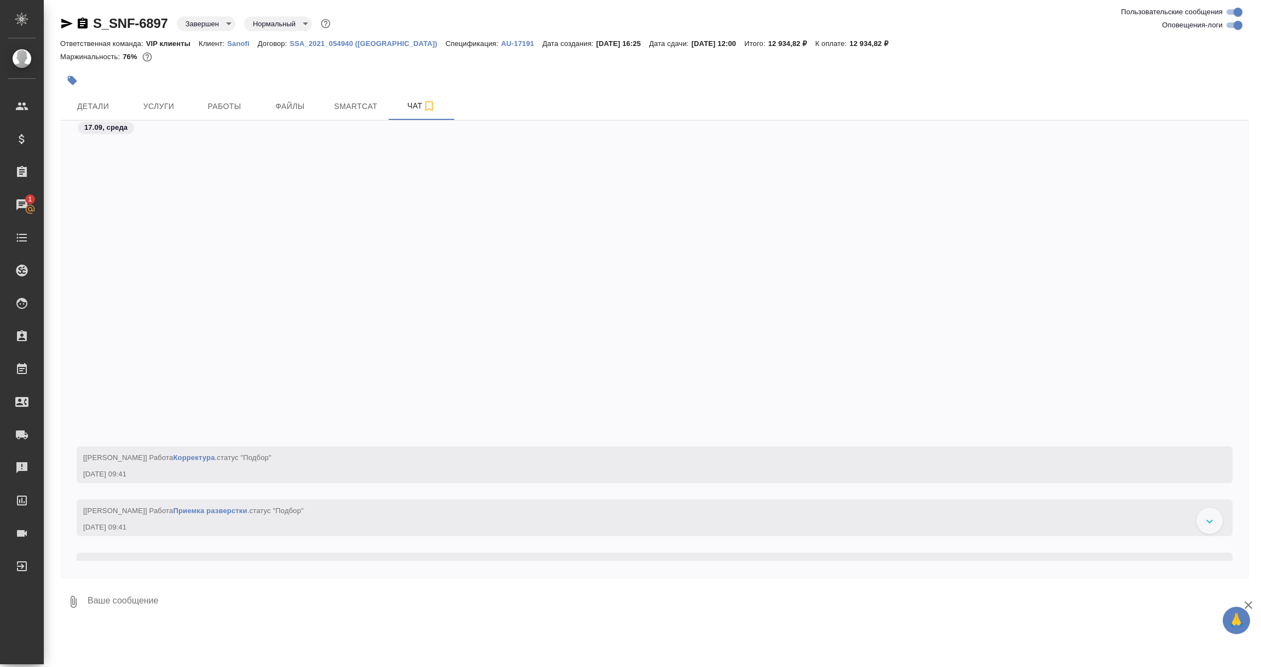
scroll to position [2080, 0]
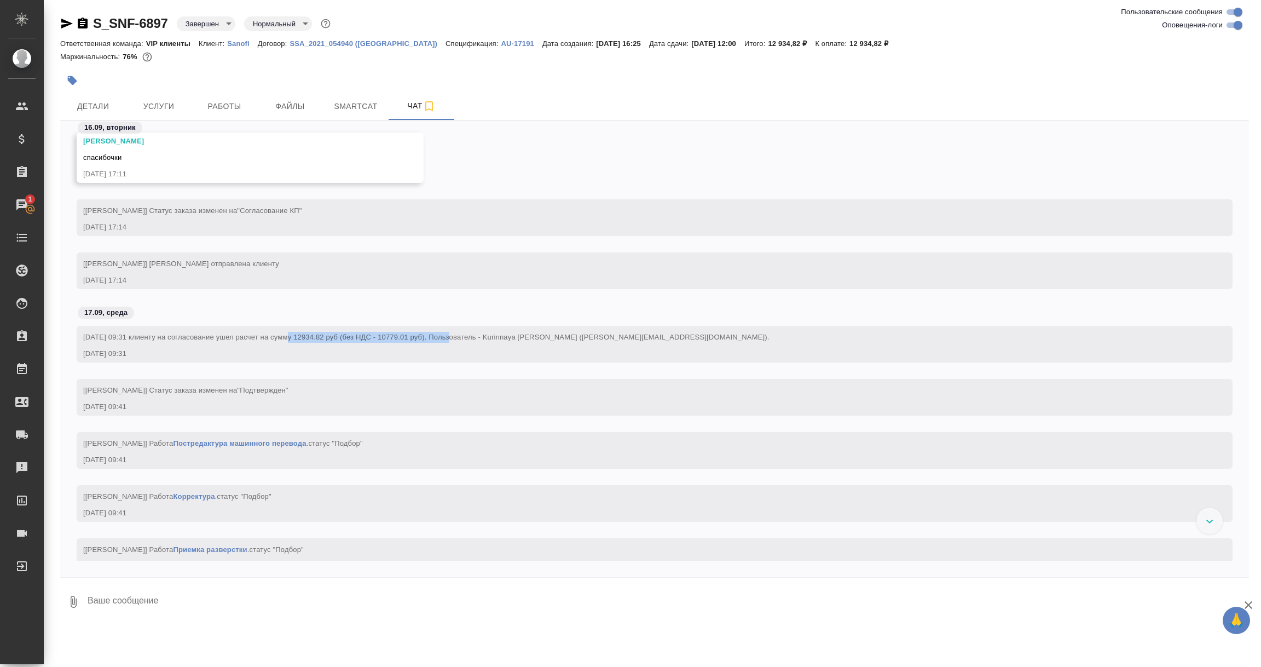
drag, startPoint x: 285, startPoint y: 336, endPoint x: 449, endPoint y: 339, distance: 164.3
click at [448, 338] on span "17.09.2025 09:31 клиенту на согласование ушел расчет на сумму 12934.82 руб (без…" at bounding box center [426, 337] width 686 height 8
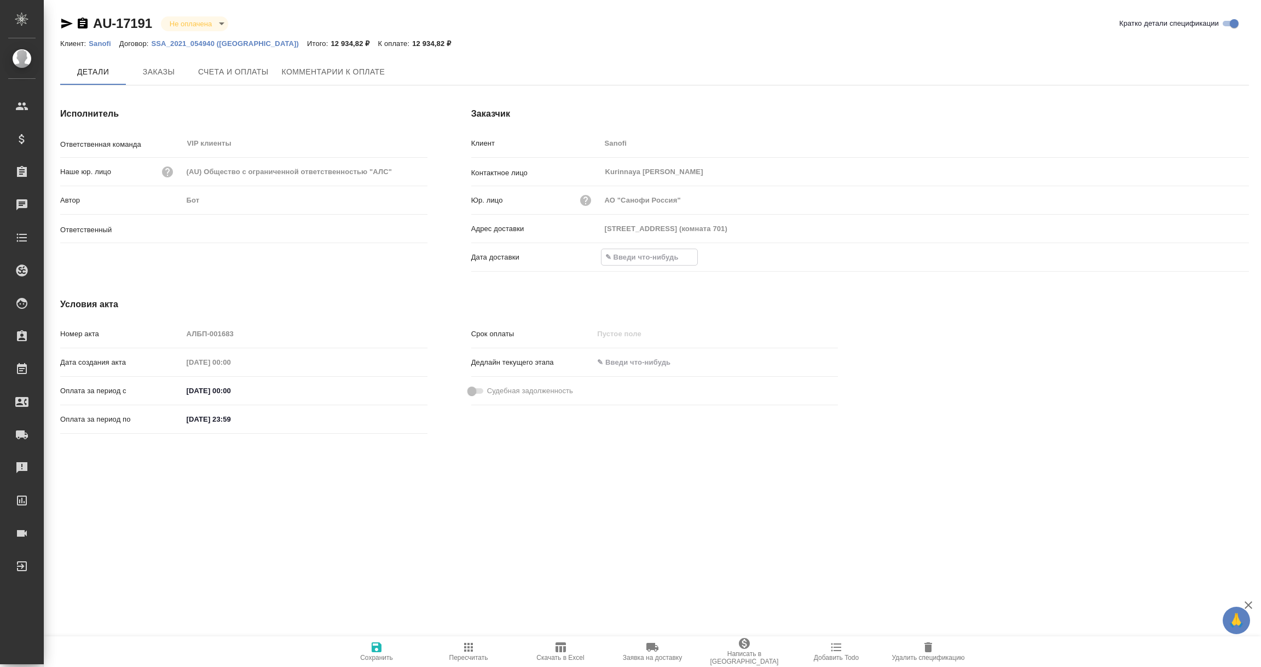
click at [646, 255] on input "text" at bounding box center [650, 257] width 96 height 16
type input "[PERSON_NAME]"
click at [1220, 254] on icon "button" at bounding box center [1217, 256] width 10 height 11
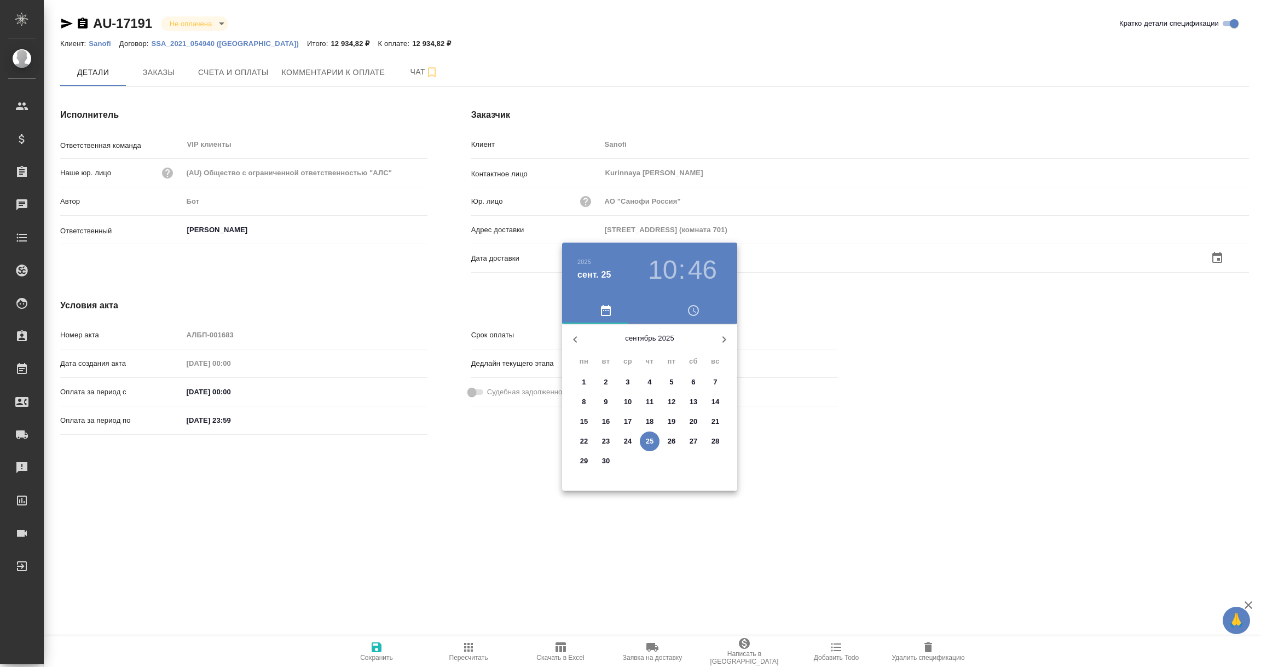
click at [652, 439] on p "25" at bounding box center [650, 441] width 8 height 11
type input "[DATE] 10:46"
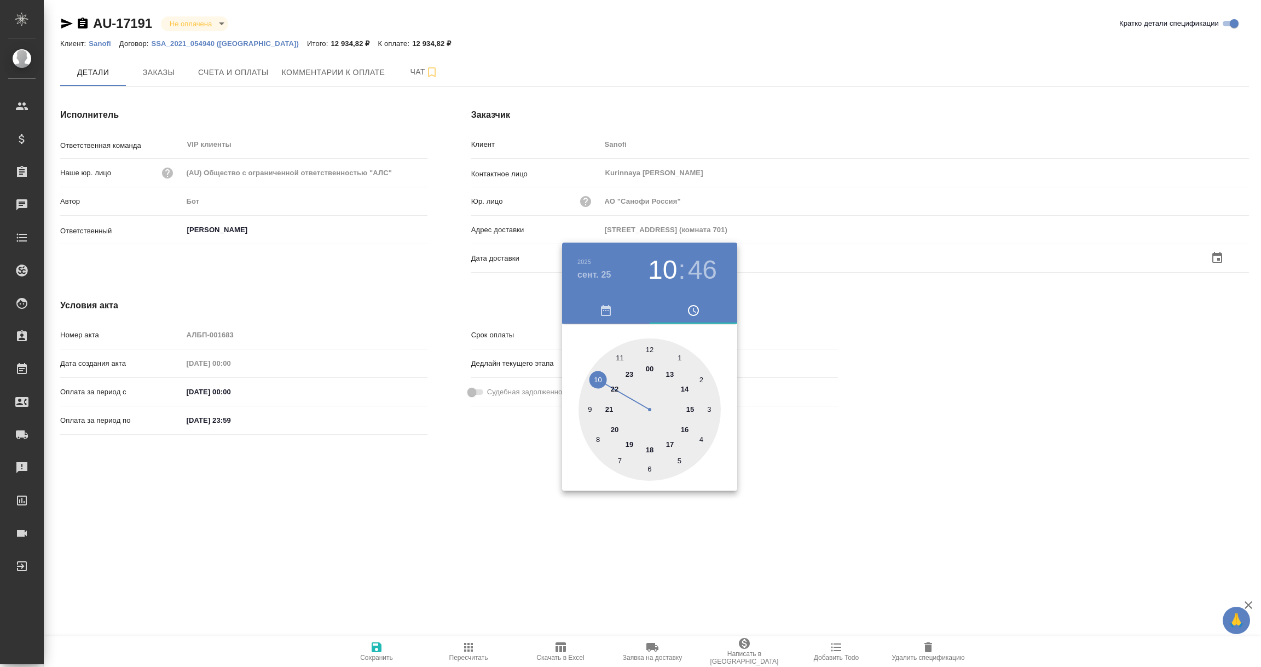
click at [455, 573] on div at bounding box center [630, 333] width 1261 height 667
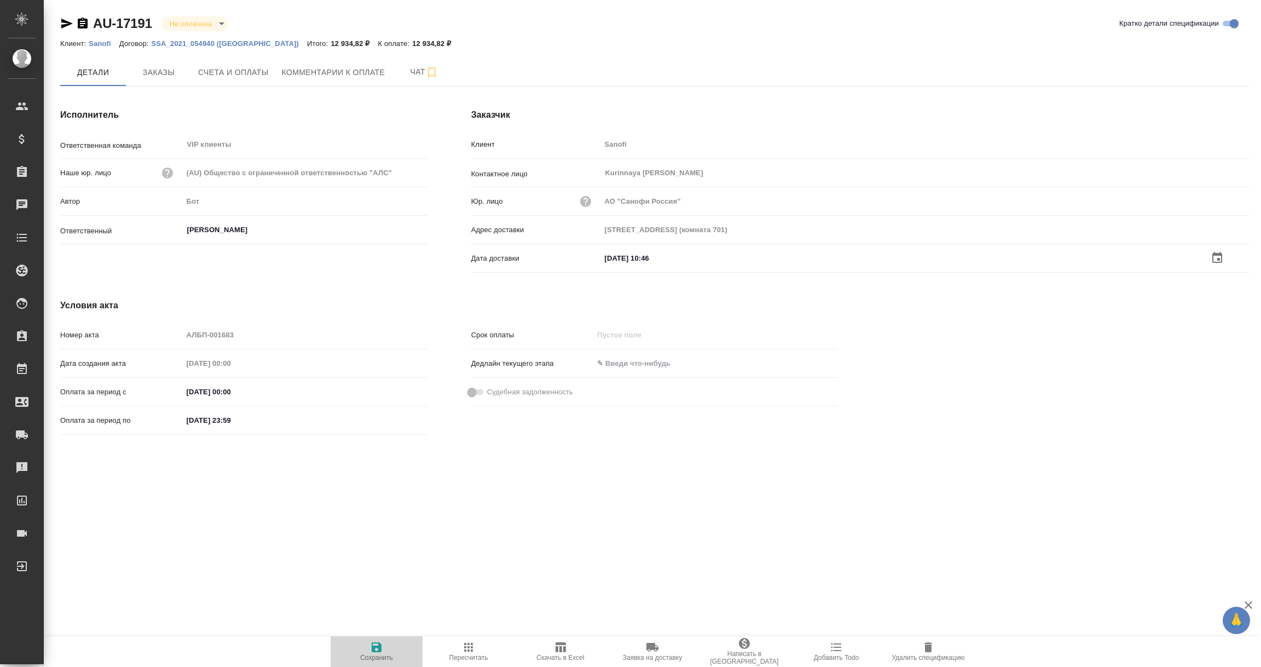
click at [368, 652] on span "Сохранить" at bounding box center [376, 650] width 79 height 21
click at [160, 72] on span "Заказы" at bounding box center [158, 72] width 53 height 14
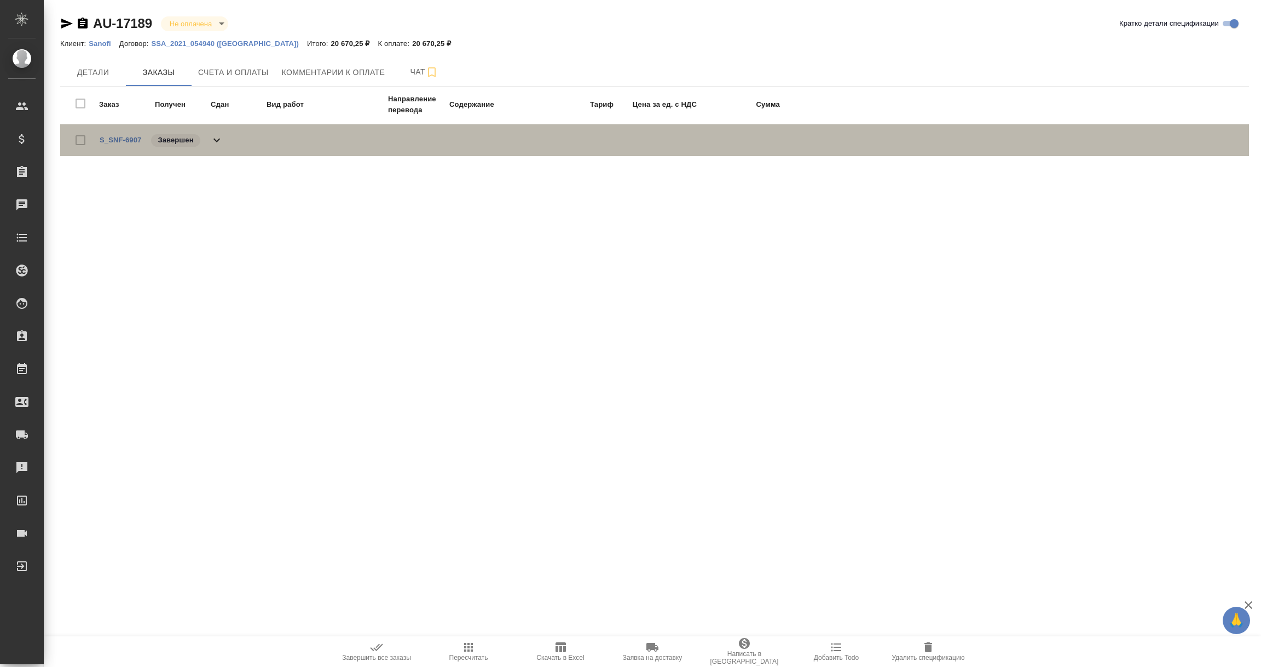
click at [124, 132] on div "S_SNF-6907 Завершен" at bounding box center [162, 139] width 124 height 15
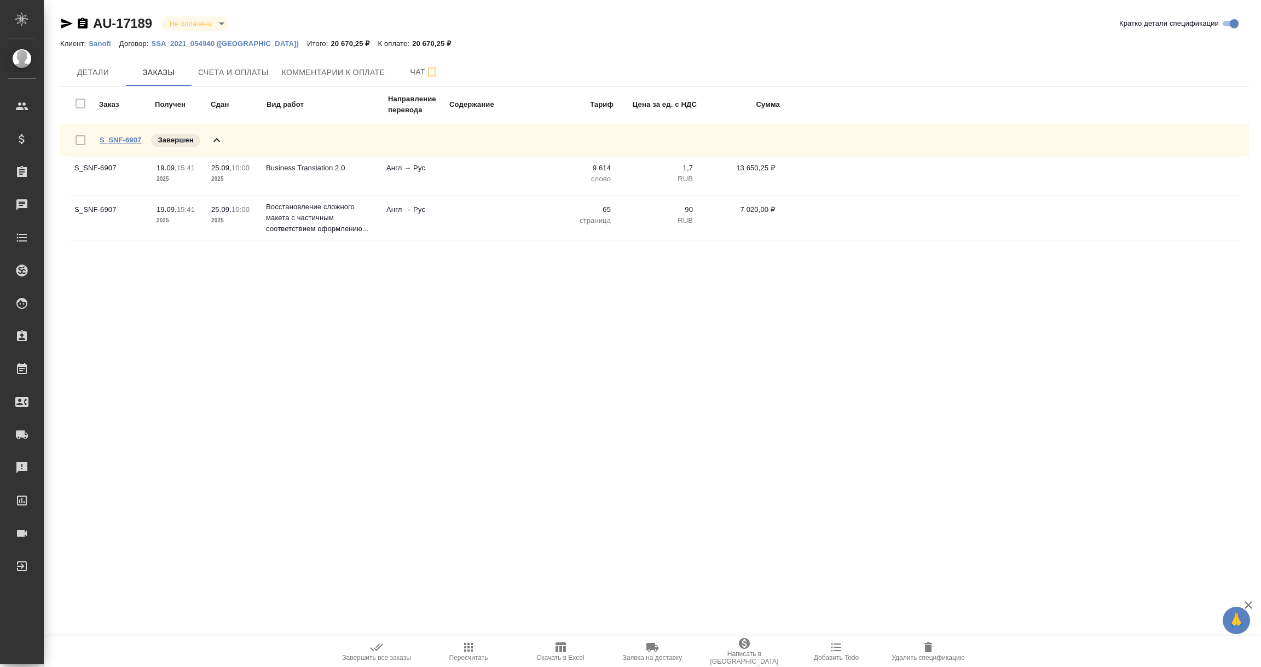
click at [114, 141] on link "S_SNF-6907" at bounding box center [121, 140] width 42 height 8
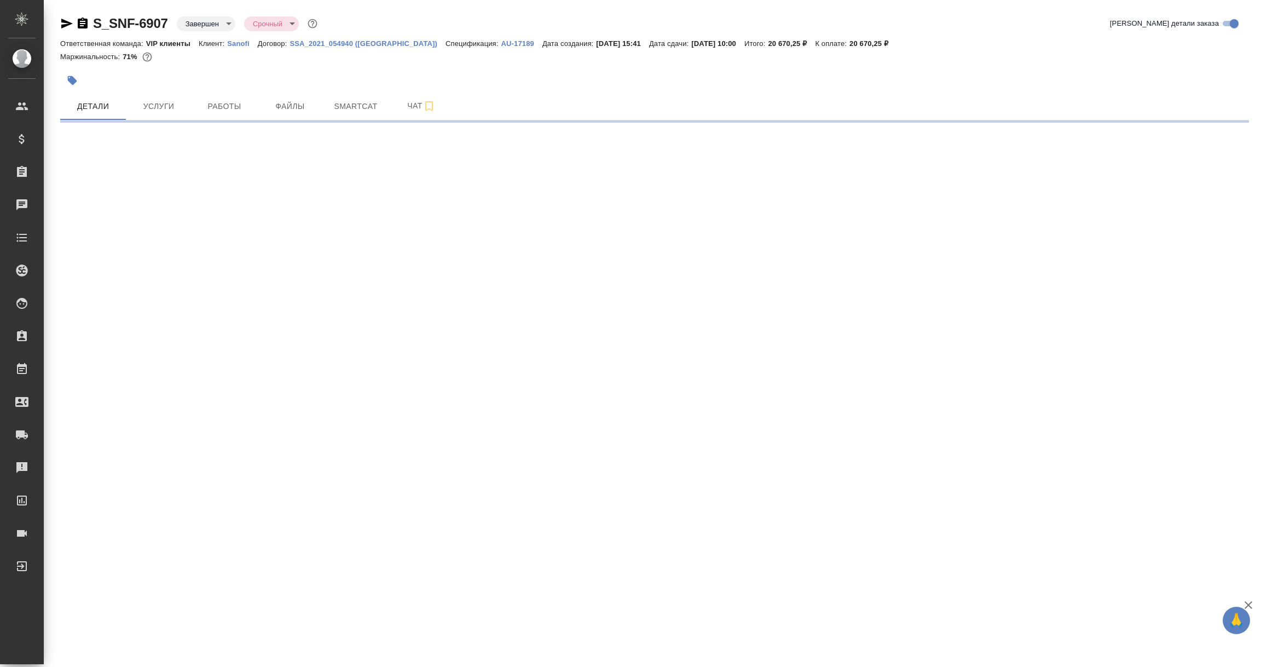
select select "RU"
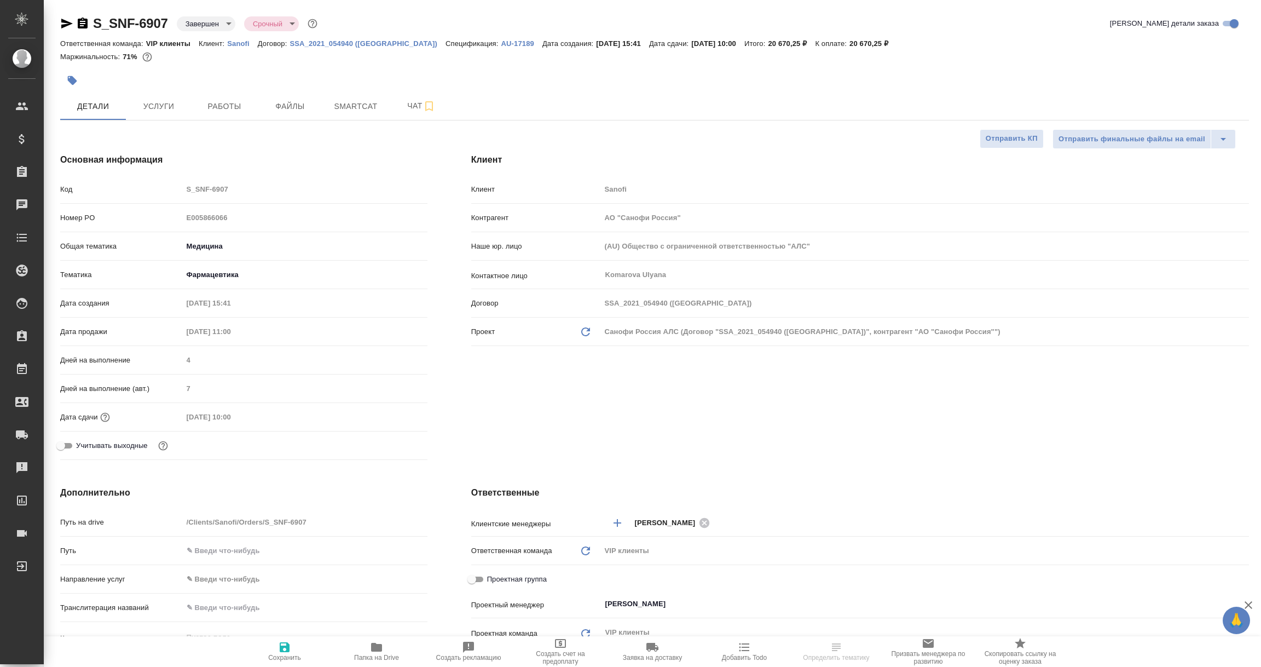
type textarea "x"
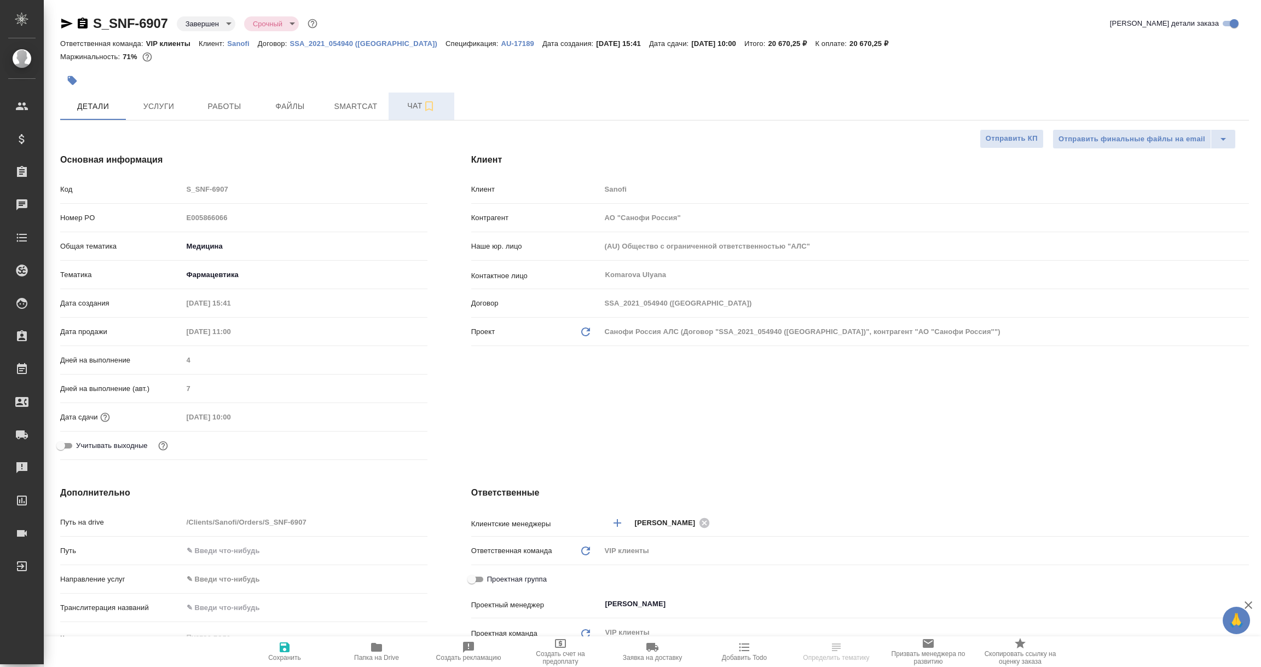
type textarea "x"
click at [424, 106] on icon "button" at bounding box center [429, 106] width 13 height 13
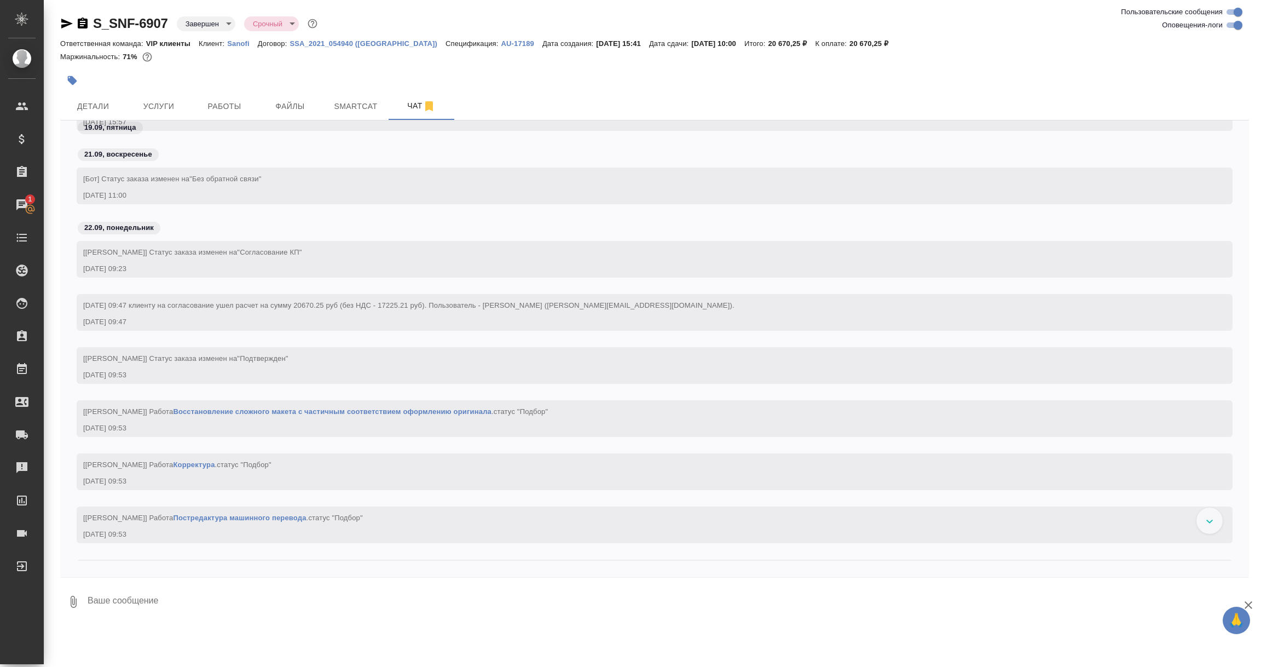
scroll to position [879, 0]
drag, startPoint x: 294, startPoint y: 301, endPoint x: 500, endPoint y: 301, distance: 205.8
click at [500, 301] on span "22.09.2025 09:47 клиенту на согласование ушел расчет на сумму 20670.25 руб (без…" at bounding box center [408, 302] width 651 height 8
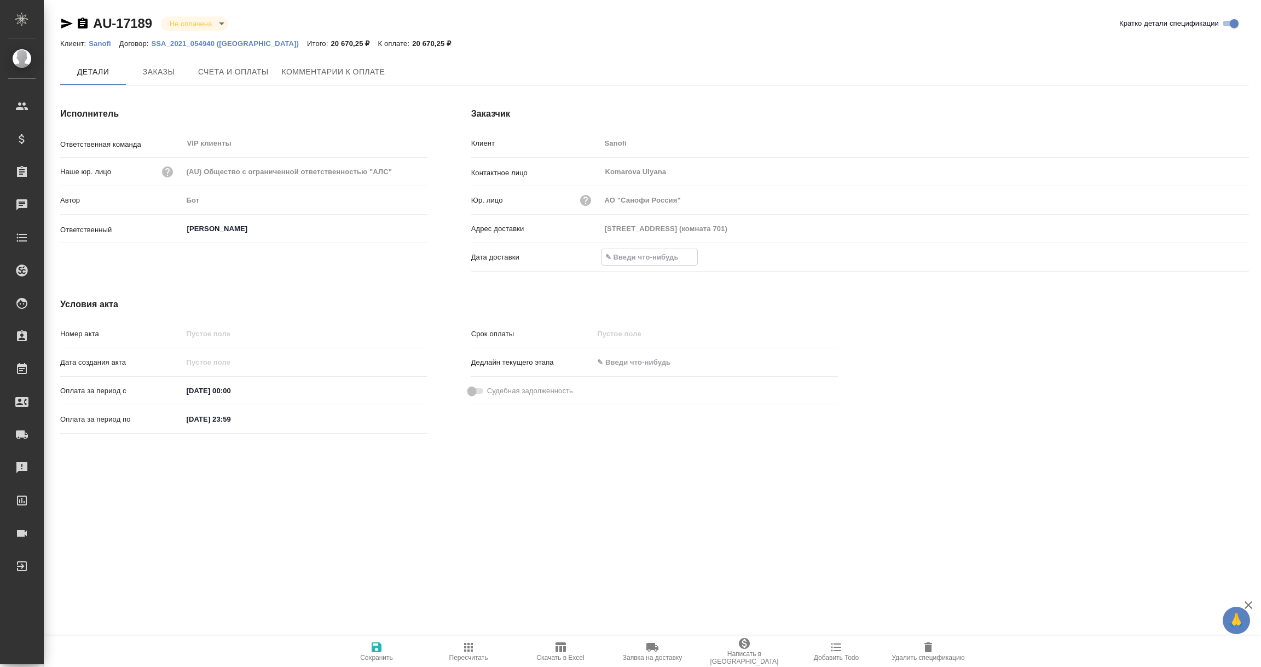
click at [634, 258] on input "text" at bounding box center [650, 257] width 96 height 16
click at [1221, 251] on icon "button" at bounding box center [1217, 257] width 13 height 13
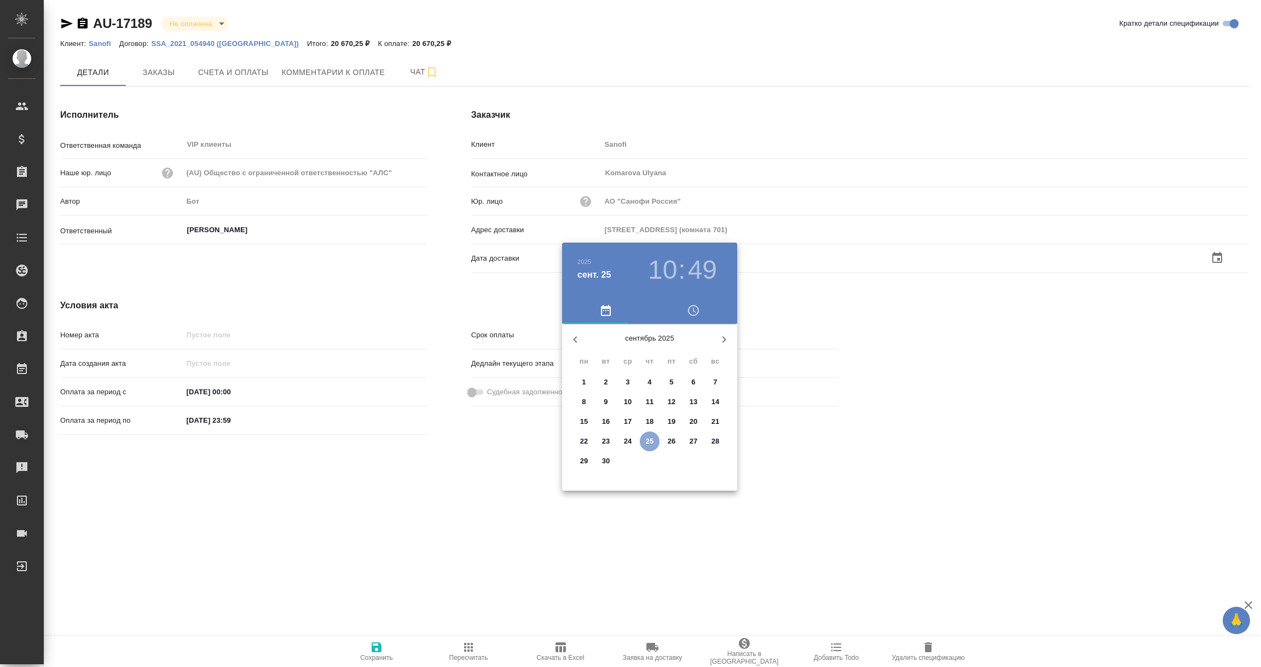
click at [648, 438] on p "25" at bounding box center [650, 441] width 8 height 11
type input "25.09.2025 10:49"
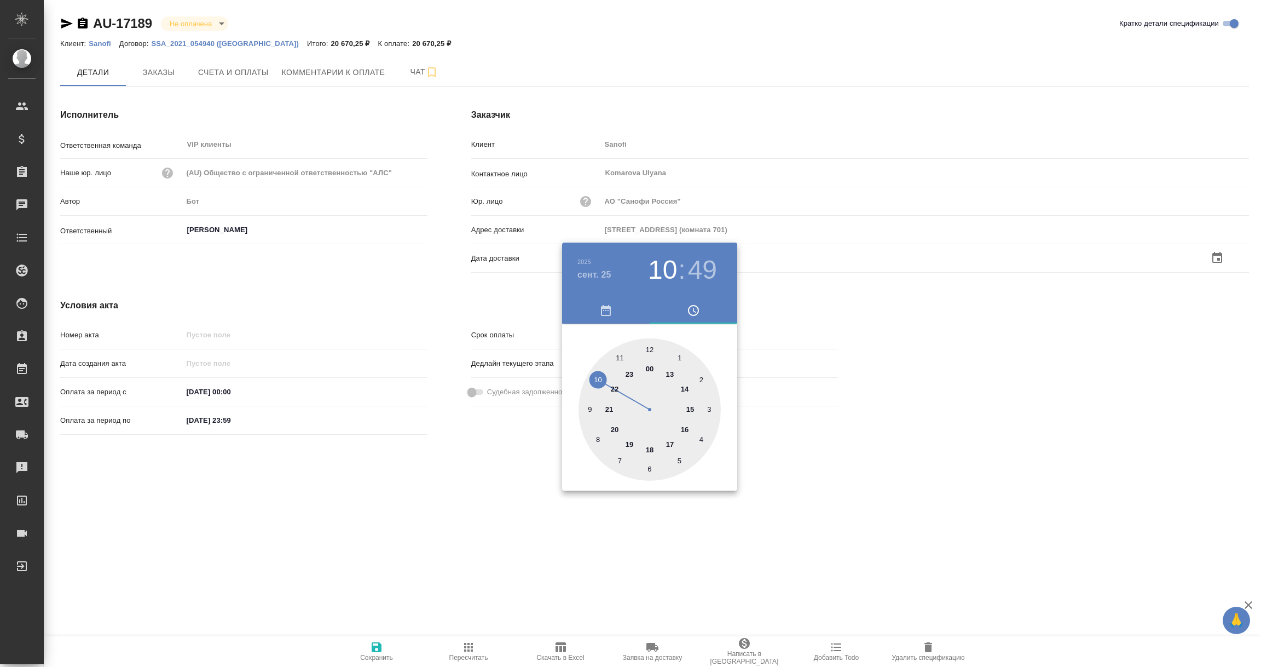
click at [560, 544] on div at bounding box center [630, 333] width 1261 height 667
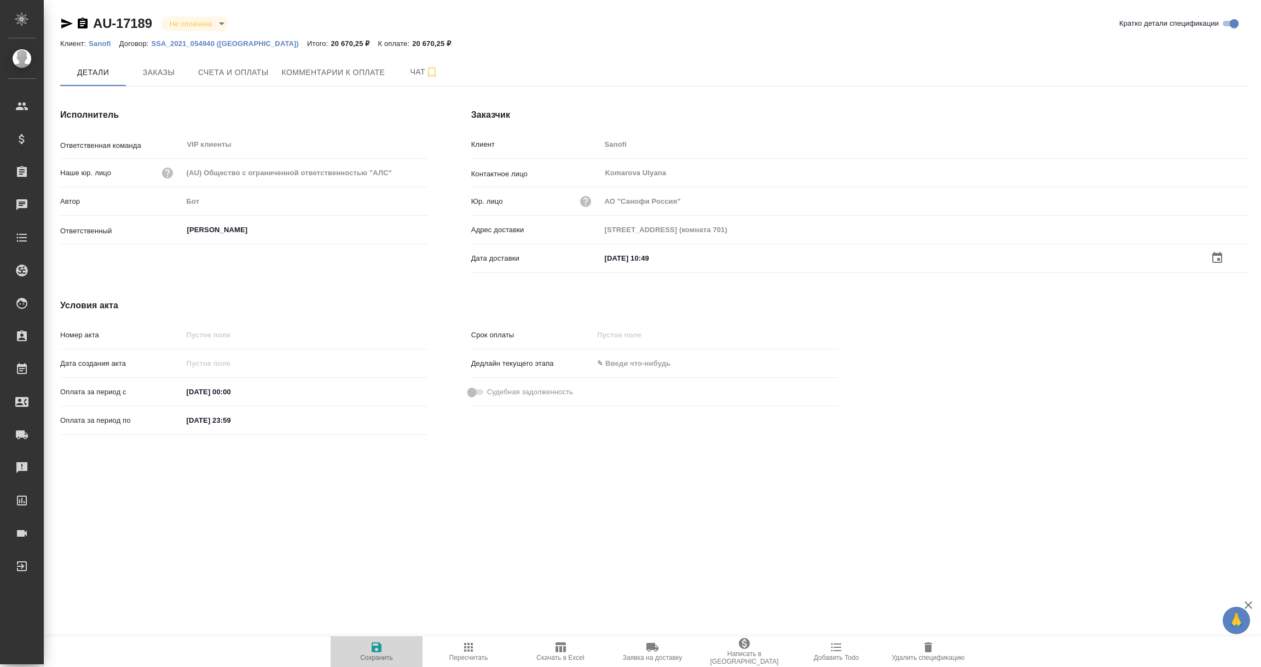
click at [379, 650] on icon "button" at bounding box center [377, 647] width 10 height 10
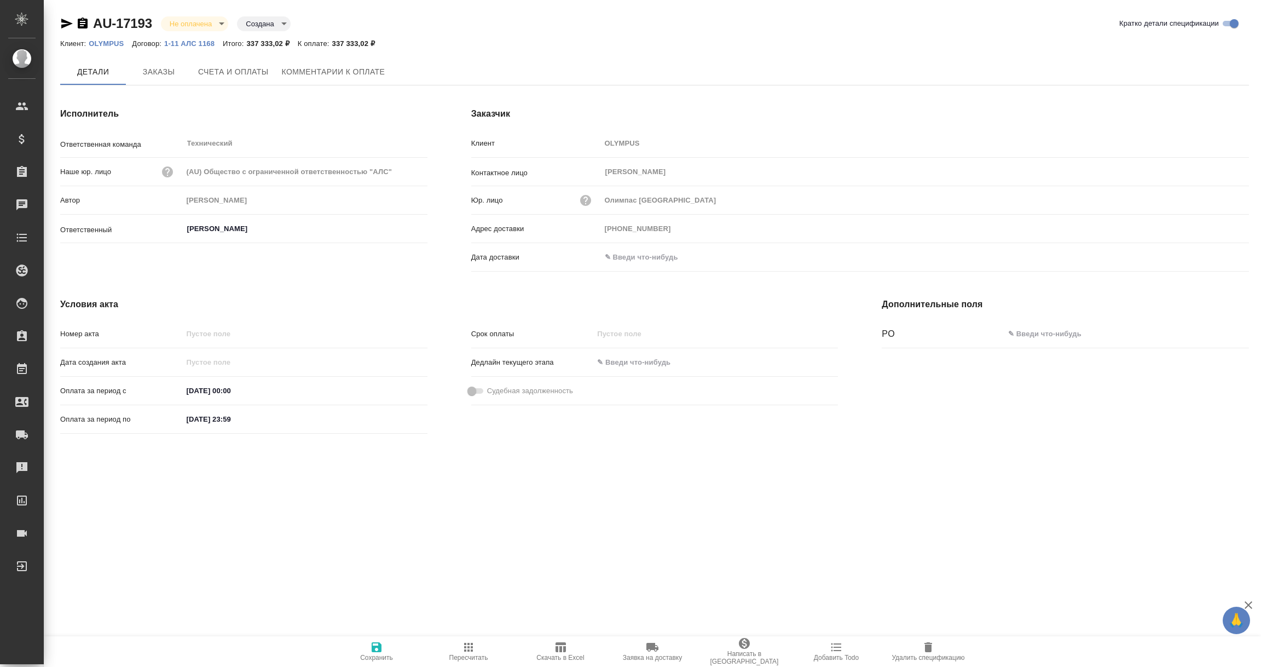
click at [623, 255] on input "text" at bounding box center [649, 257] width 96 height 16
click at [1220, 258] on icon "button" at bounding box center [1217, 256] width 10 height 11
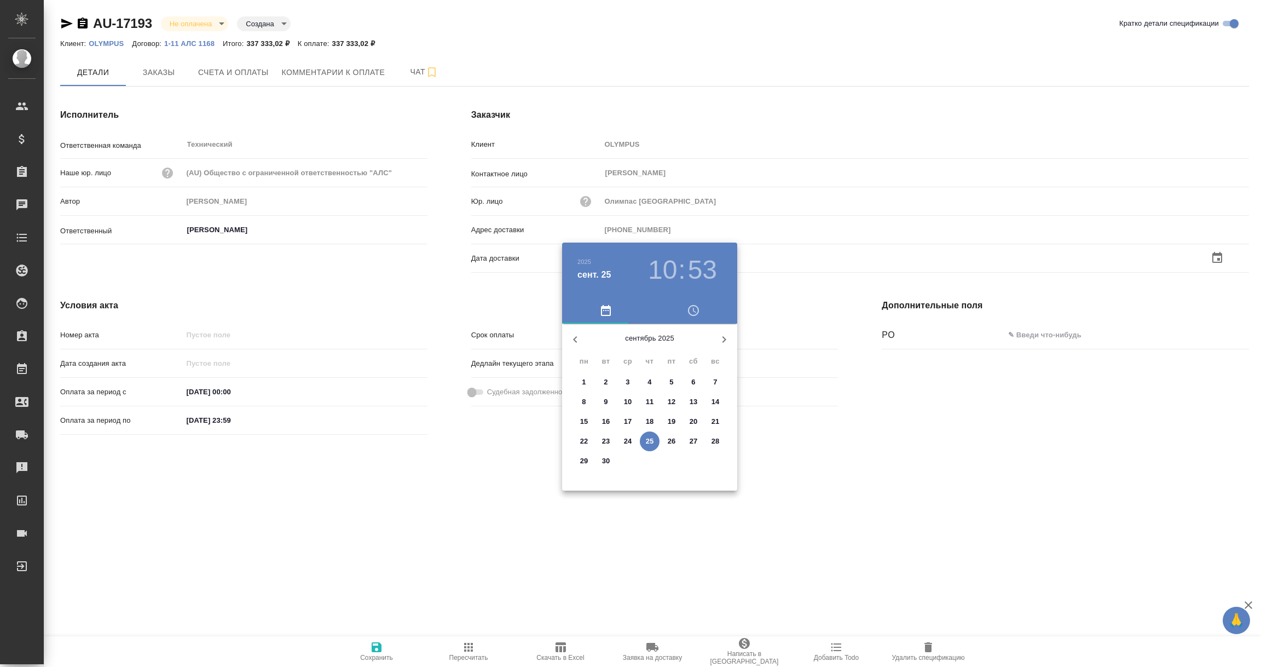
click at [646, 439] on p "25" at bounding box center [650, 441] width 8 height 11
type input "25.09.2025 10:53"
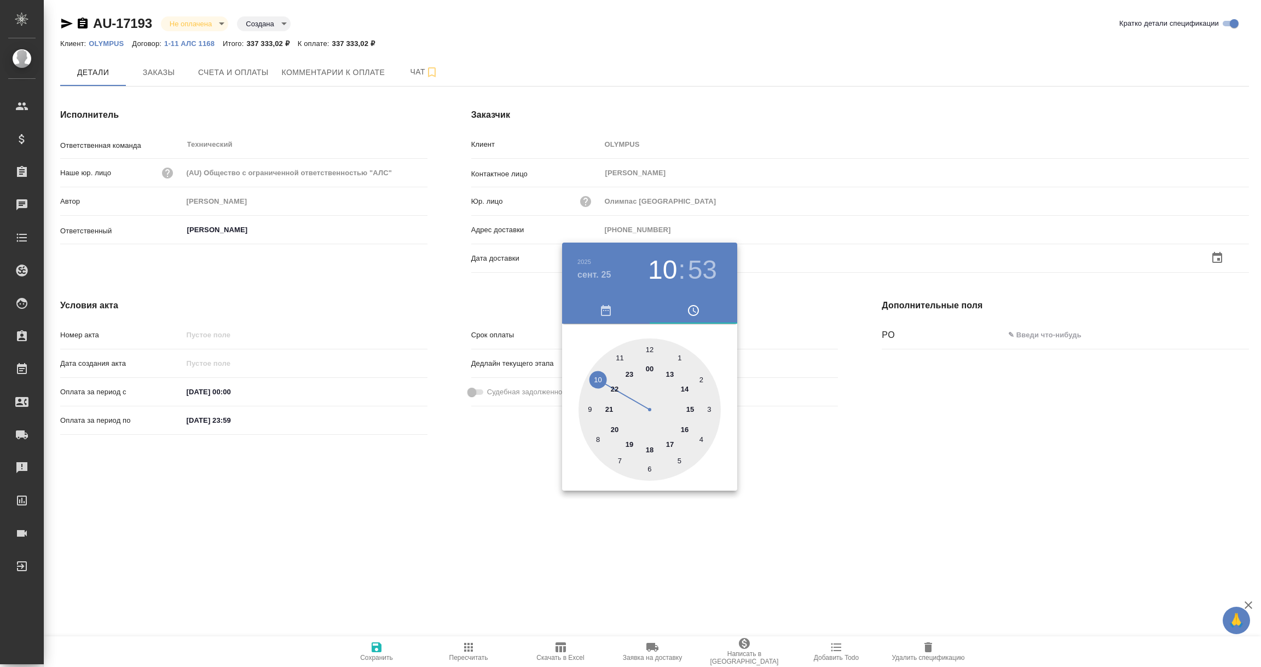
click at [570, 552] on div at bounding box center [630, 333] width 1261 height 667
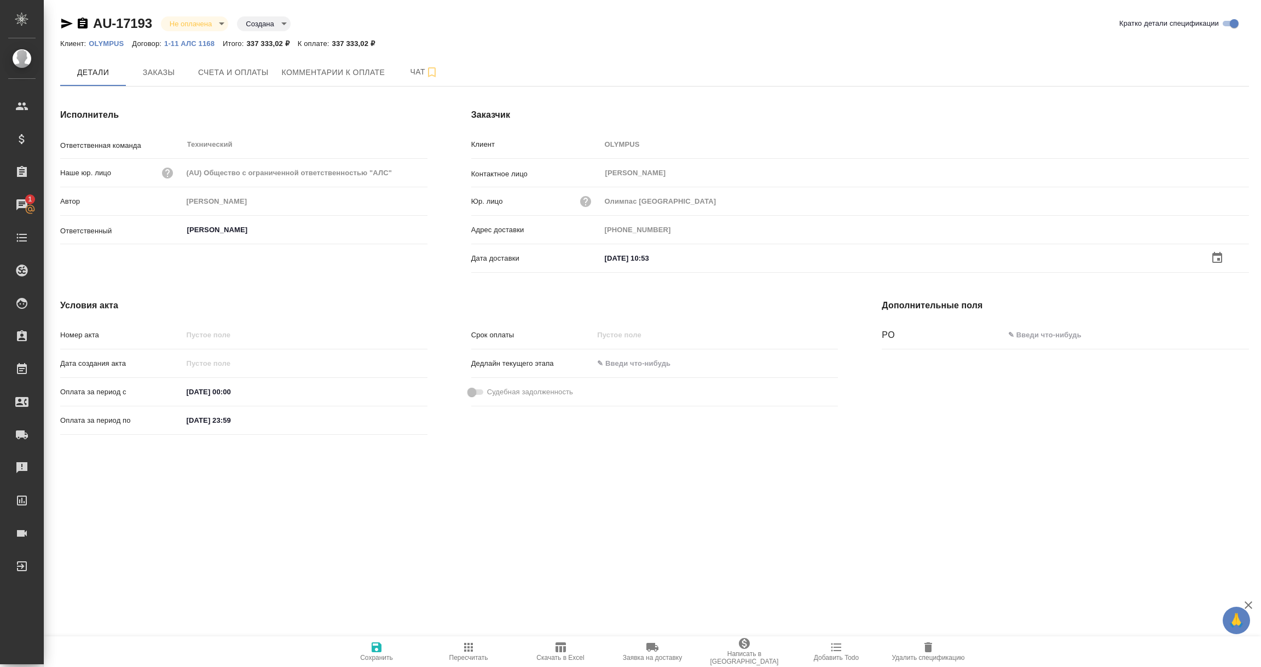
click at [369, 652] on span "Сохранить" at bounding box center [376, 650] width 79 height 21
click at [241, 72] on span "Счета и оплаты" at bounding box center [233, 73] width 71 height 14
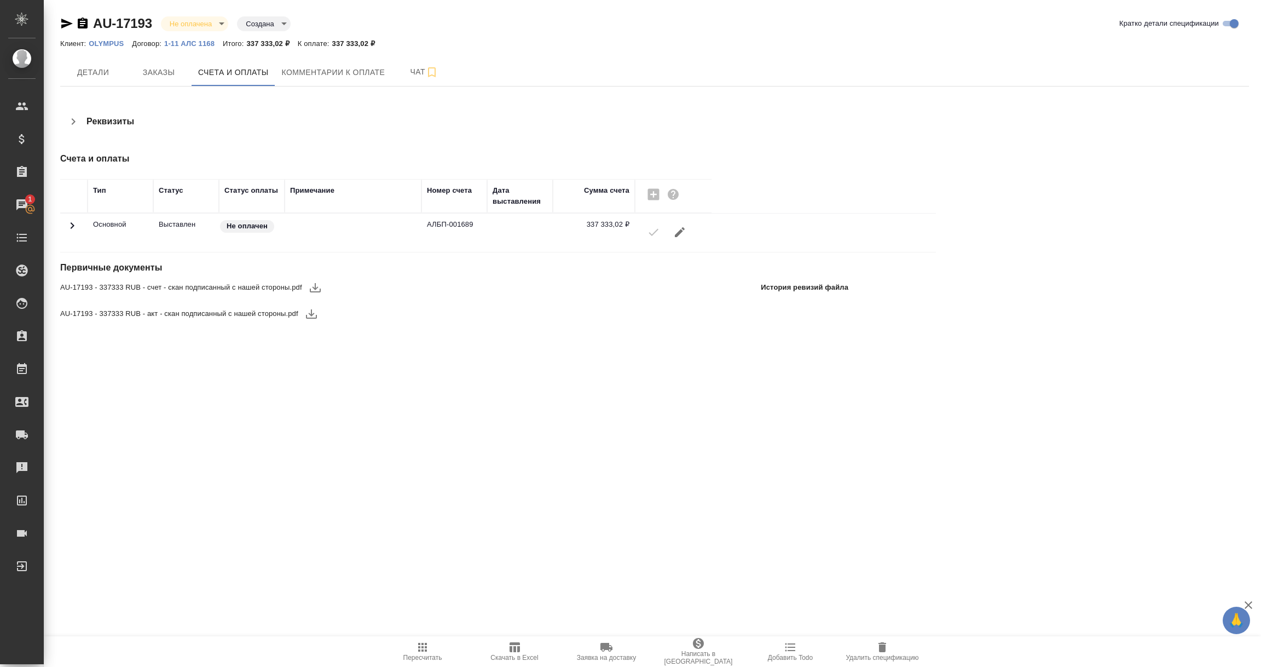
click at [320, 292] on icon "button" at bounding box center [315, 287] width 11 height 9
click at [309, 316] on icon "button" at bounding box center [311, 313] width 13 height 13
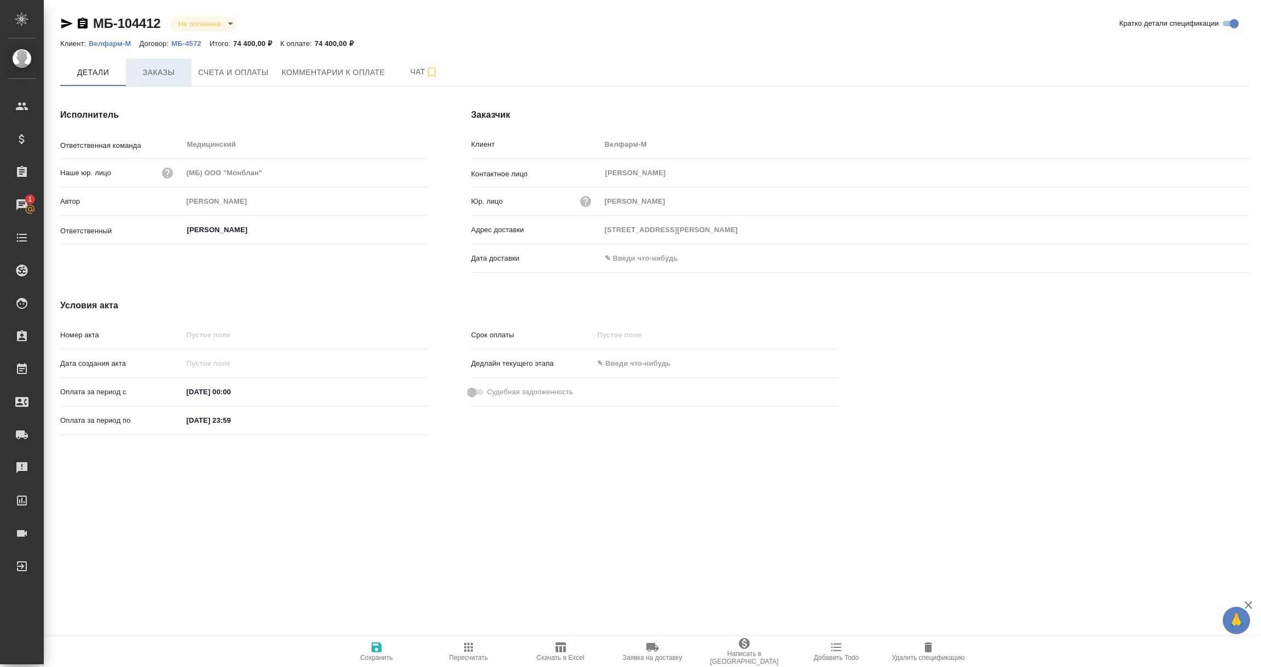
click at [169, 71] on span "Заказы" at bounding box center [158, 73] width 53 height 14
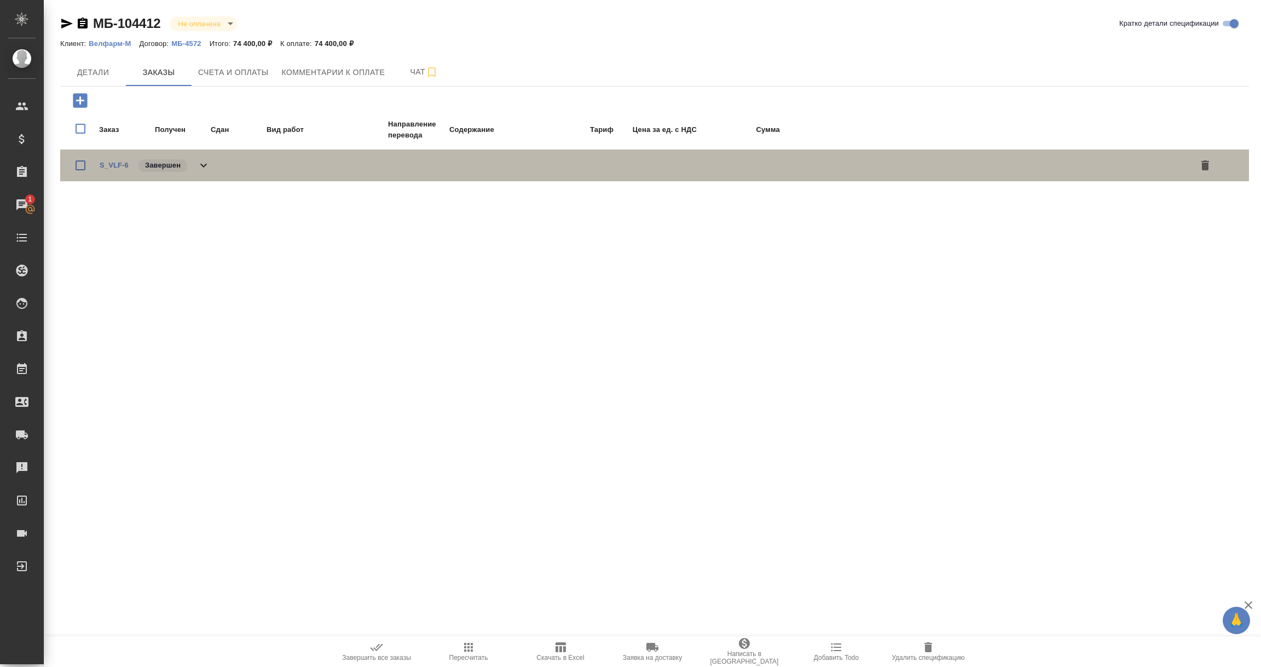
click at [119, 169] on span "S_VLF-6" at bounding box center [114, 165] width 29 height 11
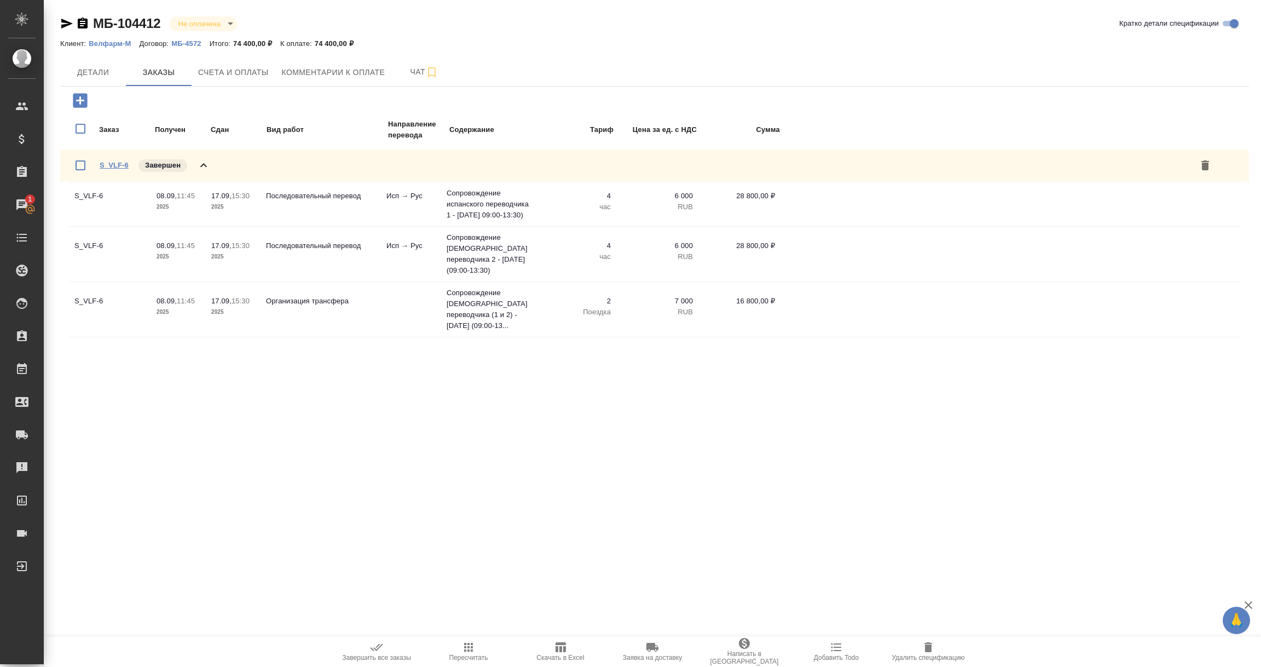
click at [119, 165] on link "S_VLF-6" at bounding box center [114, 165] width 29 height 8
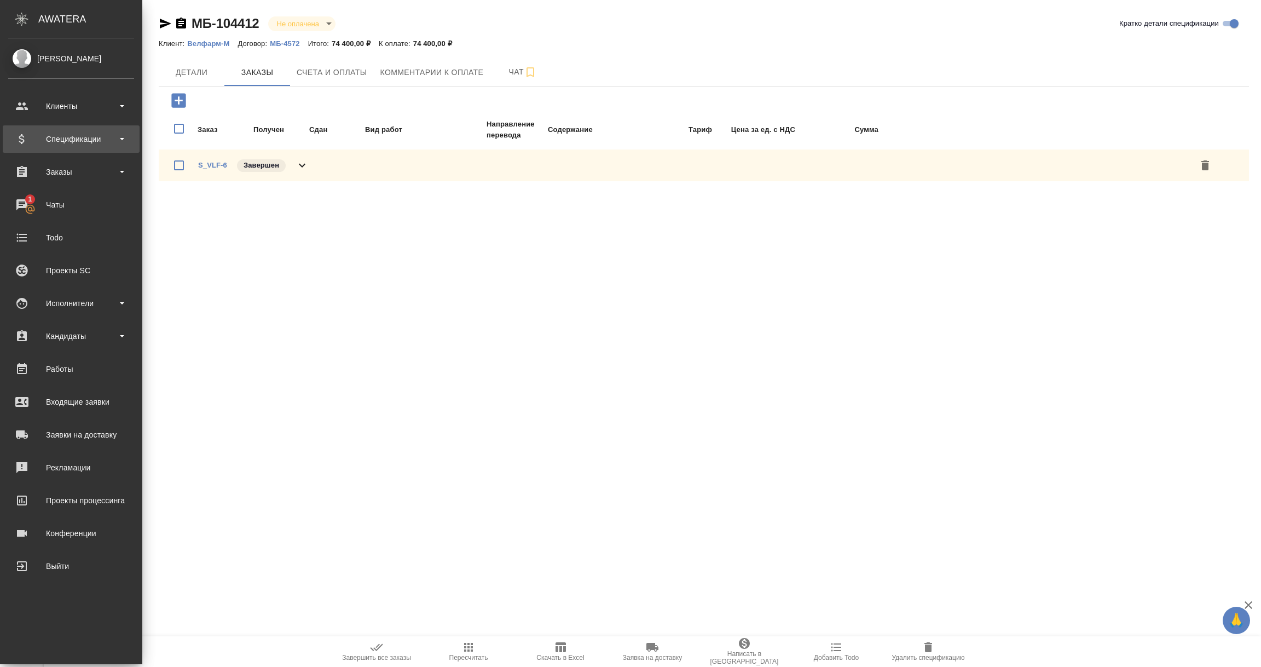
click at [58, 146] on div "Спецификации" at bounding box center [71, 139] width 126 height 16
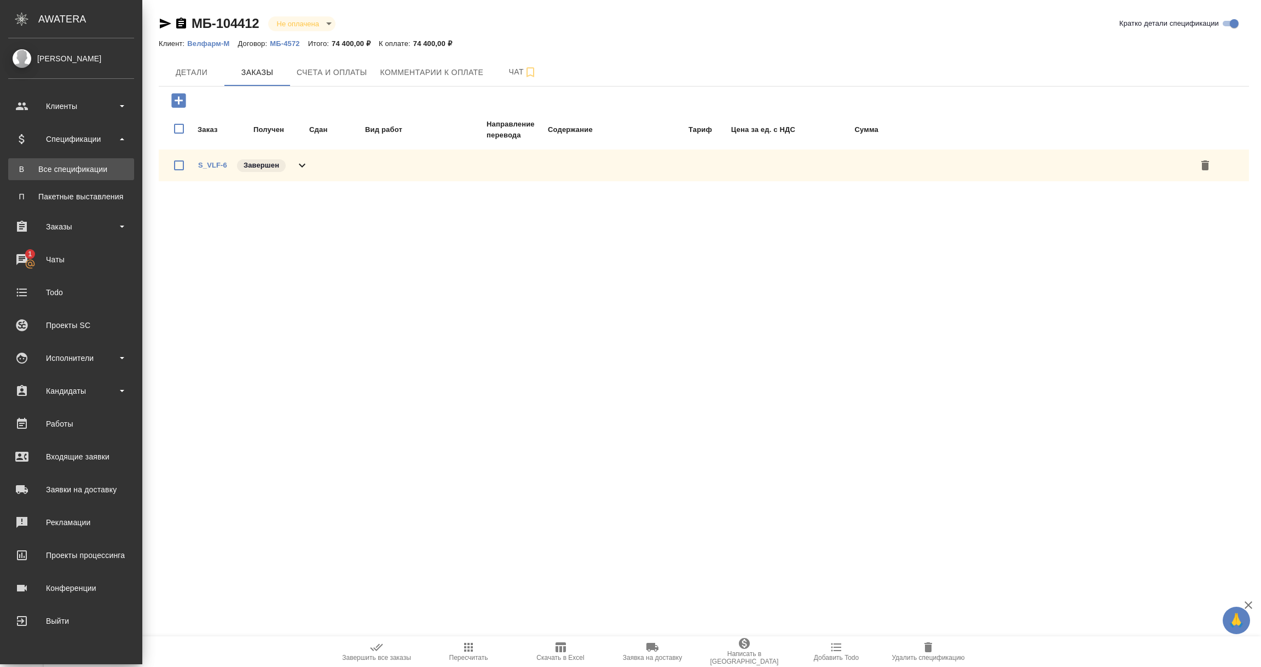
click at [57, 170] on div "Все спецификации" at bounding box center [71, 169] width 115 height 11
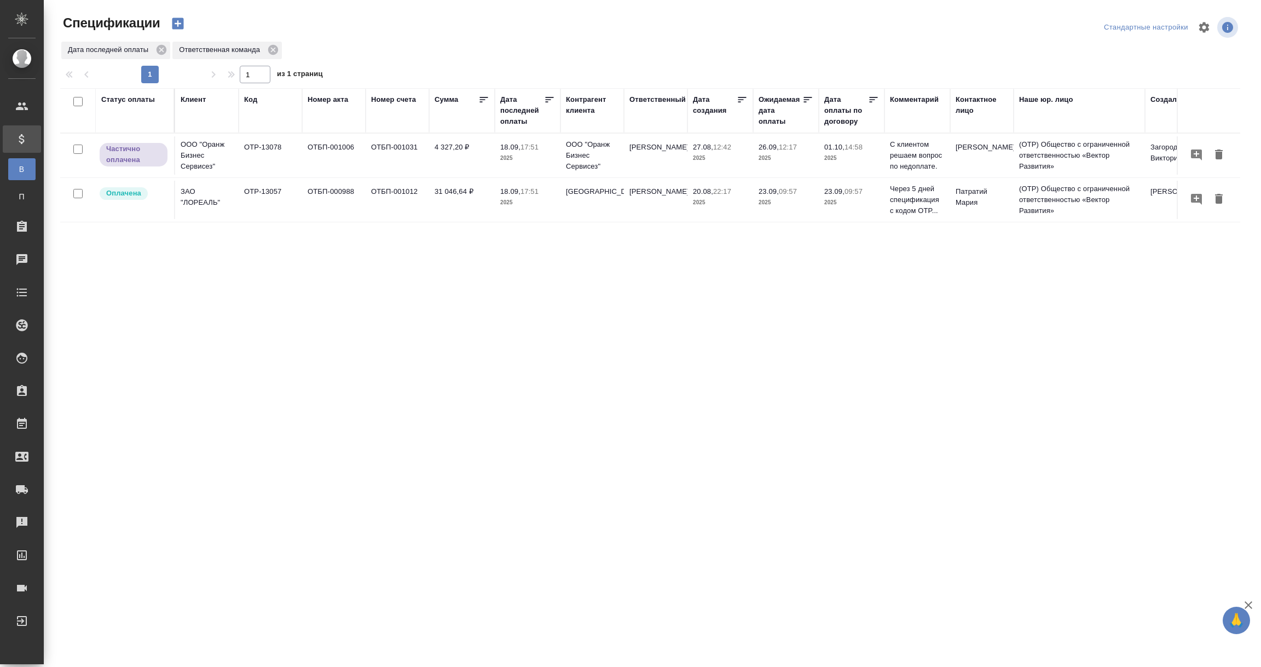
click at [520, 109] on div "Дата последней оплаты" at bounding box center [522, 110] width 44 height 33
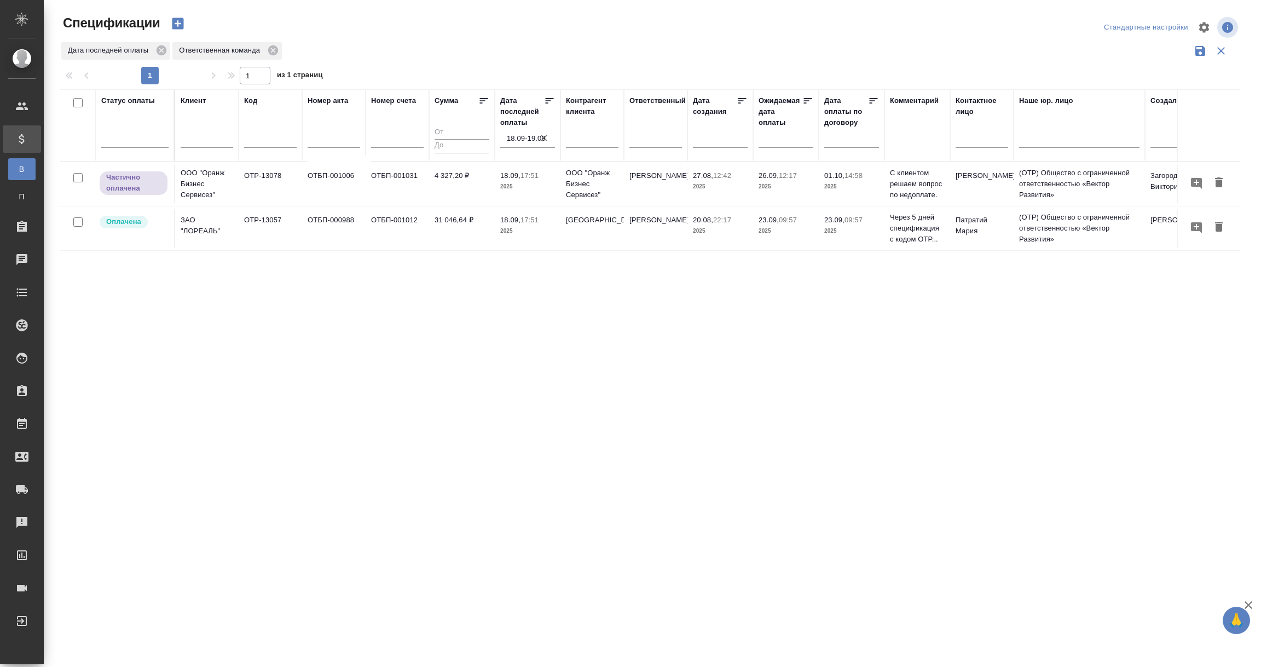
click at [492, 379] on div "Статус оплаты Клиент Код Номер акта Номер счета [PERSON_NAME] последней оплаты …" at bounding box center [650, 286] width 1180 height 394
click at [391, 179] on td "ОТБП-001031" at bounding box center [397, 184] width 63 height 38
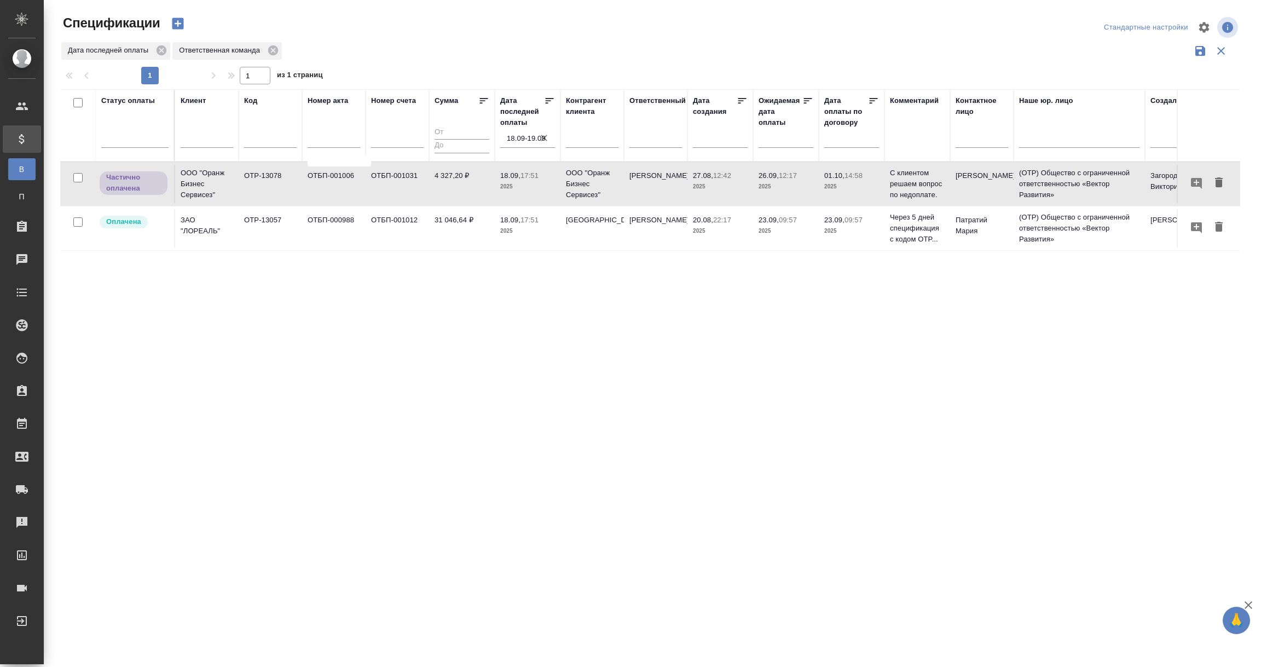
click at [391, 179] on td "ОТБП-001031" at bounding box center [397, 184] width 63 height 38
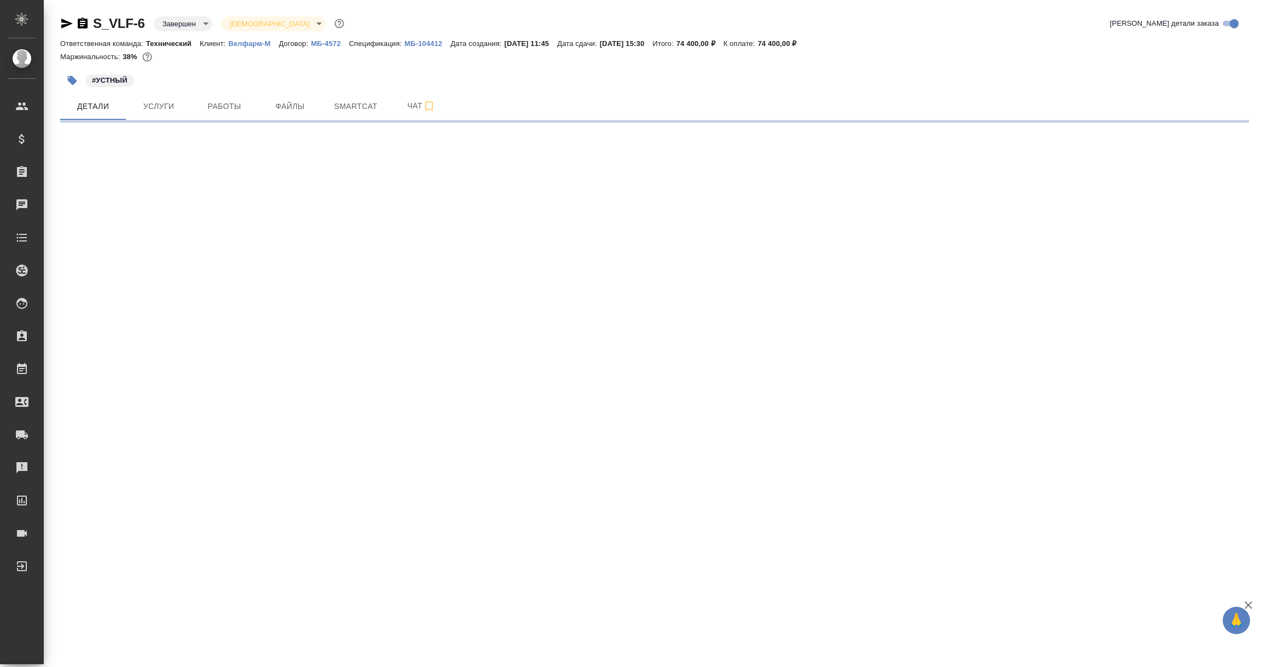
select select "RU"
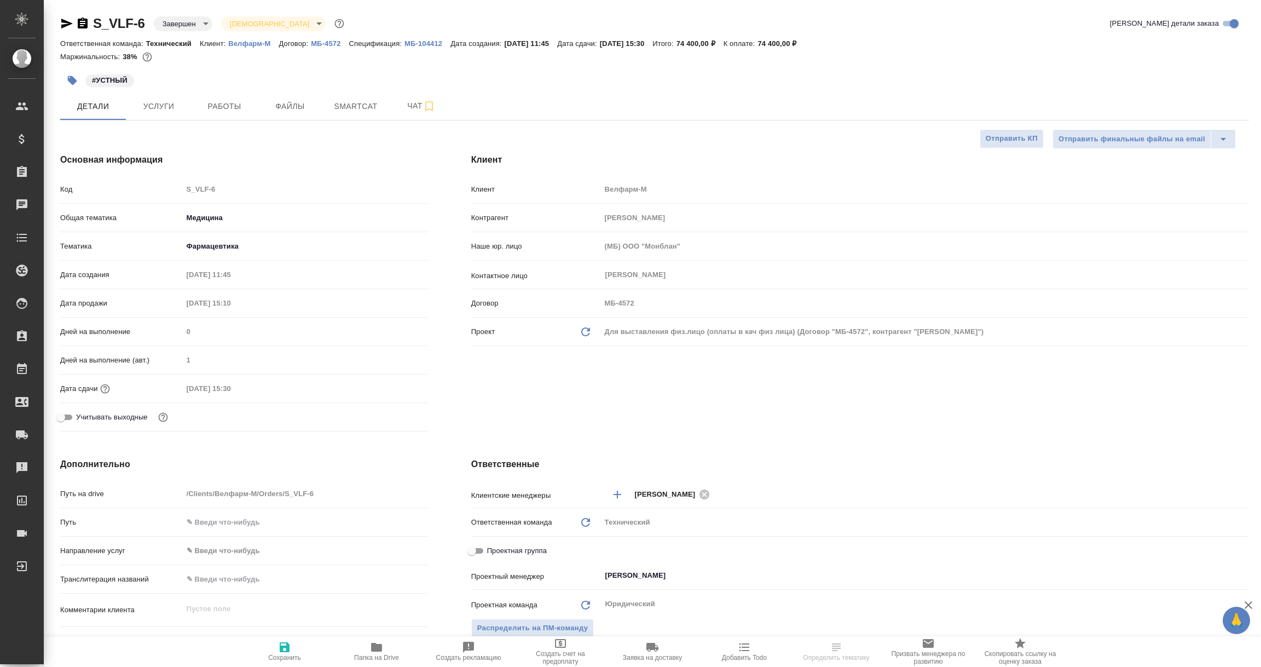
type textarea "x"
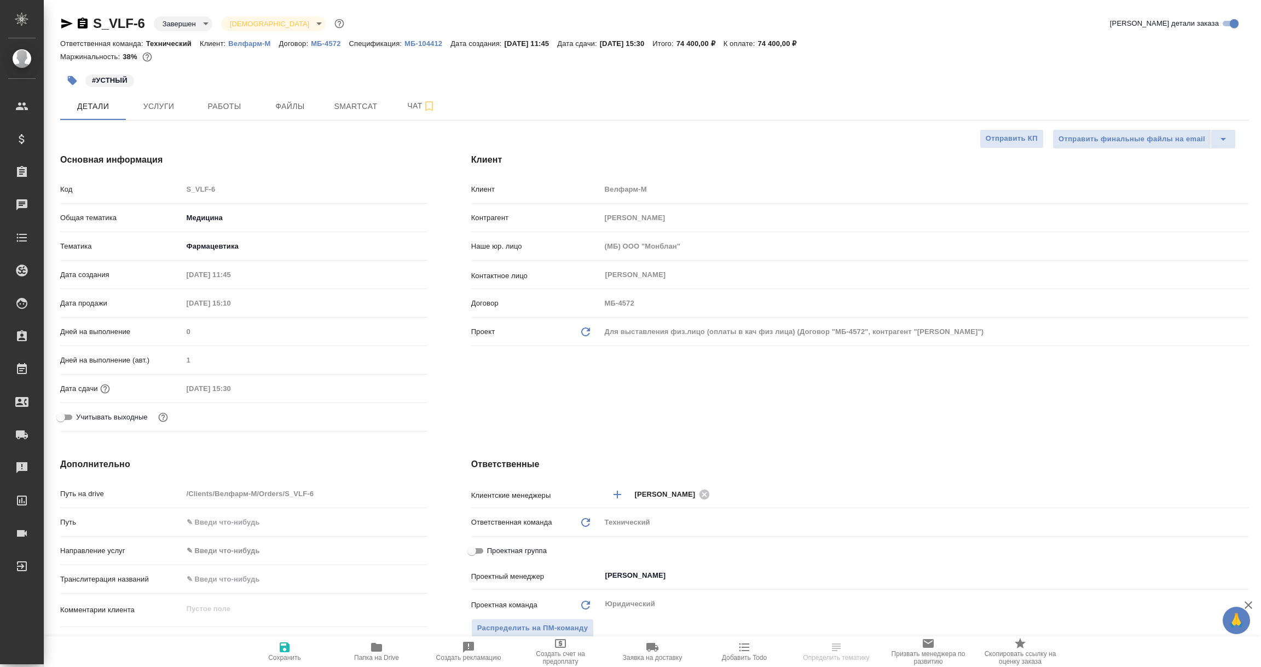
type textarea "x"
click at [249, 41] on p "Велфарм-М" at bounding box center [253, 43] width 50 height 8
select select "RU"
type textarea "x"
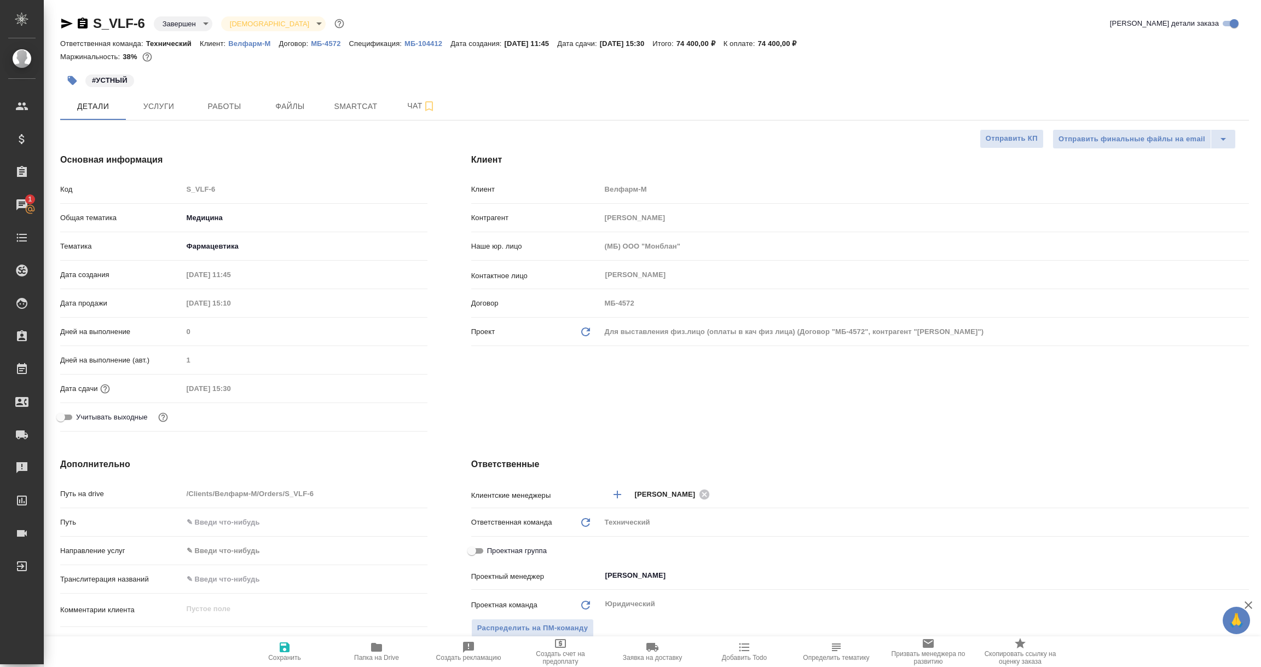
type textarea "x"
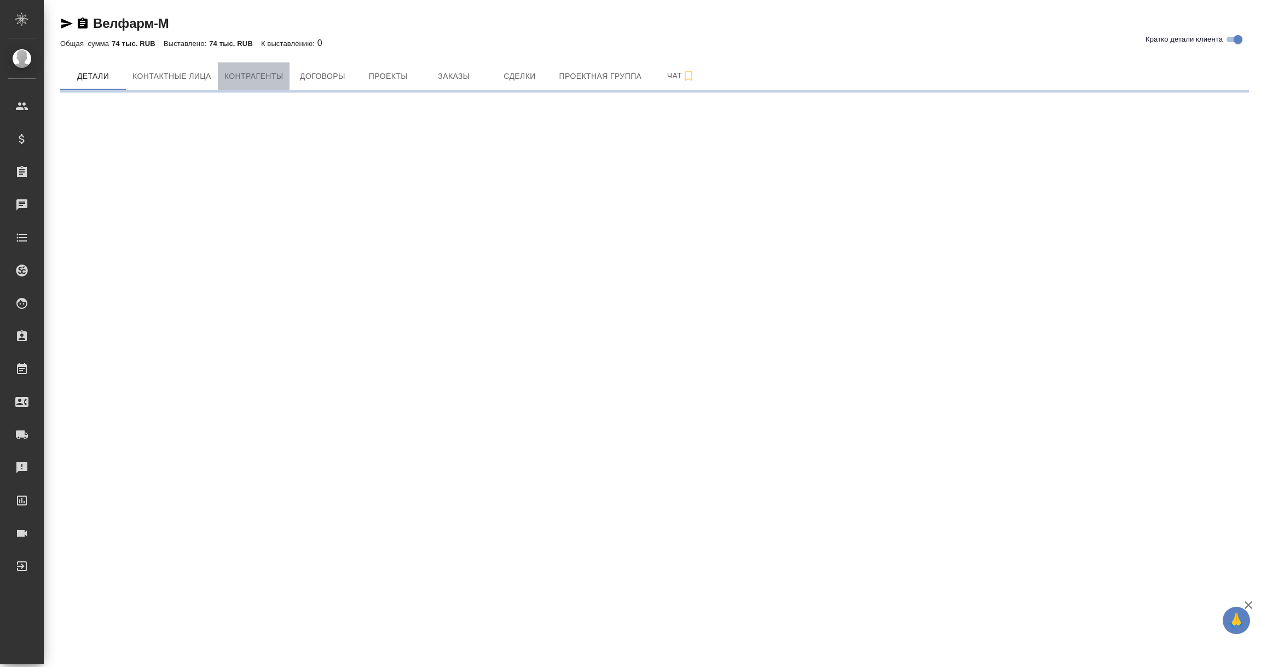
click at [245, 77] on span "Контрагенты" at bounding box center [253, 77] width 59 height 14
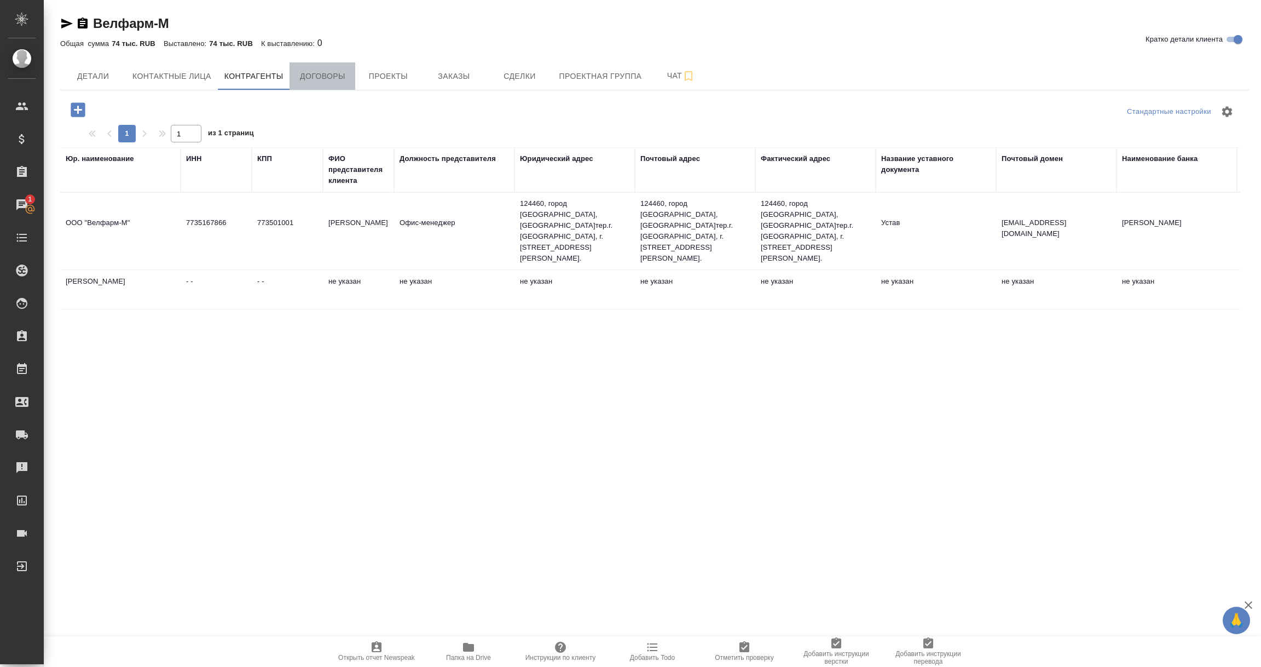
click at [332, 79] on span "Договоры" at bounding box center [322, 77] width 53 height 14
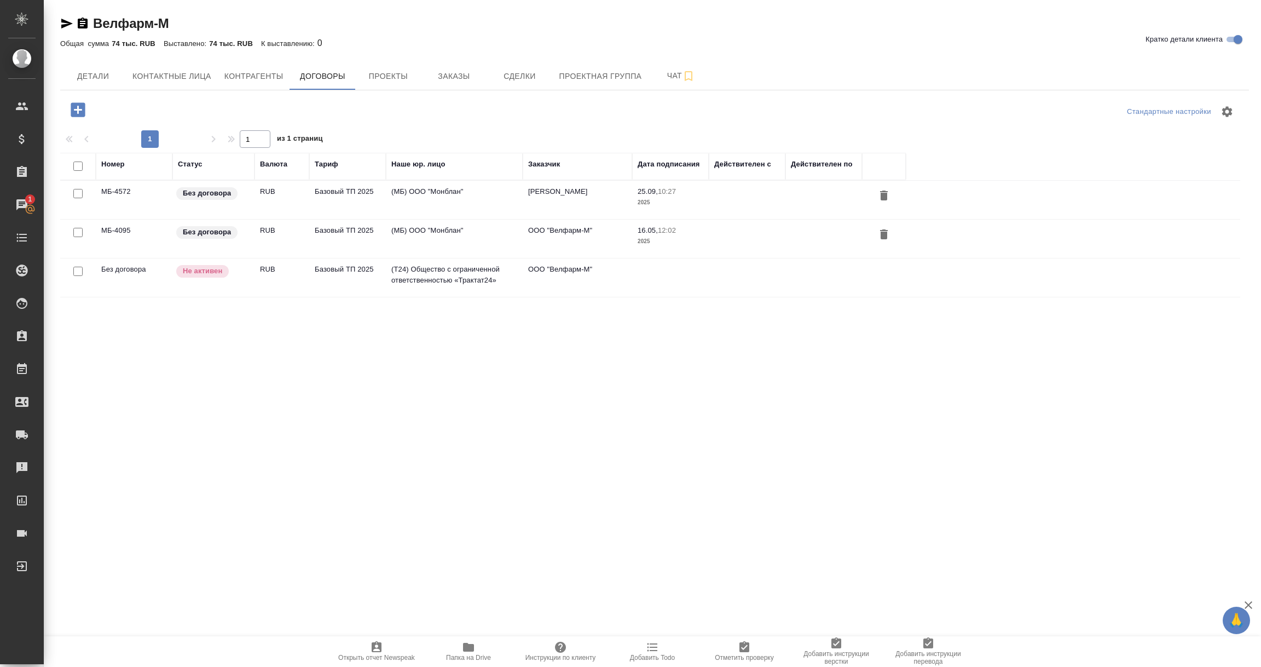
click at [126, 203] on td "МБ-4572" at bounding box center [134, 200] width 77 height 38
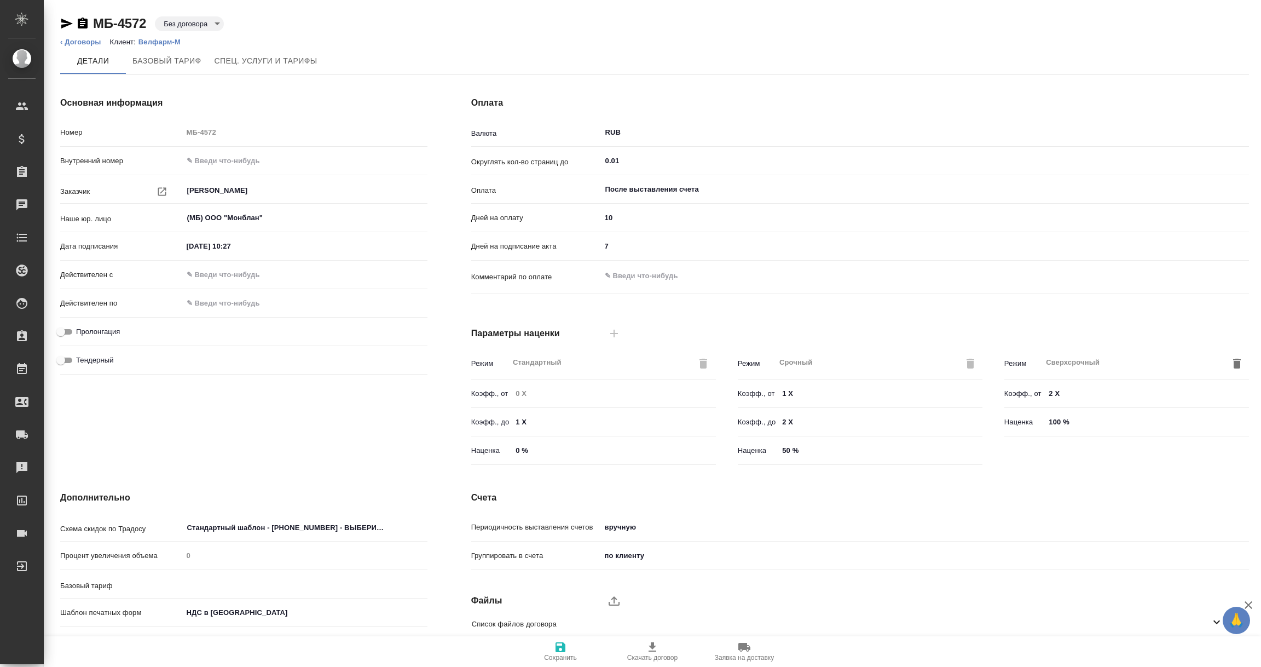
type input "Базовый ТП 2025"
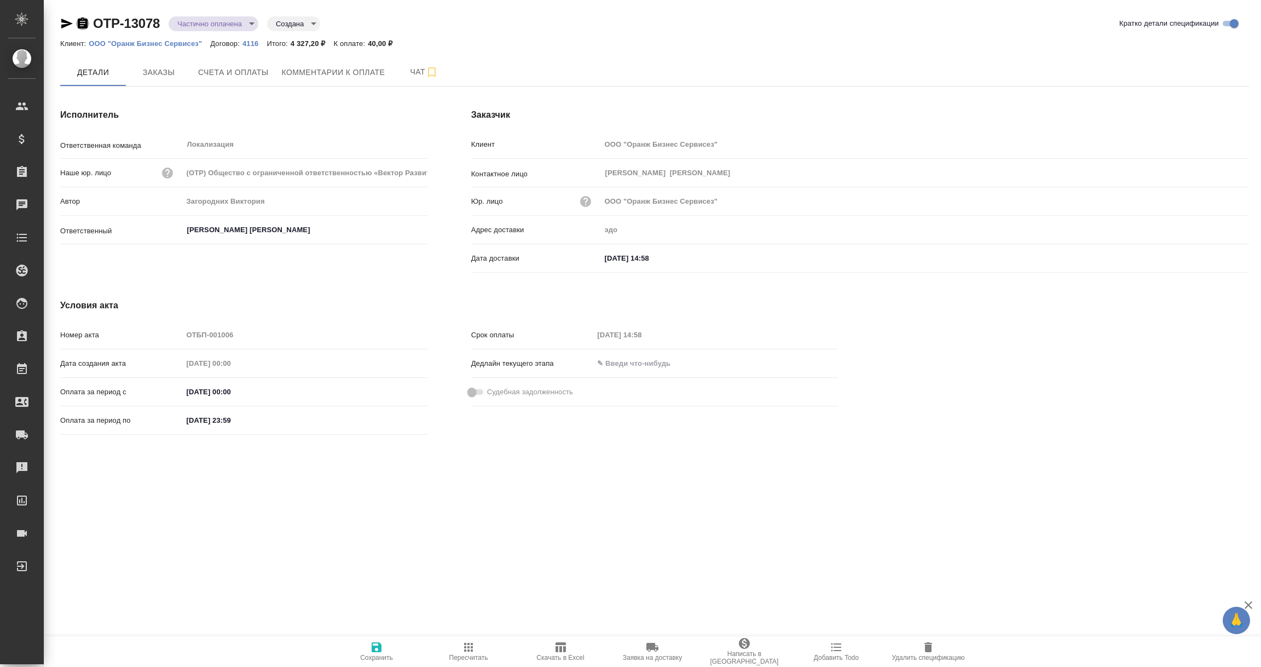
click at [80, 21] on icon "button" at bounding box center [82, 23] width 13 height 13
click at [63, 24] on icon "button" at bounding box center [66, 23] width 13 height 13
